Goal: Task Accomplishment & Management: Manage account settings

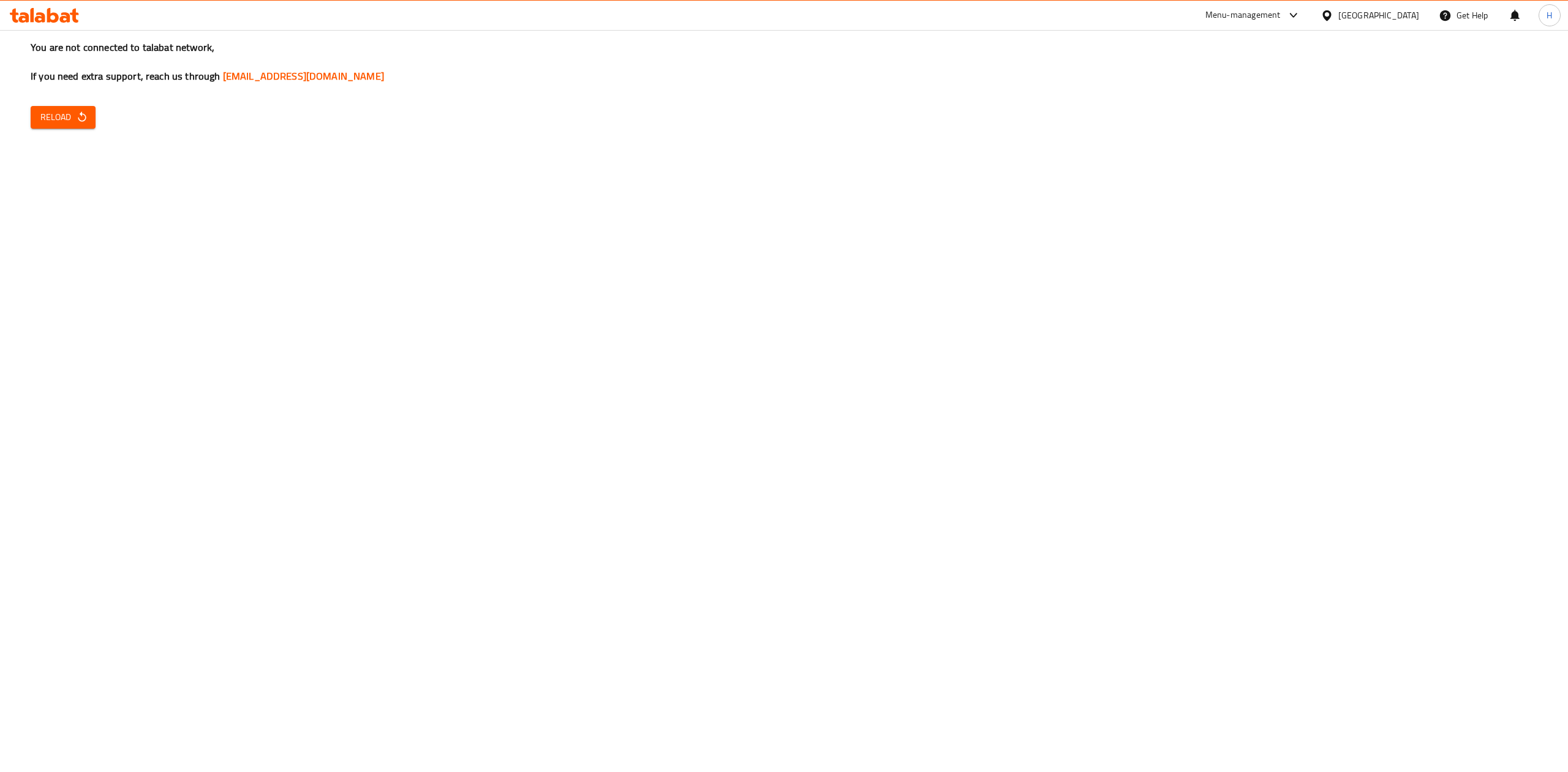
click at [82, 114] on icon "button" at bounding box center [82, 117] width 12 height 12
click at [94, 121] on button "Reload" at bounding box center [63, 117] width 65 height 23
click at [81, 121] on icon "button" at bounding box center [82, 117] width 8 height 10
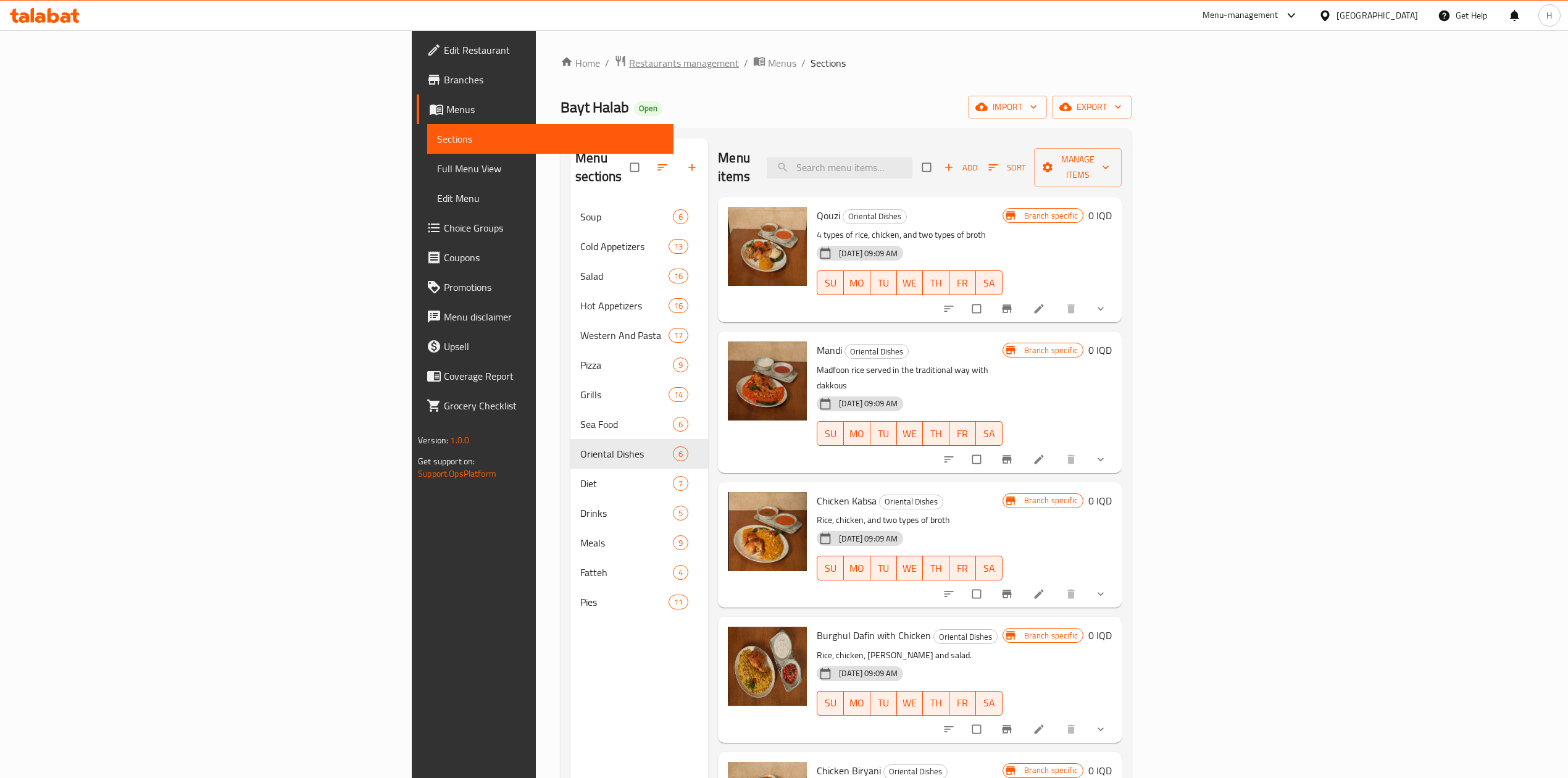
click at [629, 61] on span "Restaurants management" at bounding box center [684, 63] width 110 height 15
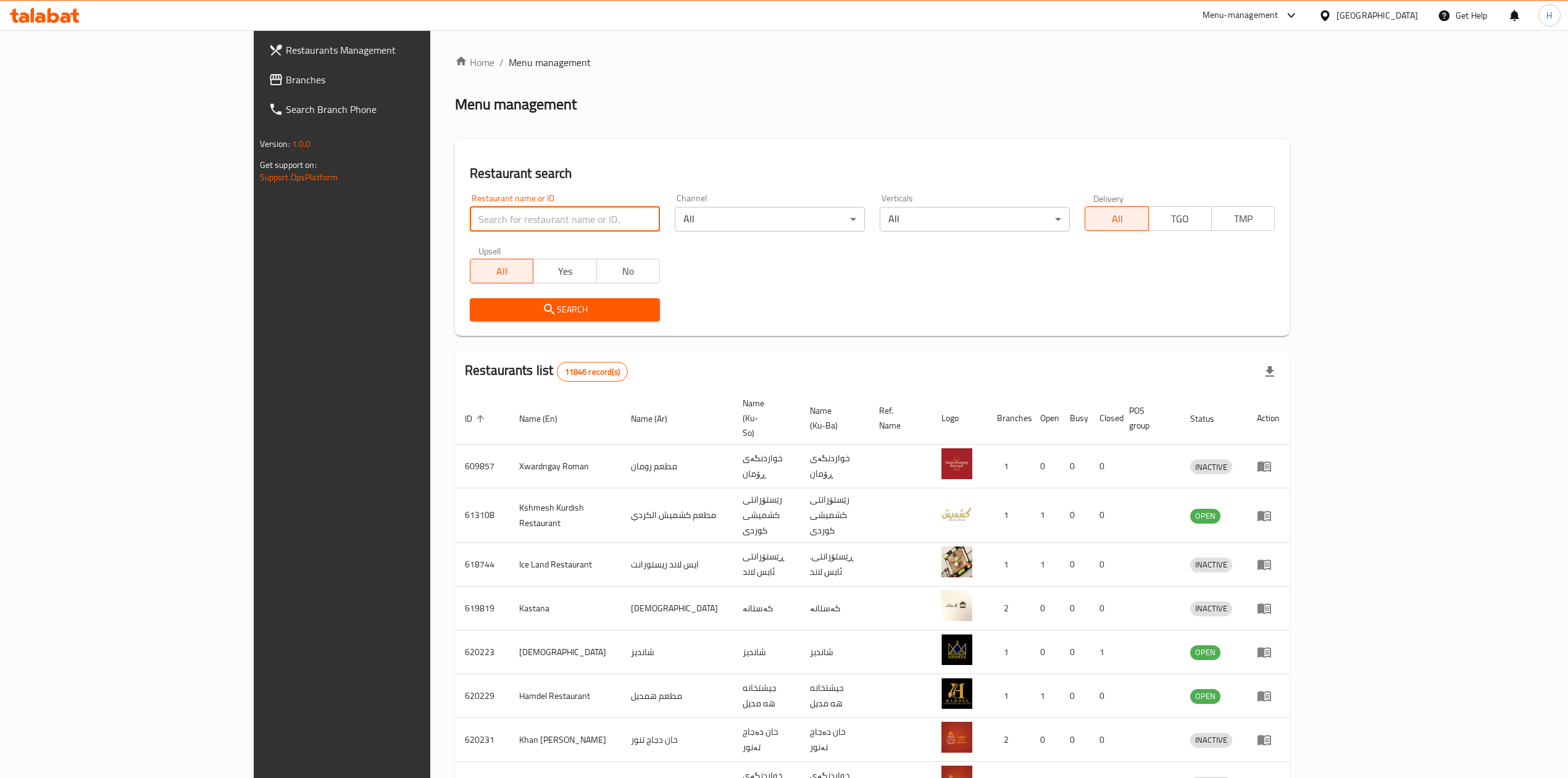
click at [470, 221] on input "search" at bounding box center [565, 219] width 190 height 25
type input "t"
click button "Search" at bounding box center [565, 310] width 190 height 23
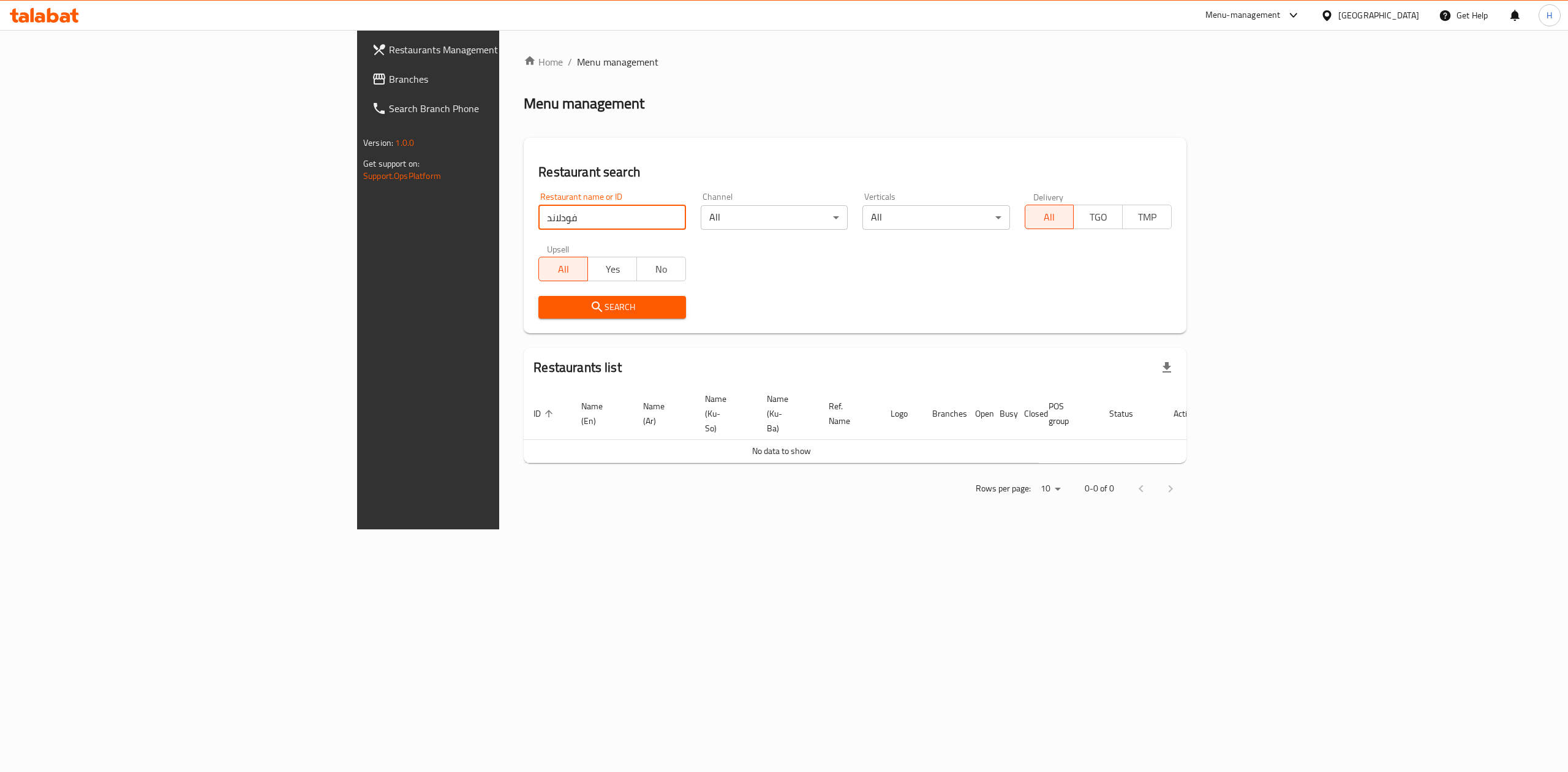
click at [538, 224] on input "فودلاند" at bounding box center [612, 218] width 147 height 25
paste input "645106"
type input "645106"
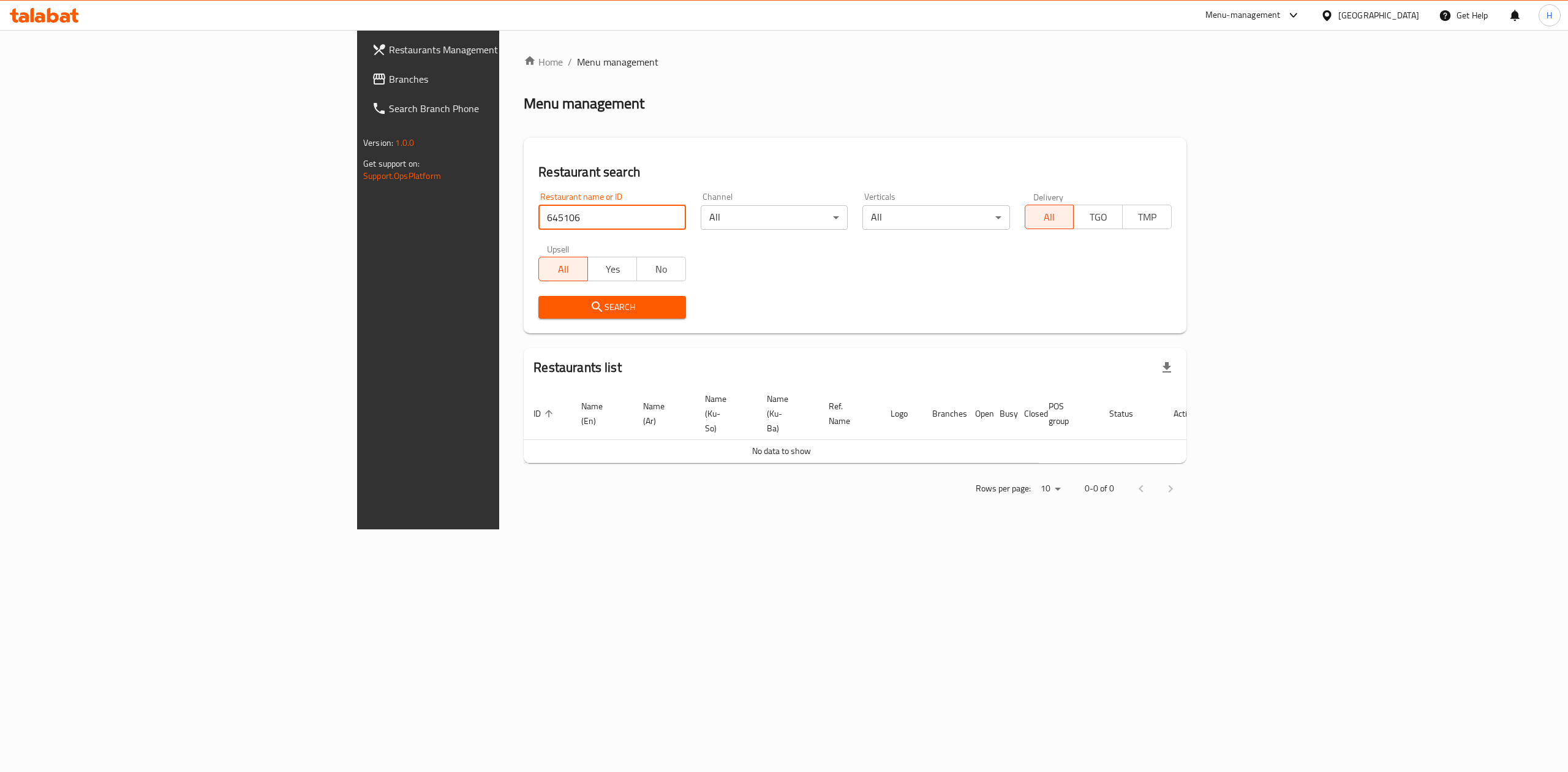
click button "Search" at bounding box center [612, 308] width 147 height 23
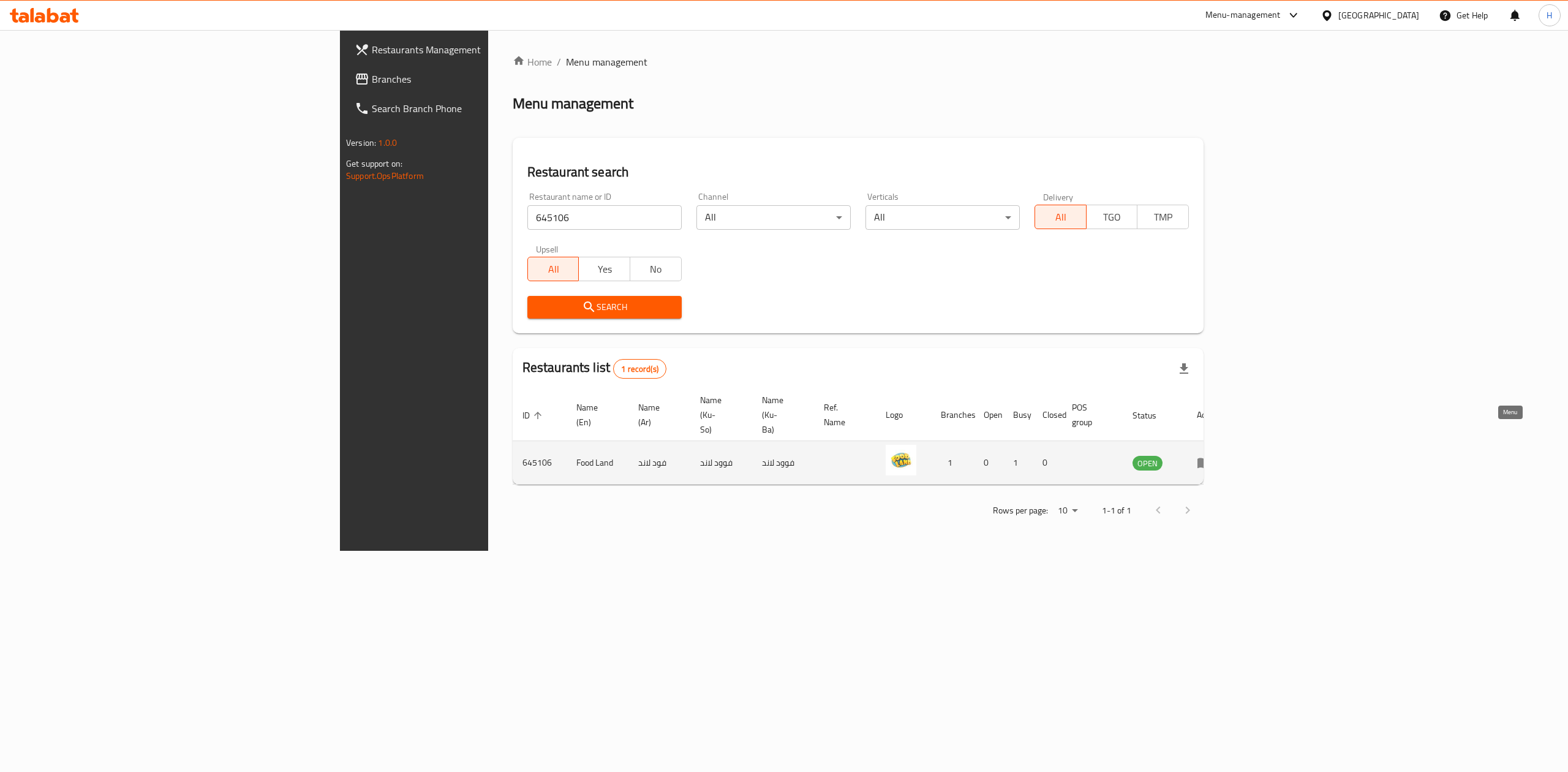
click at [1219, 455] on link "enhanced table" at bounding box center [1208, 462] width 23 height 15
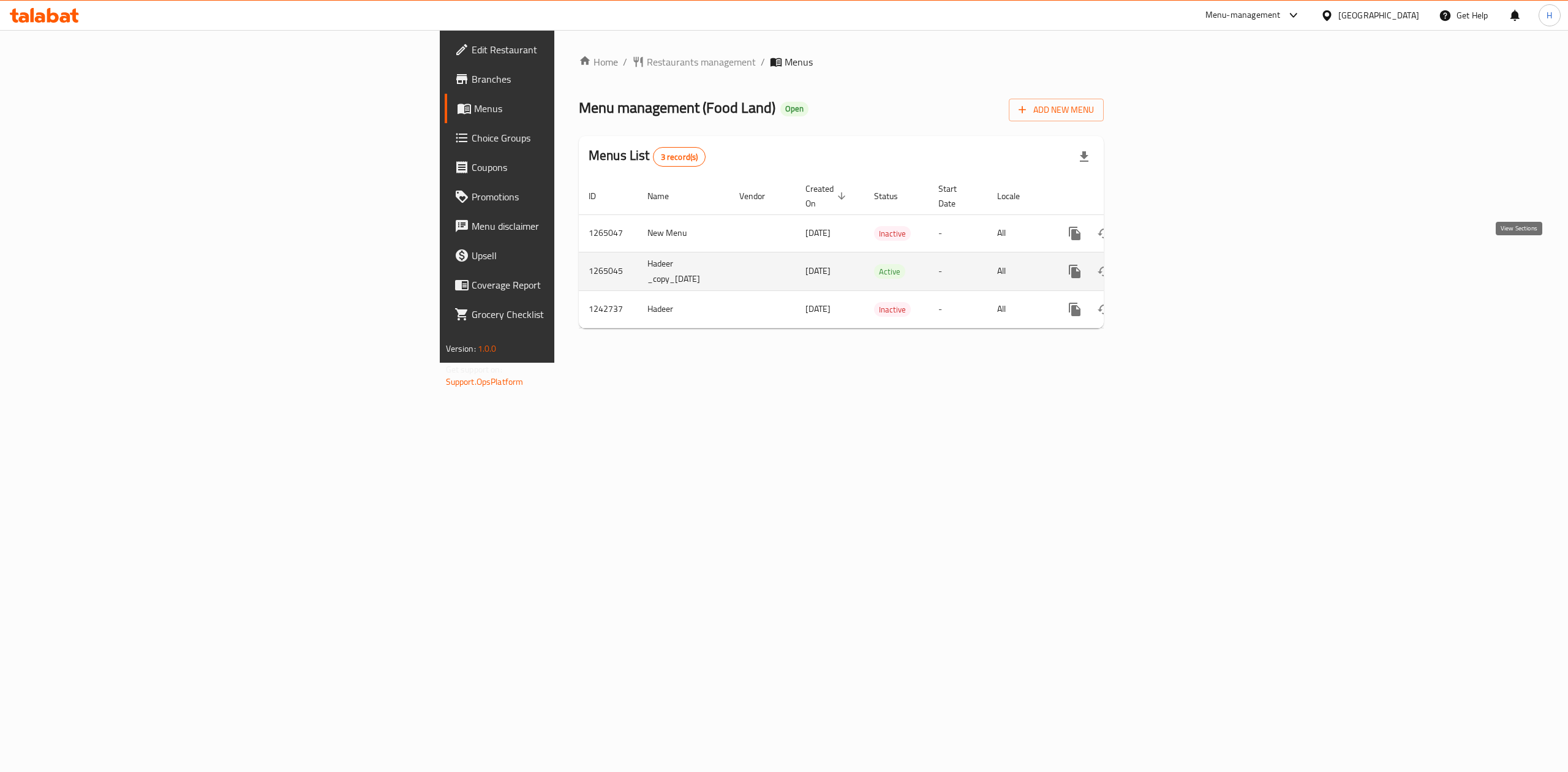
click at [1178, 257] on link "enhanced table" at bounding box center [1163, 272] width 29 height 29
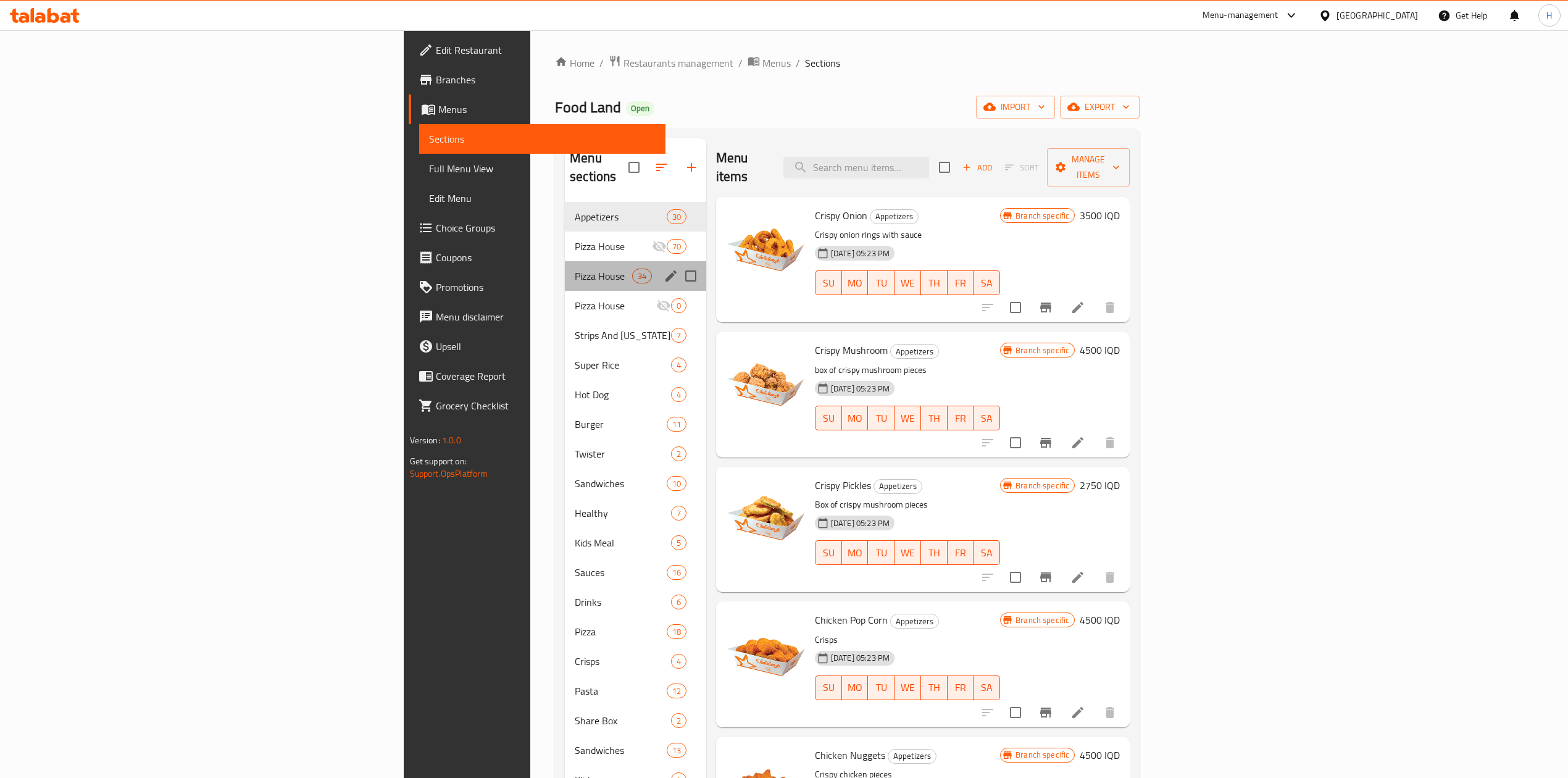
click at [565, 261] on div "Pizza House 34" at bounding box center [635, 276] width 141 height 29
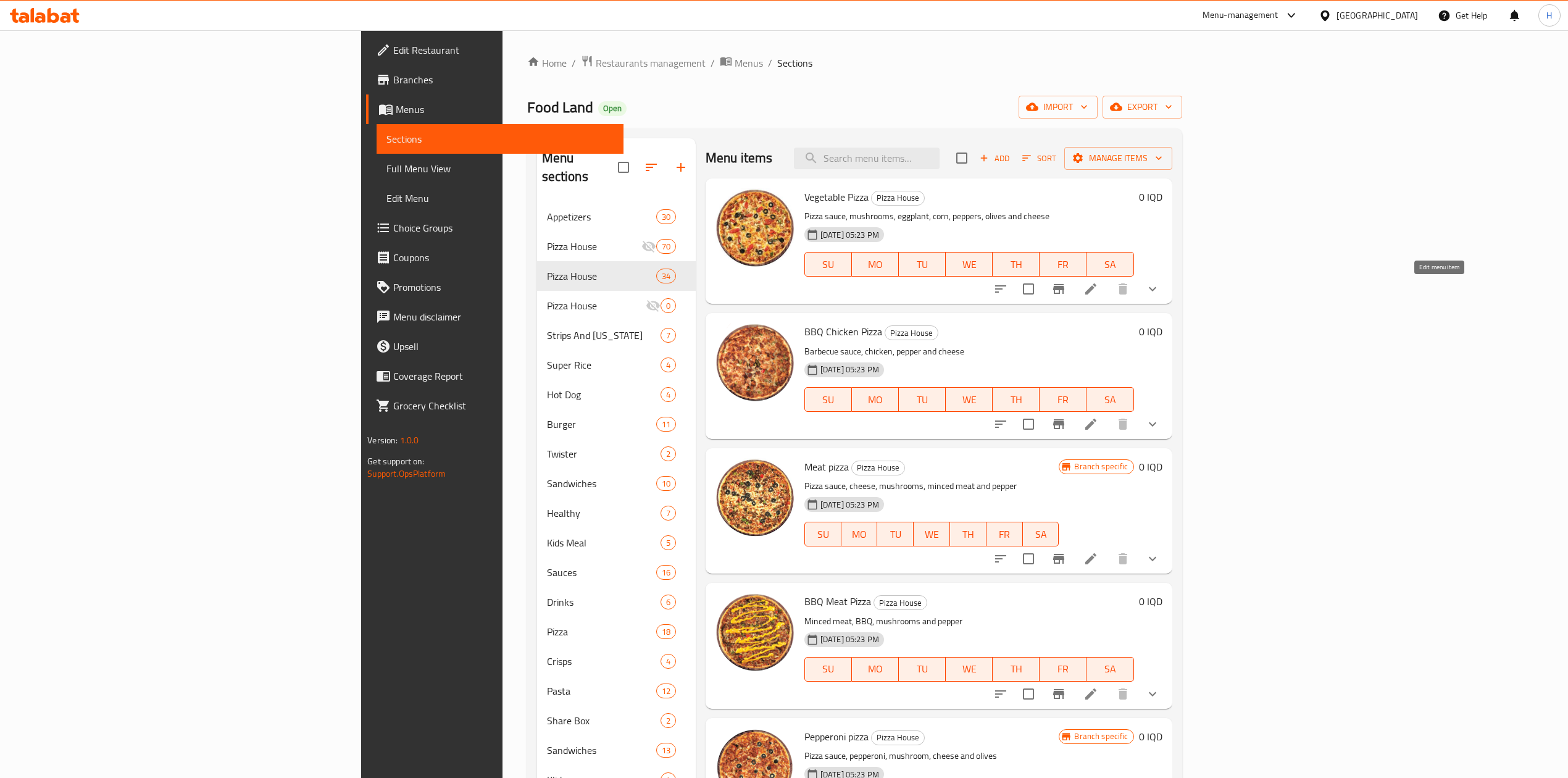
click at [1098, 284] on icon at bounding box center [1090, 288] width 15 height 15
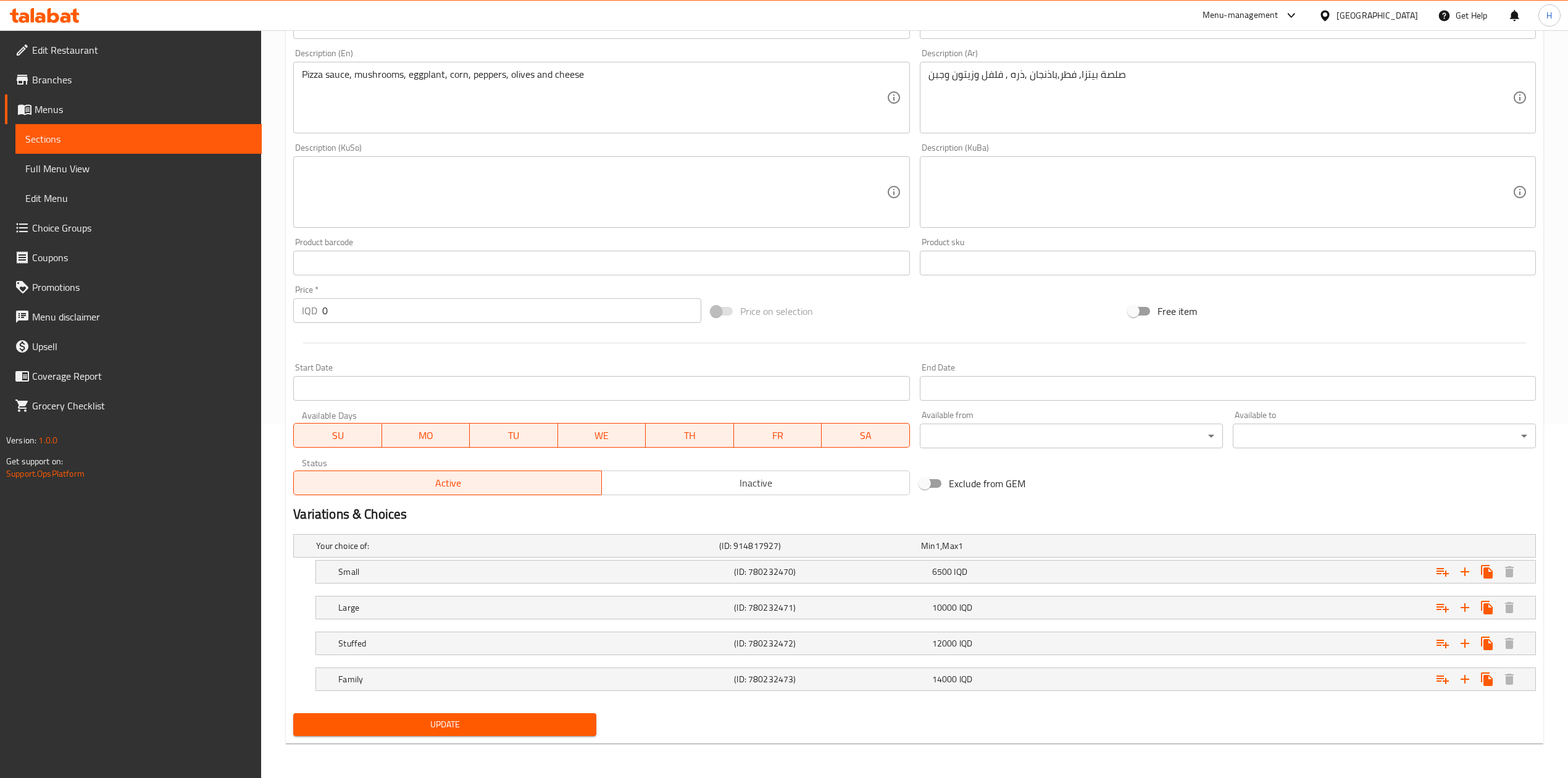
scroll to position [352, 0]
click at [450, 635] on div "Stuffed (ID: 780232472) 12000 IQD" at bounding box center [929, 645] width 1187 height 27
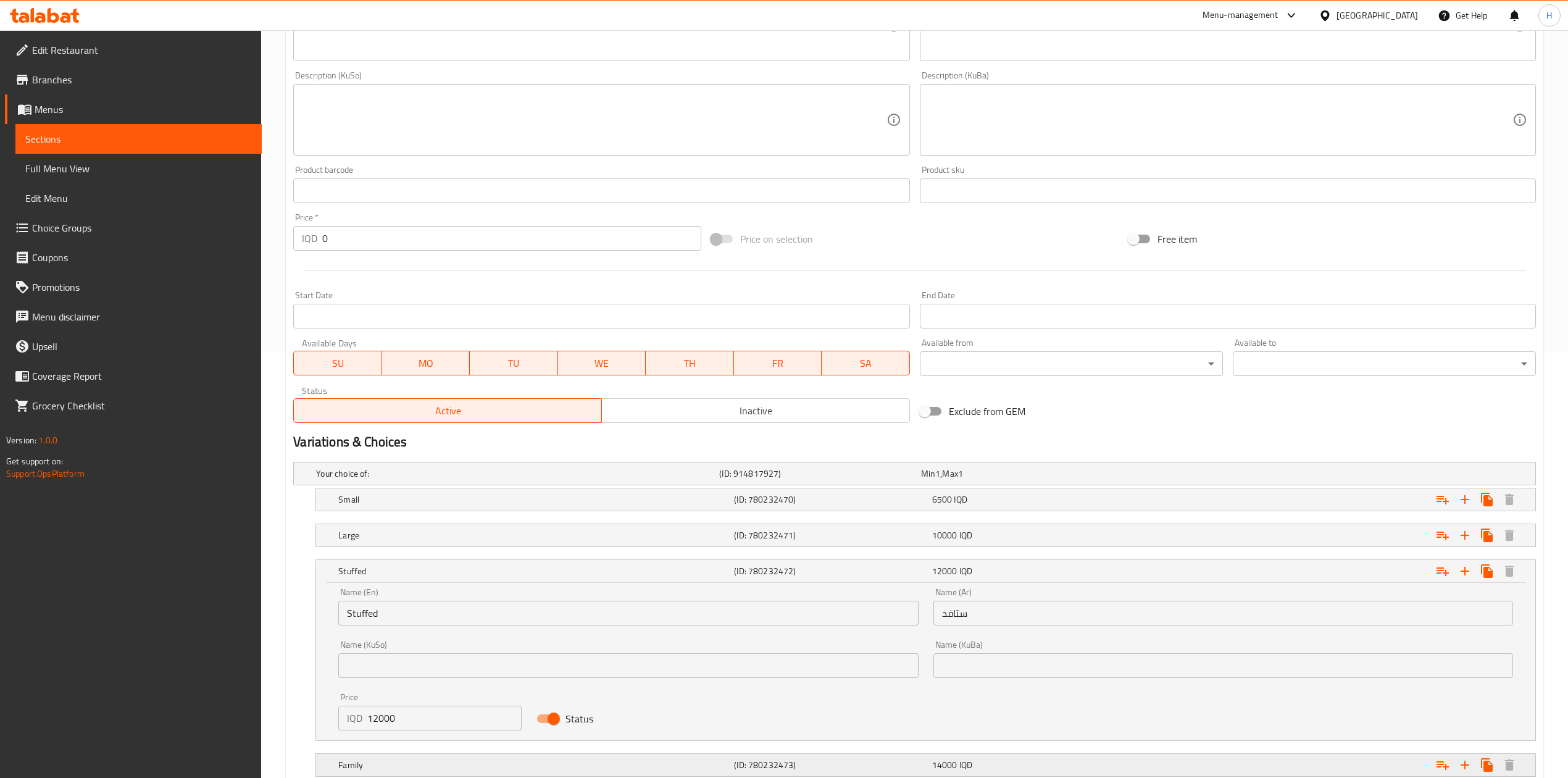
scroll to position [515, 0]
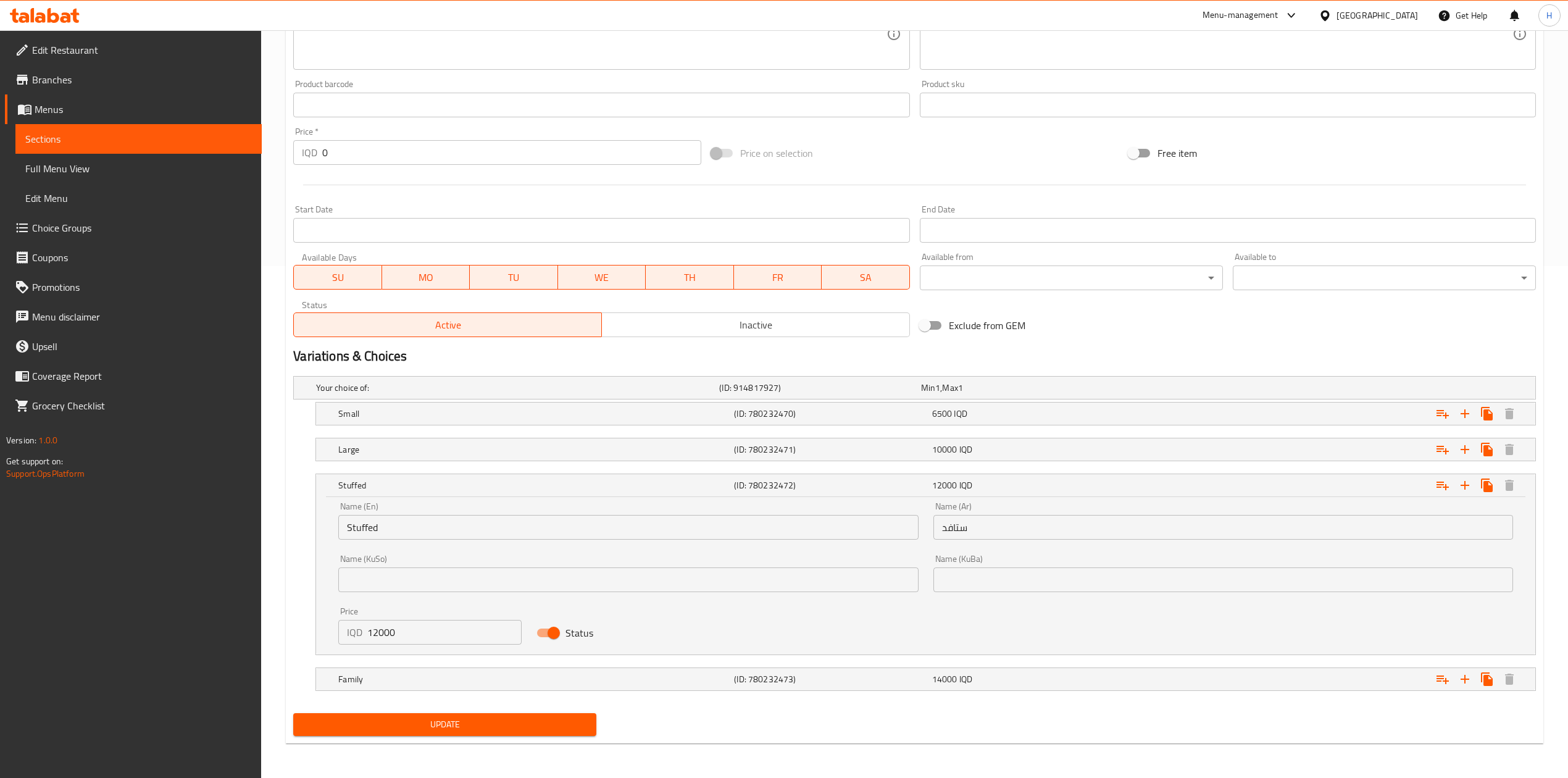
click at [413, 633] on input "12000" at bounding box center [444, 632] width 154 height 25
type input "13250"
click at [361, 408] on h5 "Small" at bounding box center [533, 414] width 390 height 12
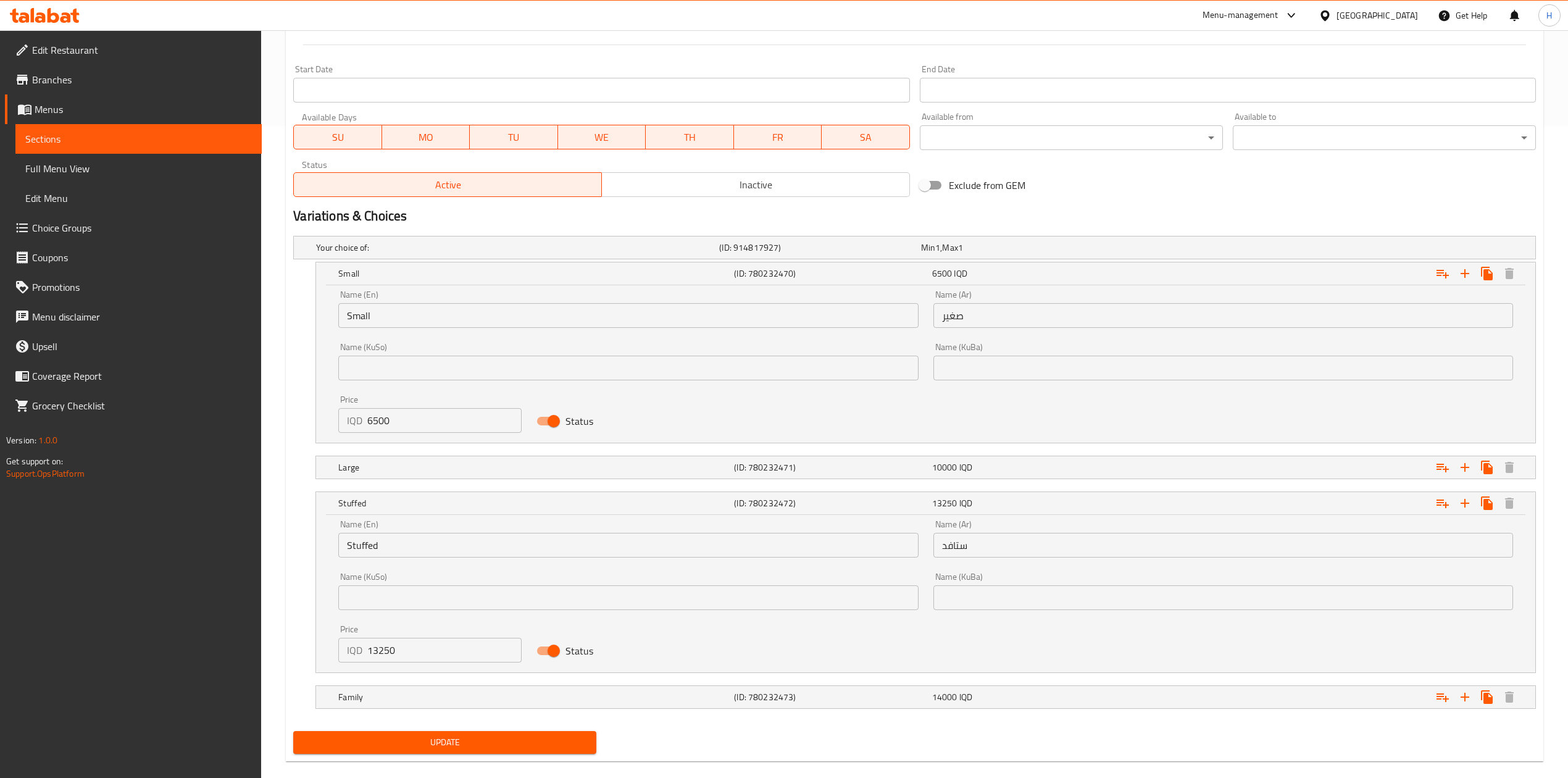
scroll to position [664, 0]
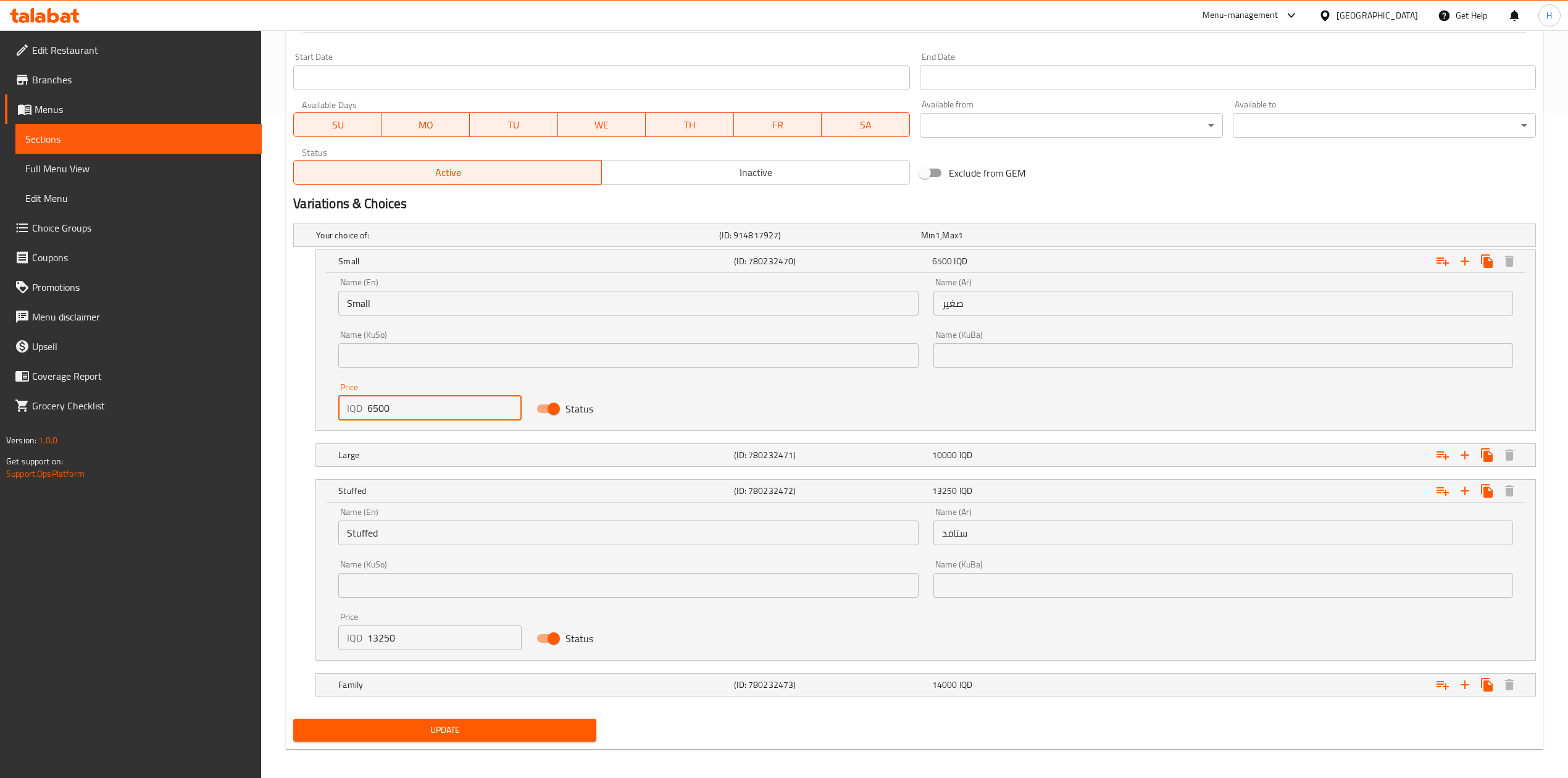
click at [394, 419] on input "6500" at bounding box center [444, 408] width 154 height 25
type input "7750"
click at [386, 447] on div "Large (ID: 780232471) 10000 IQD" at bounding box center [929, 455] width 1187 height 27
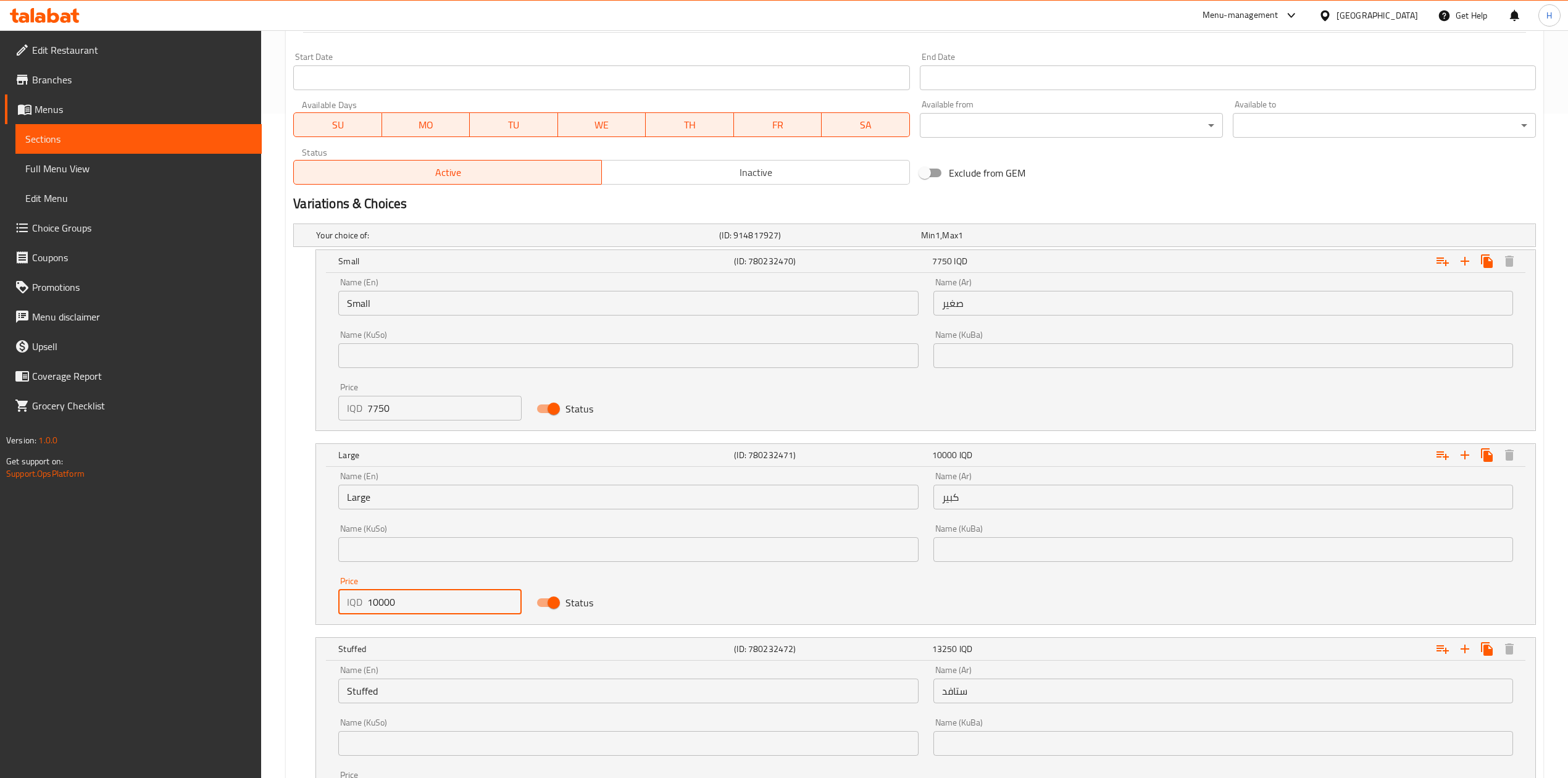
drag, startPoint x: 379, startPoint y: 607, endPoint x: 373, endPoint y: 612, distance: 7.8
click at [373, 612] on input "10000" at bounding box center [444, 602] width 154 height 25
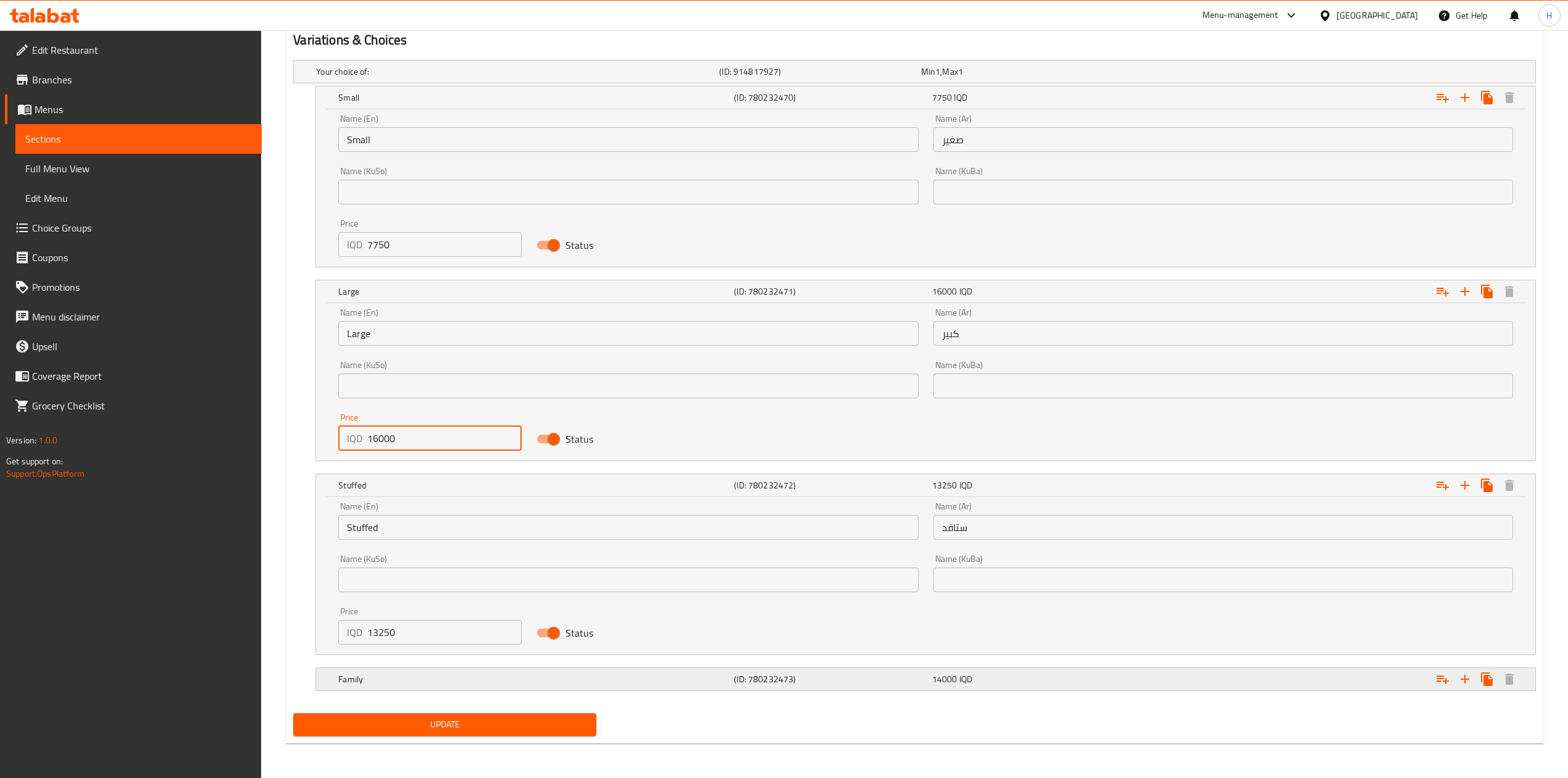
scroll to position [830, 0]
type input "16000"
click at [448, 736] on div "Update" at bounding box center [445, 724] width 313 height 33
click at [499, 727] on span "Update" at bounding box center [444, 725] width 283 height 15
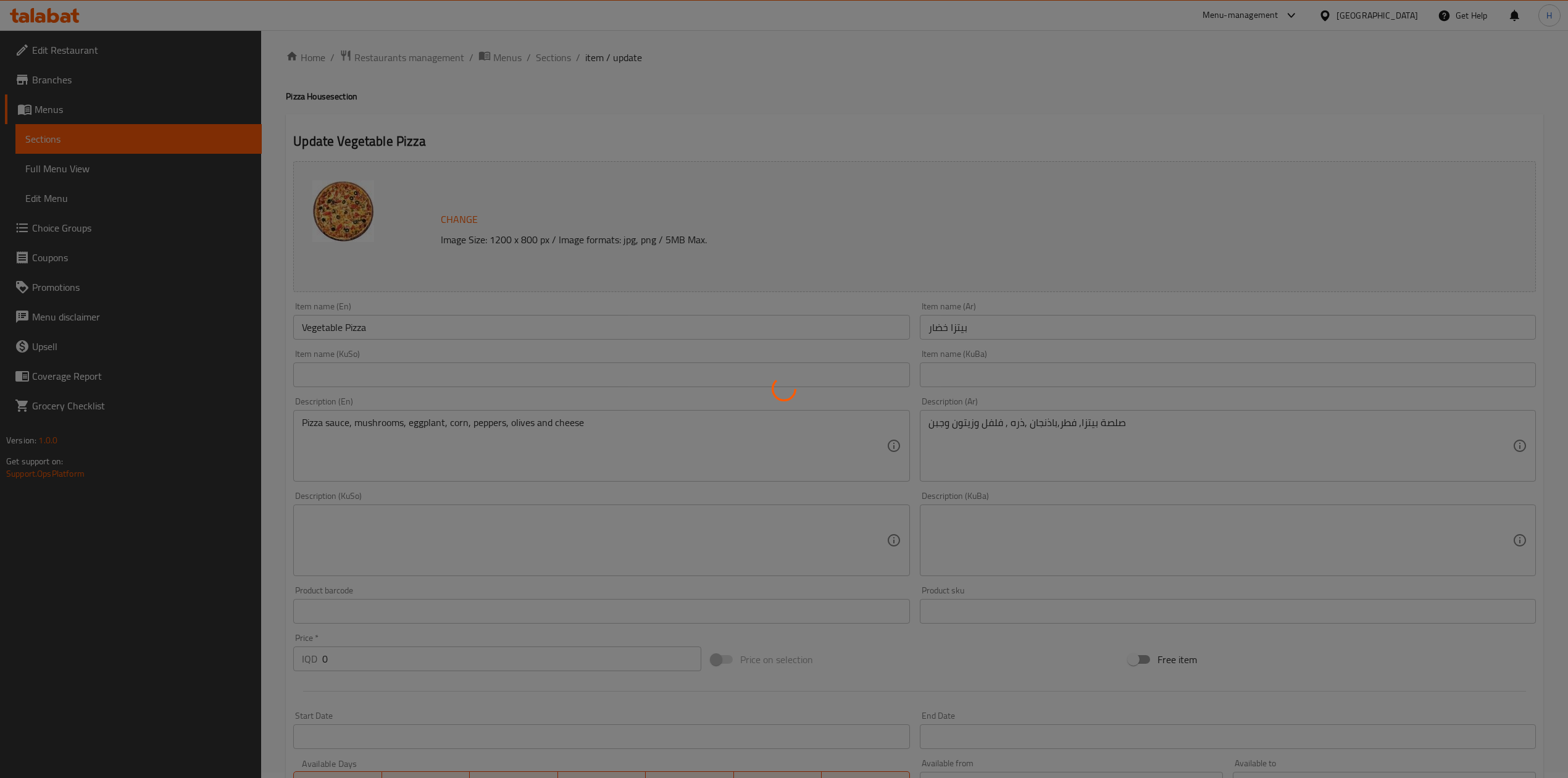
scroll to position [0, 0]
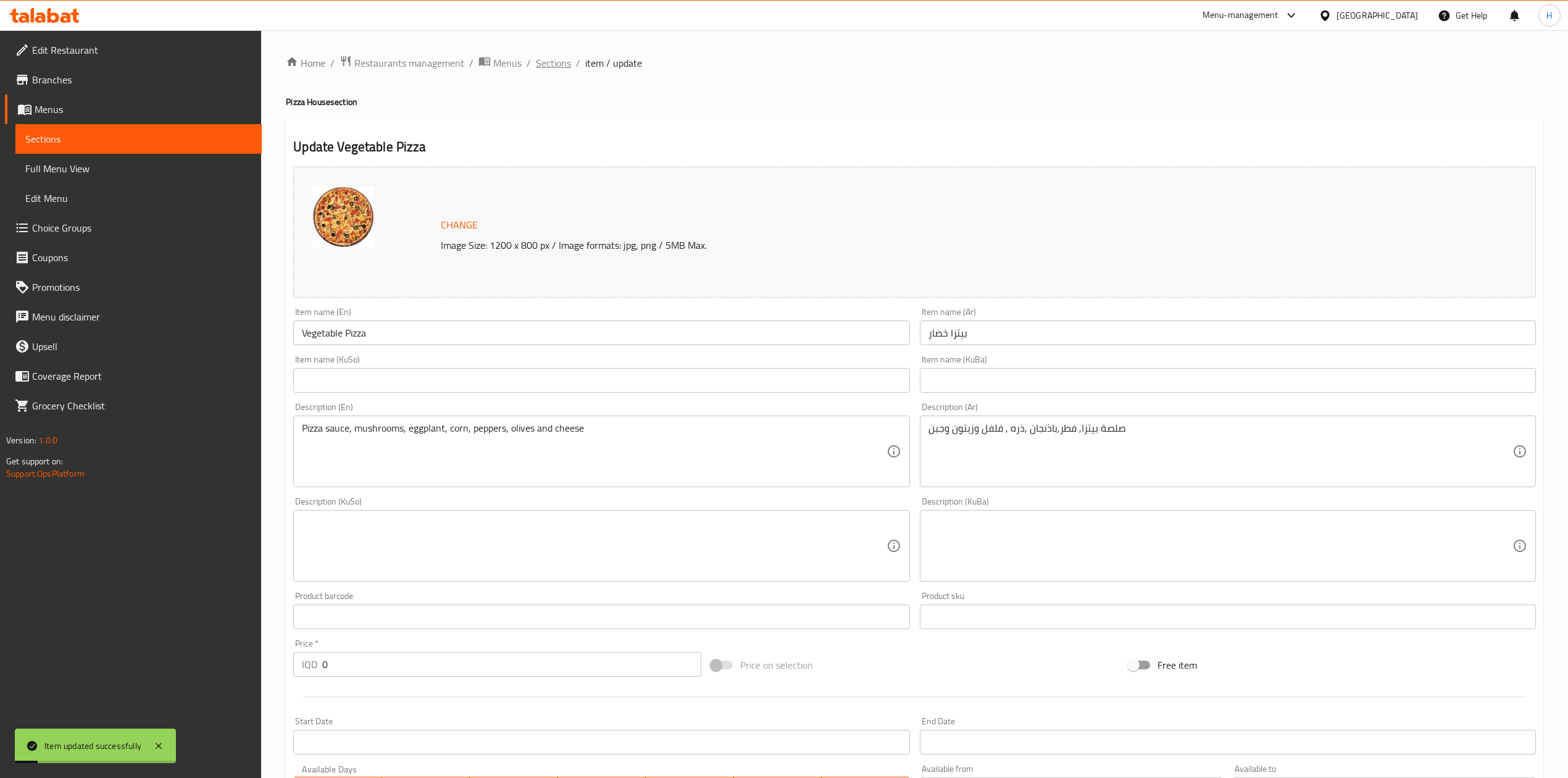
click at [566, 63] on span "Sections" at bounding box center [553, 63] width 35 height 15
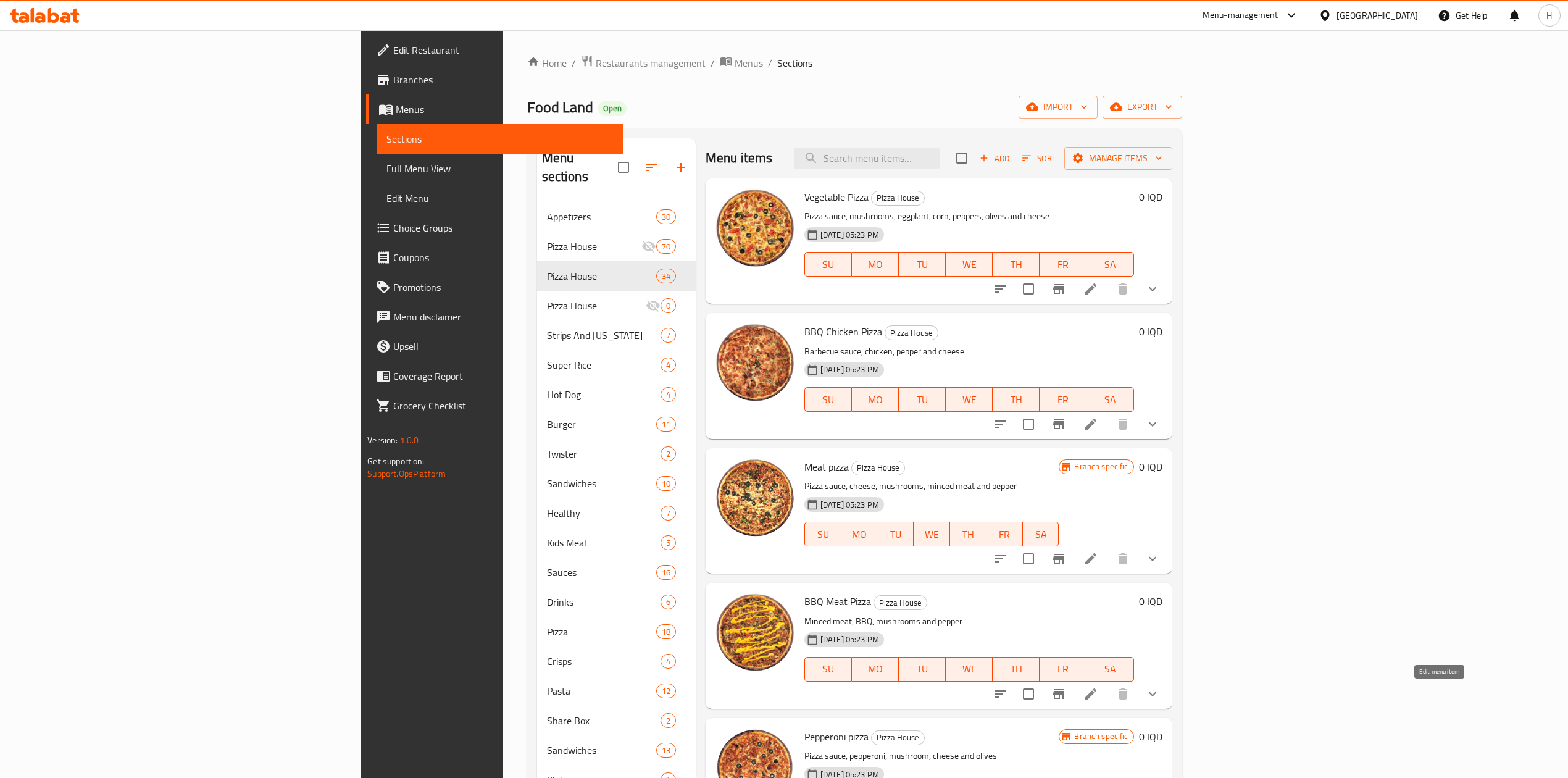
click at [1098, 693] on icon at bounding box center [1090, 694] width 15 height 15
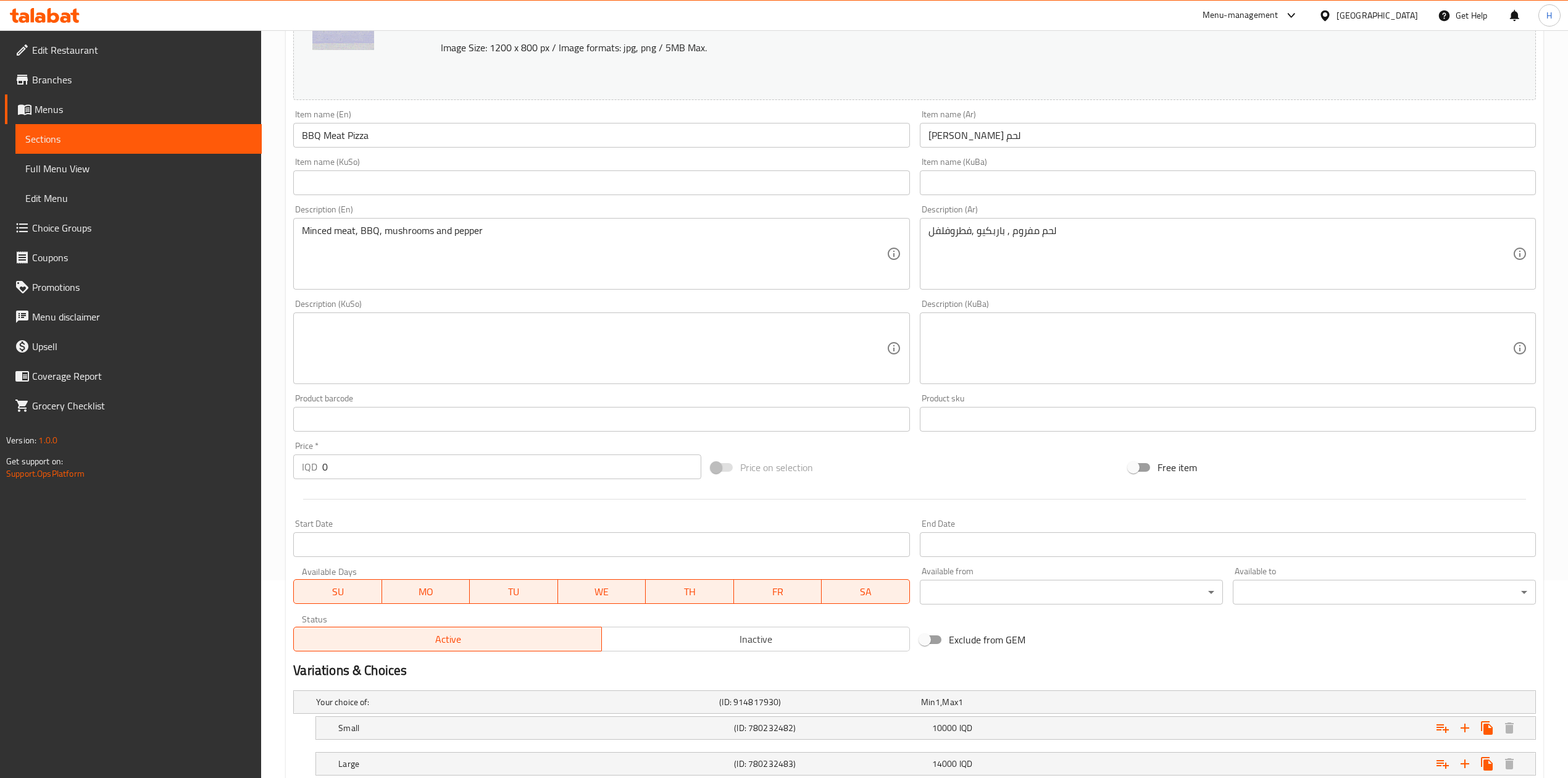
scroll to position [356, 0]
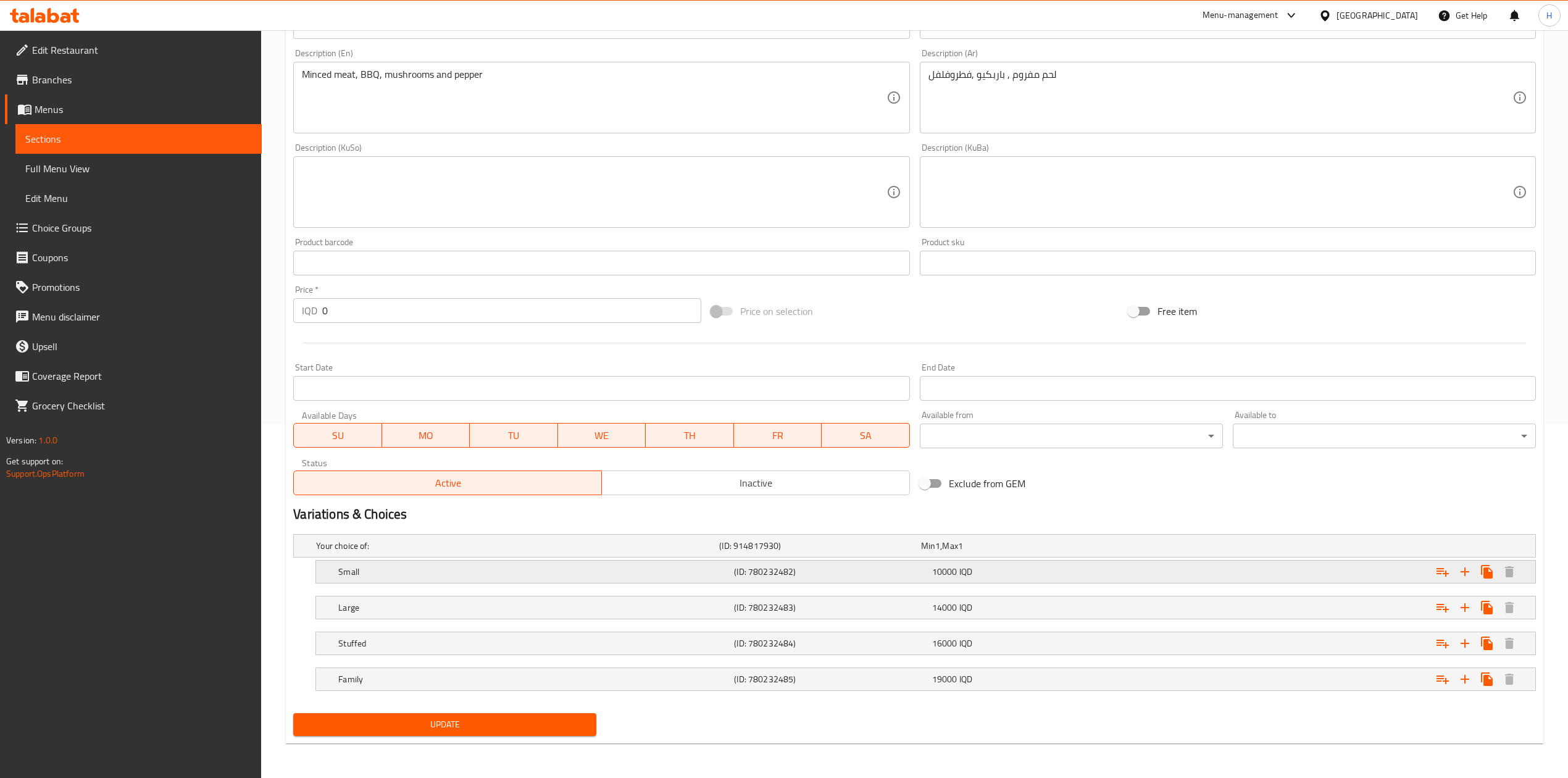
drag, startPoint x: 372, startPoint y: 568, endPoint x: 405, endPoint y: 570, distance: 33.1
click at [372, 568] on h5 "Small" at bounding box center [533, 572] width 390 height 12
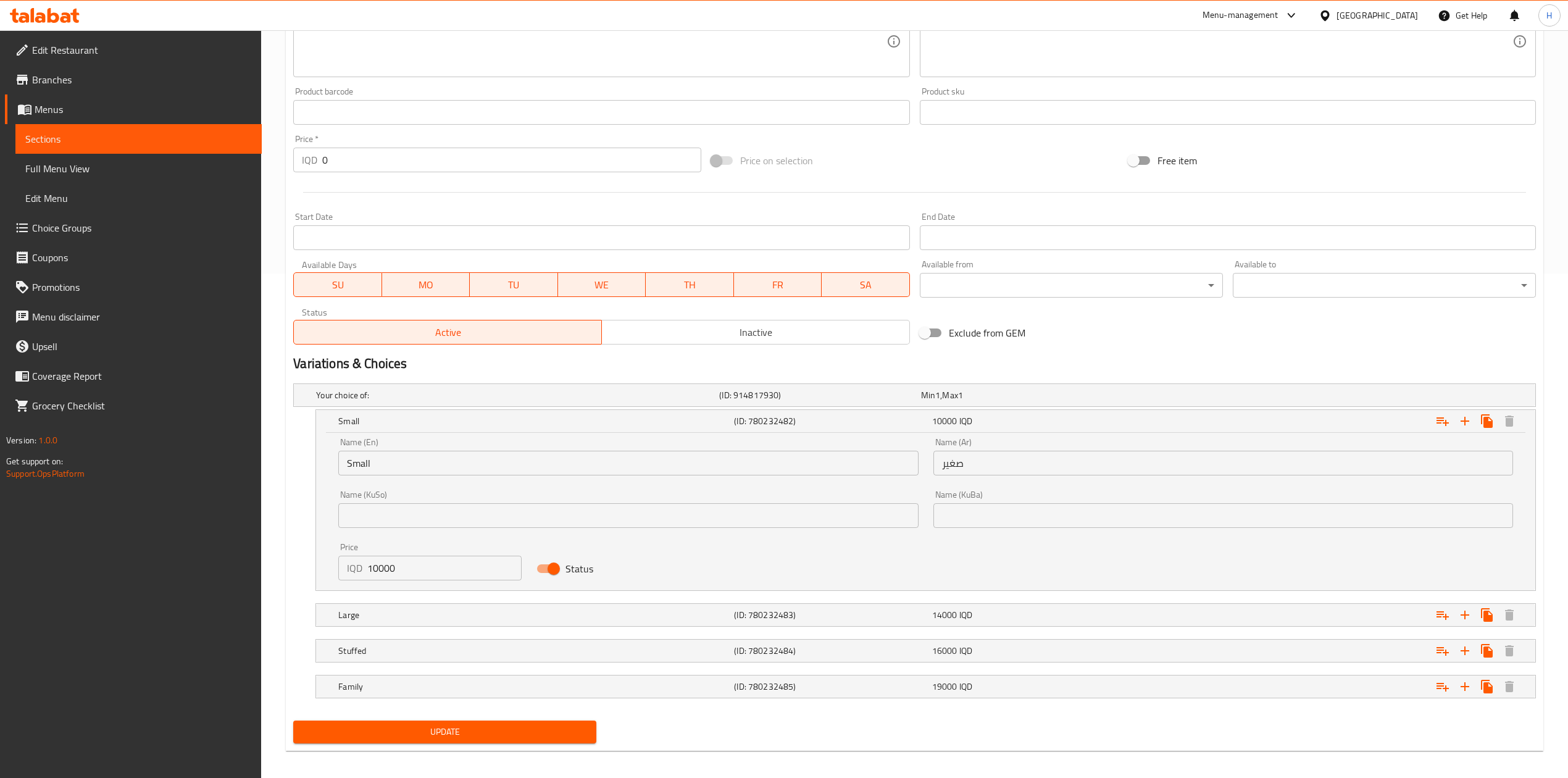
scroll to position [510, 0]
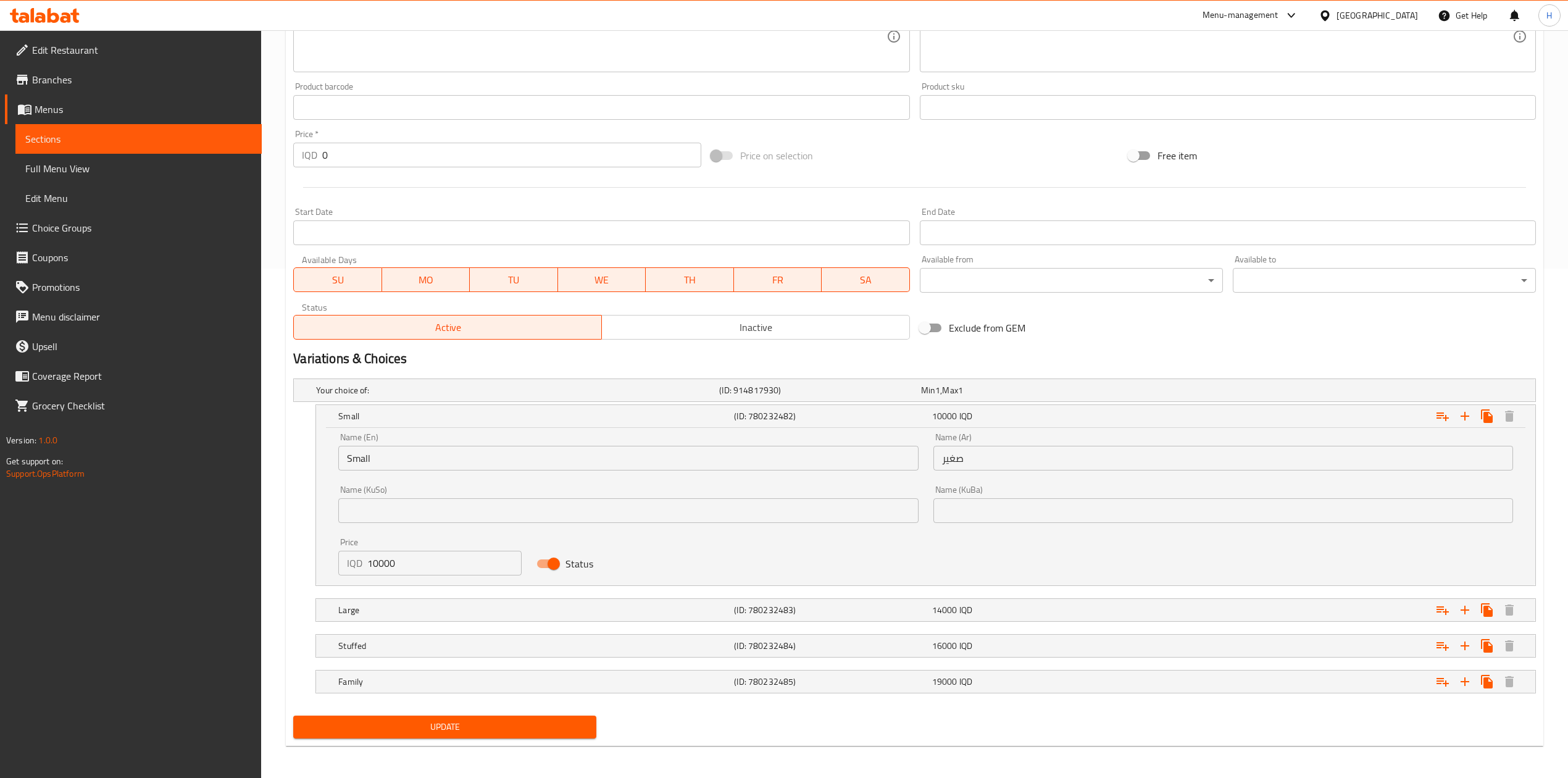
click at [403, 571] on input "10000" at bounding box center [444, 563] width 154 height 25
type input "11750"
click at [452, 624] on div "Large (ID: 780232483) 14000 IQD" at bounding box center [929, 610] width 1187 height 27
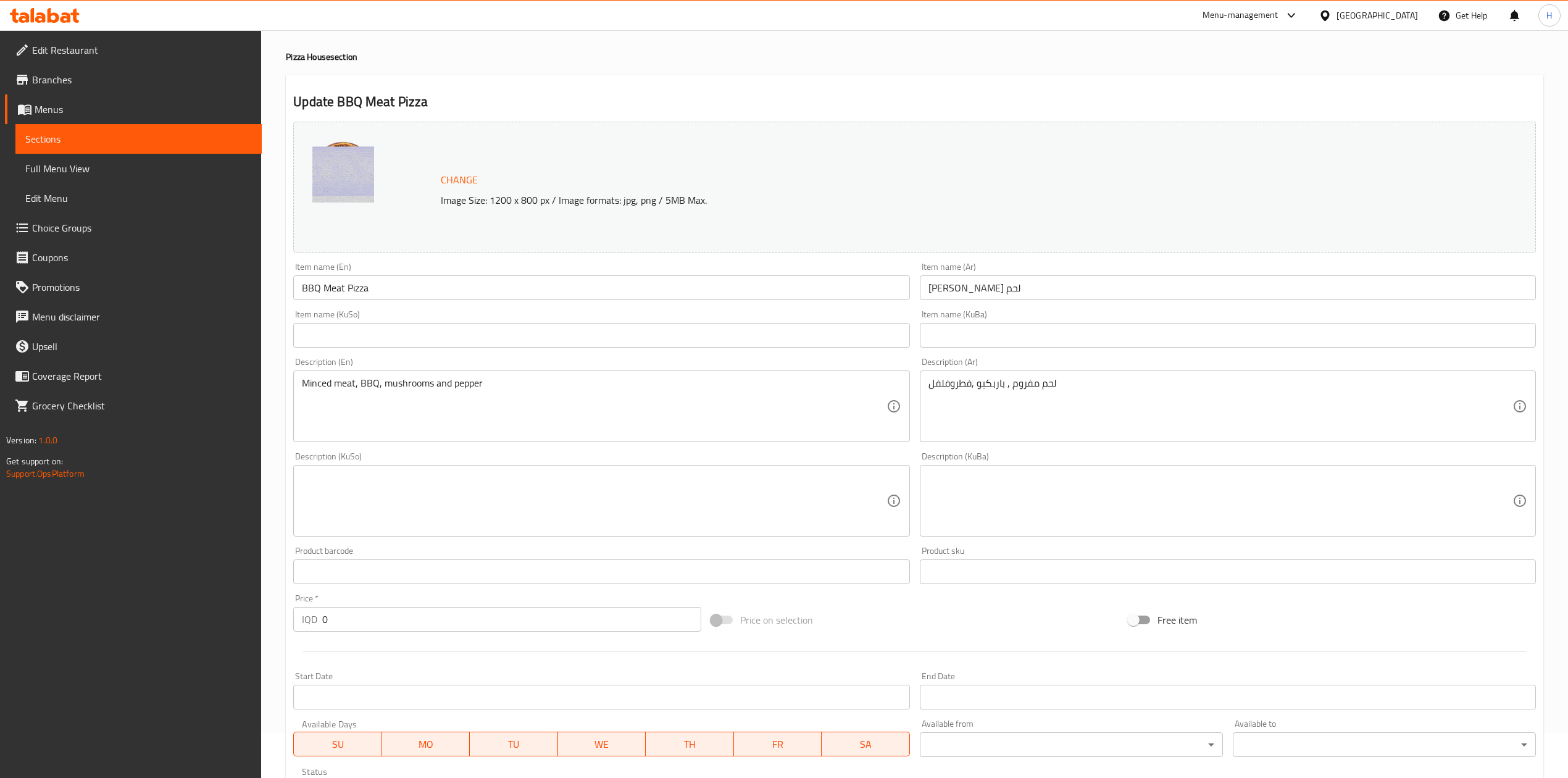
scroll to position [0, 0]
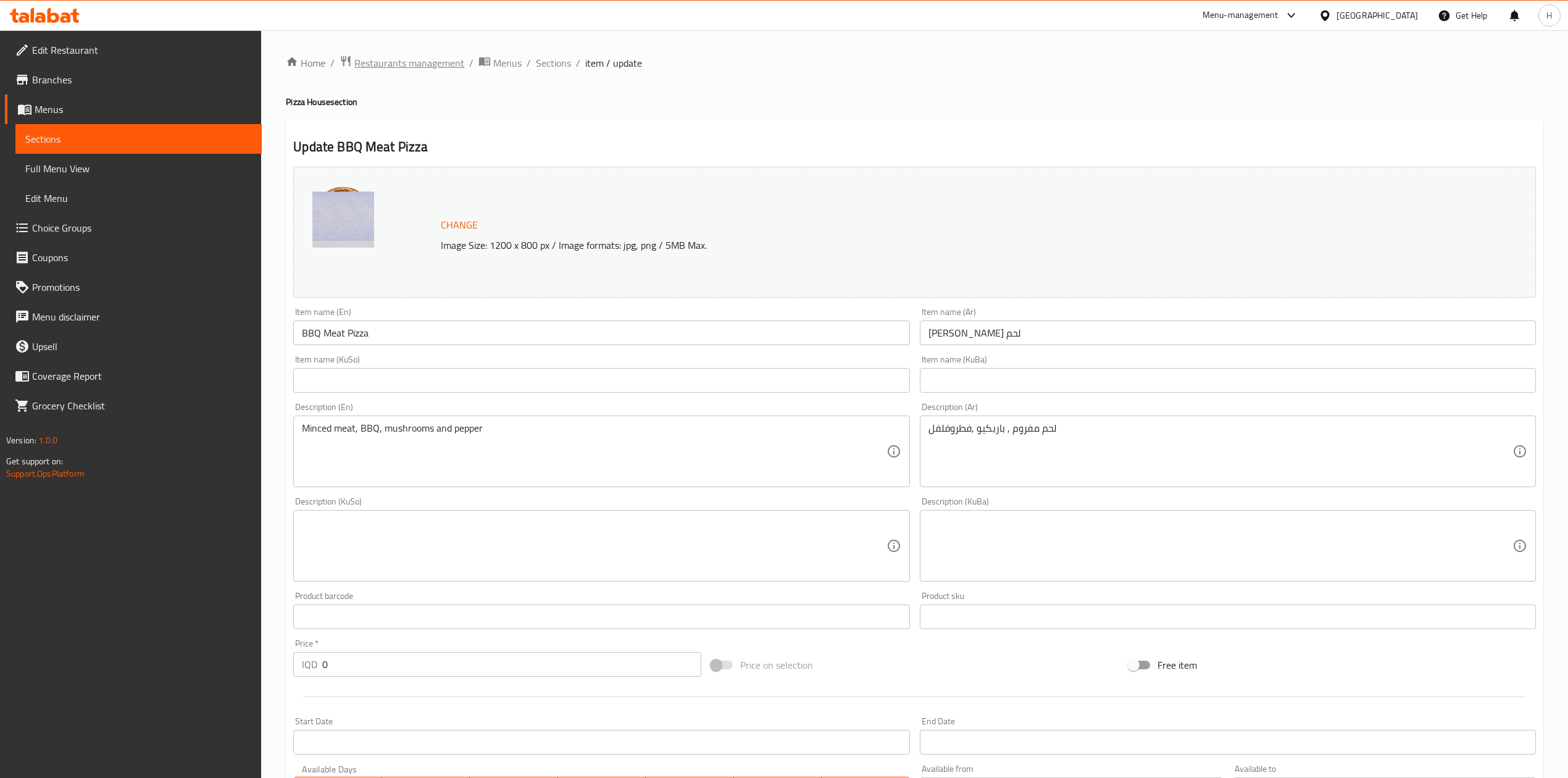
click at [419, 70] on span "Restaurants management" at bounding box center [409, 63] width 110 height 15
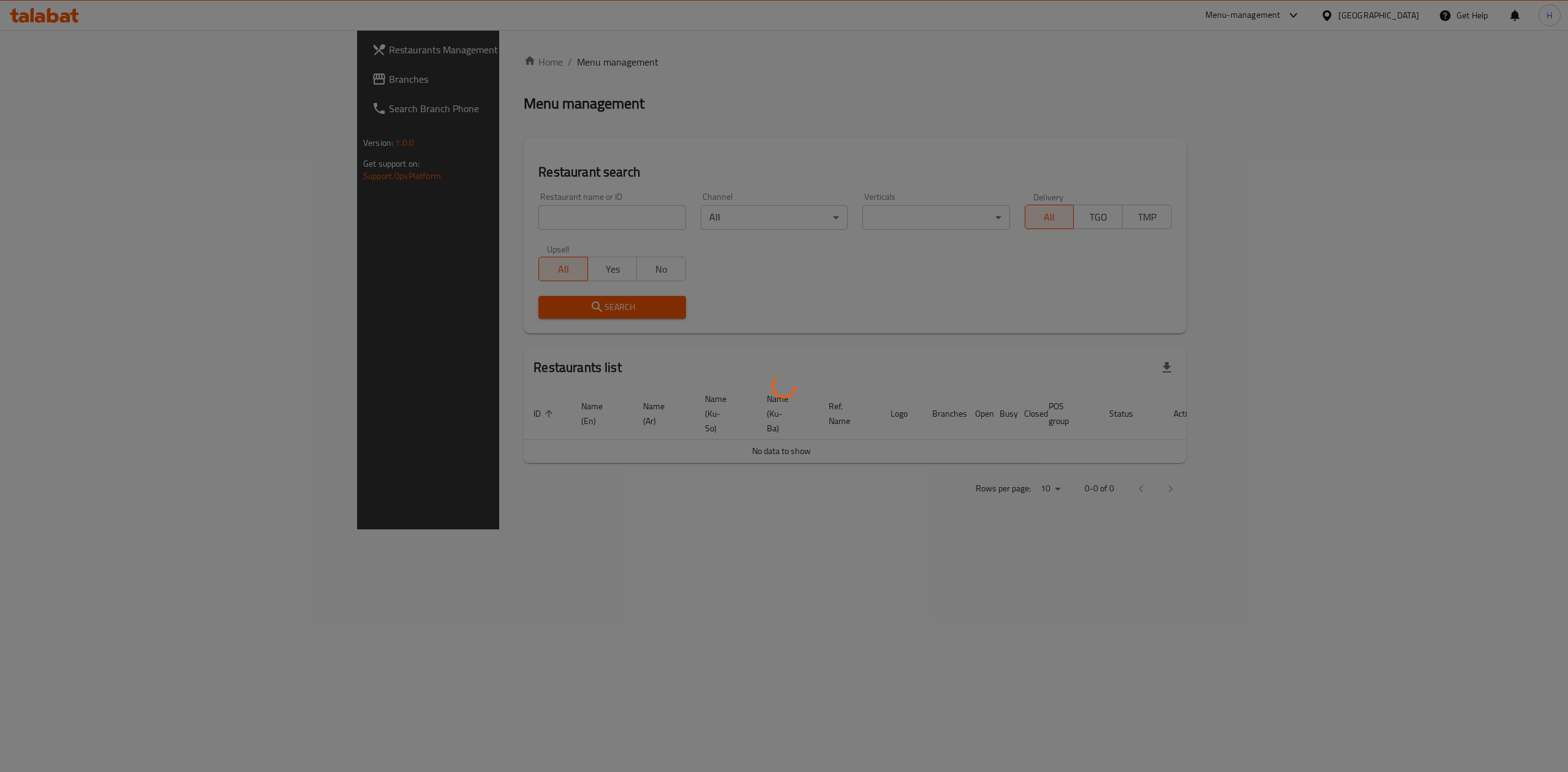
click at [409, 224] on div at bounding box center [784, 386] width 1568 height 772
click at [417, 204] on div at bounding box center [784, 386] width 1568 height 772
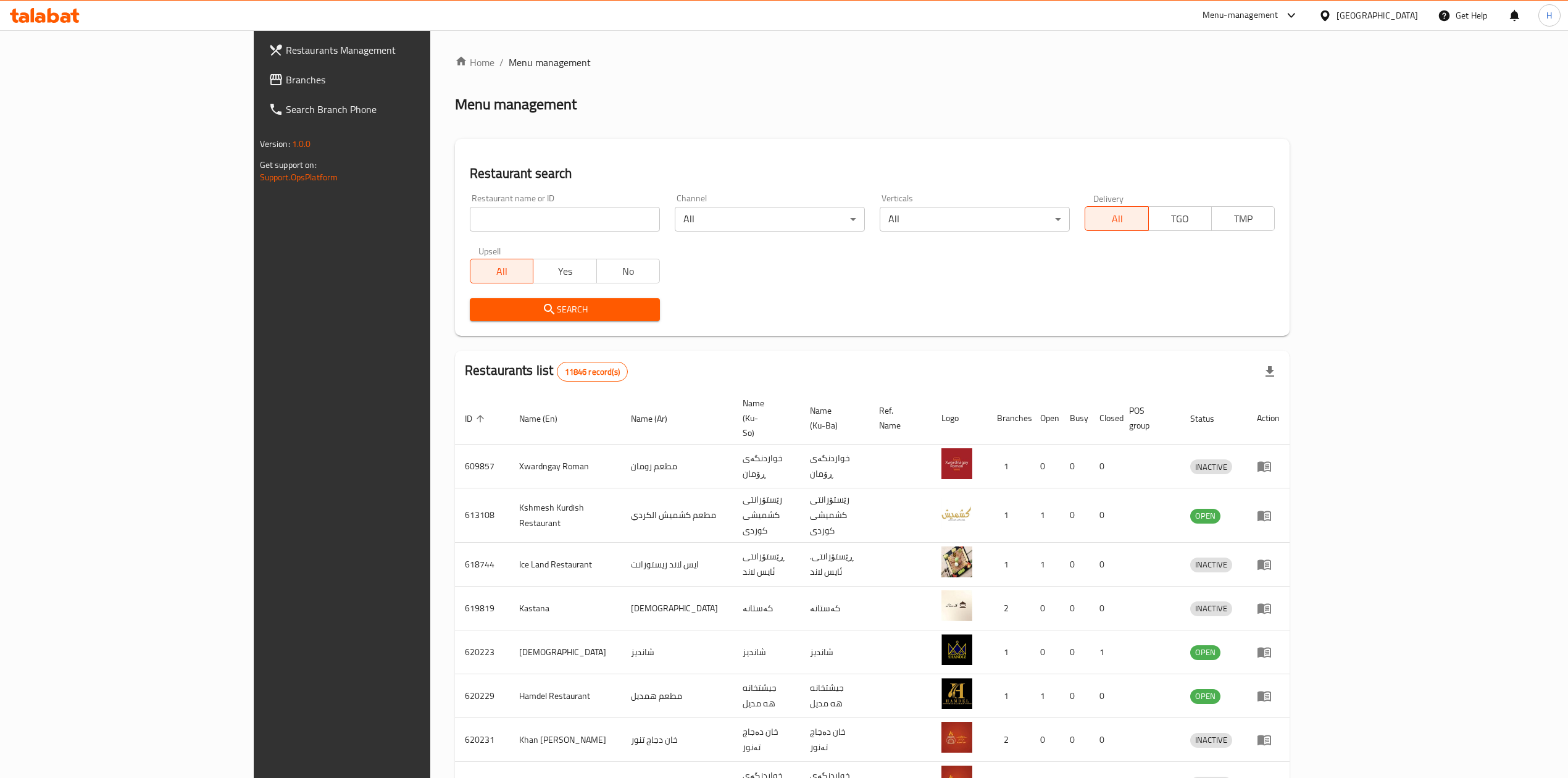
click at [415, 227] on div at bounding box center [784, 389] width 1568 height 778
drag, startPoint x: 445, startPoint y: 130, endPoint x: 428, endPoint y: 169, distance: 42.5
click at [455, 132] on div "Home / Menu management Menu management Restaurant search Restaurant name or ID …" at bounding box center [872, 495] width 834 height 880
click at [470, 203] on div "Restaurant name or ID Restaurant name or ID" at bounding box center [565, 212] width 190 height 38
click at [470, 208] on input "search" at bounding box center [565, 219] width 190 height 25
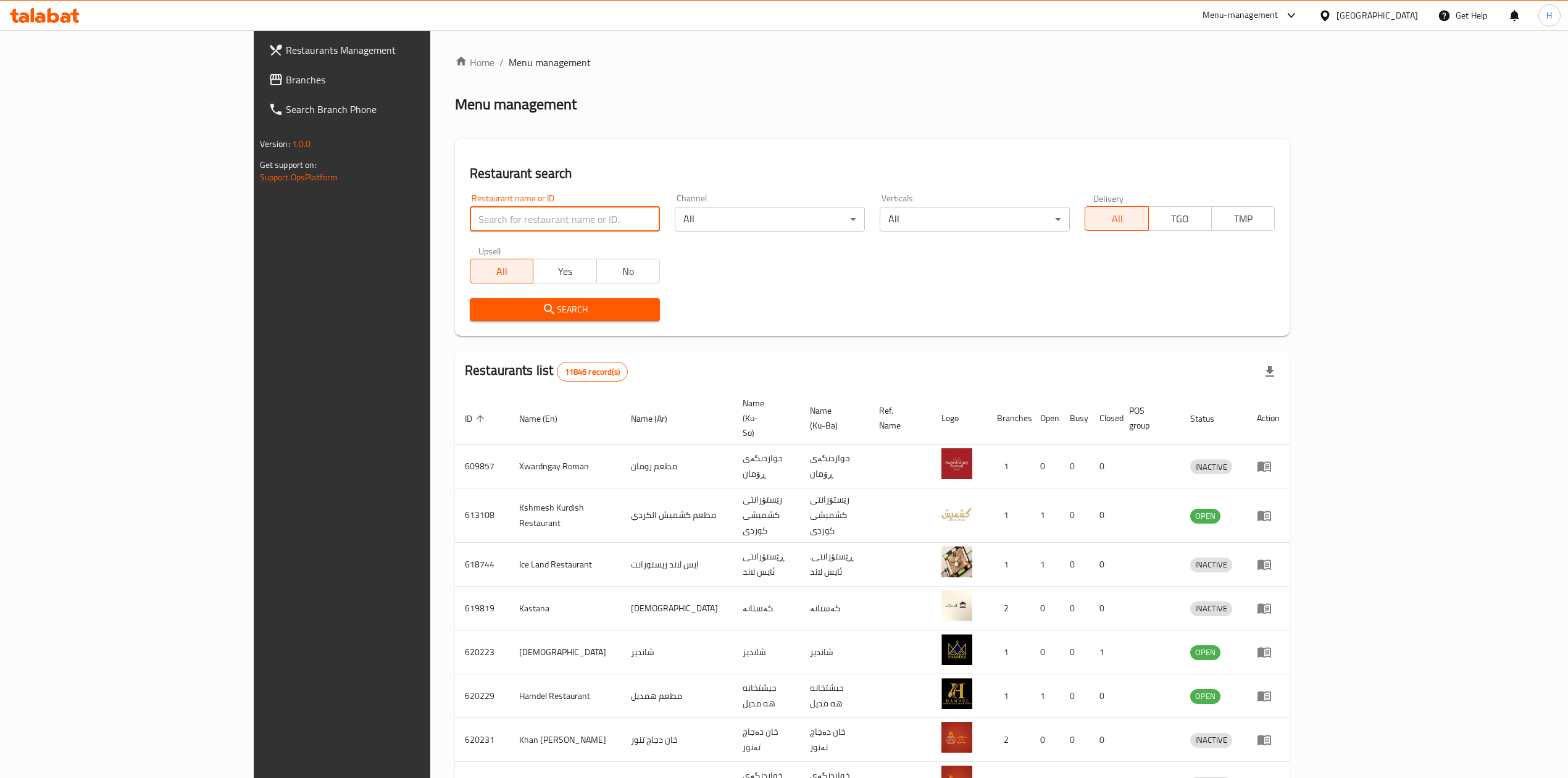
paste input "694165"
type input "694165"
click button "Search" at bounding box center [565, 310] width 190 height 23
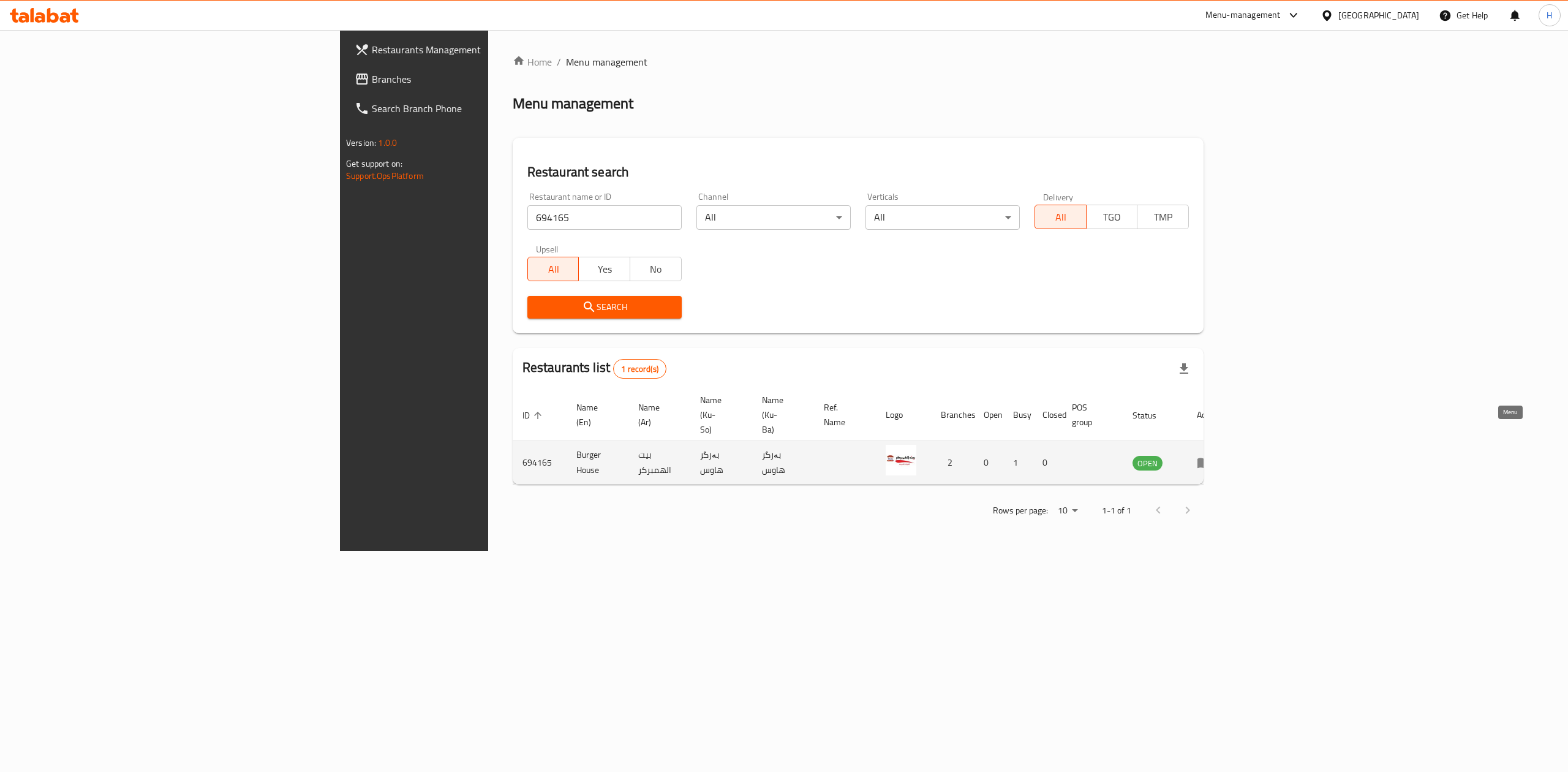
click at [1211, 459] on icon "enhanced table" at bounding box center [1204, 464] width 13 height 10
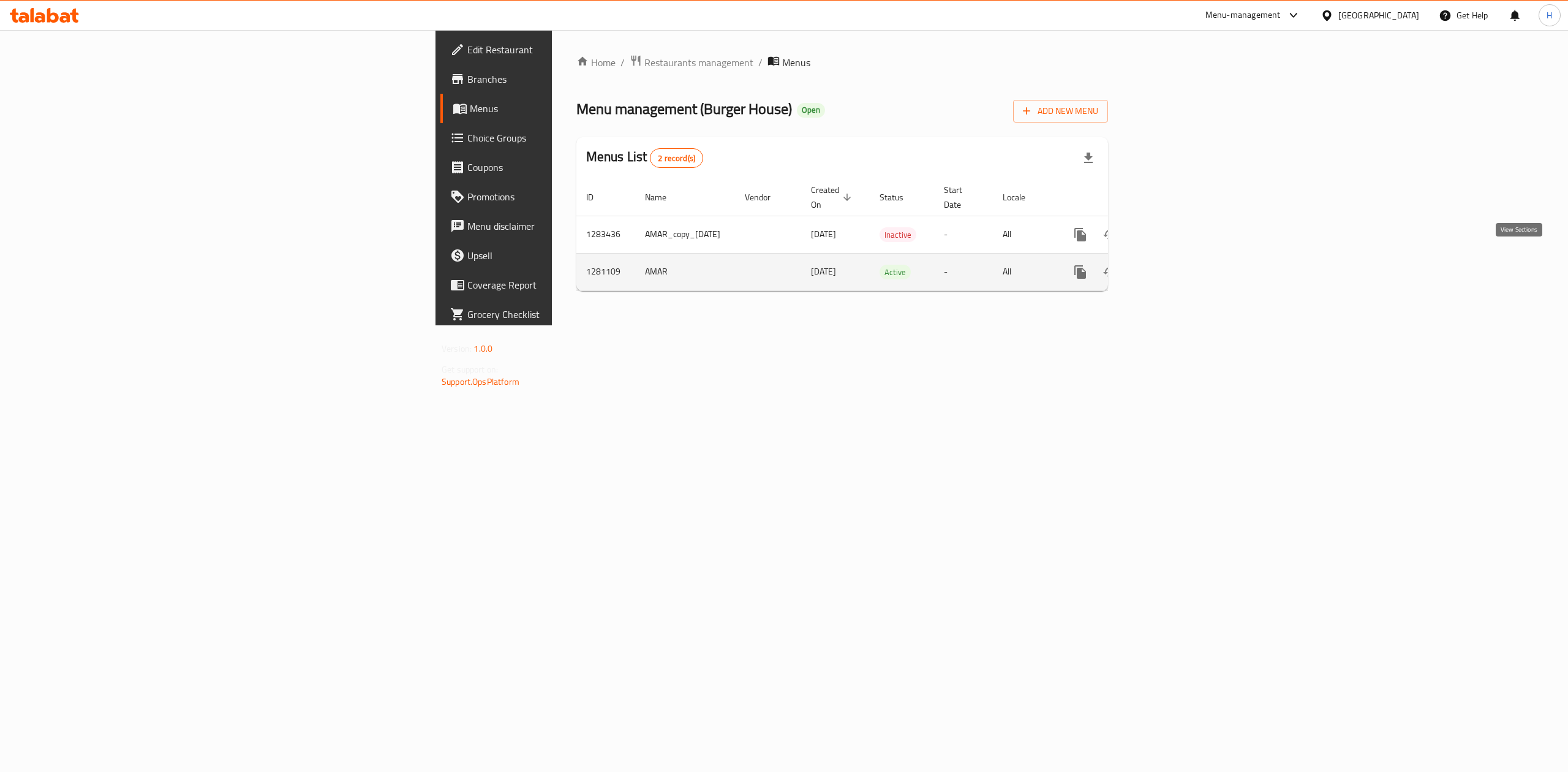
click at [1183, 259] on link "enhanced table" at bounding box center [1169, 272] width 29 height 29
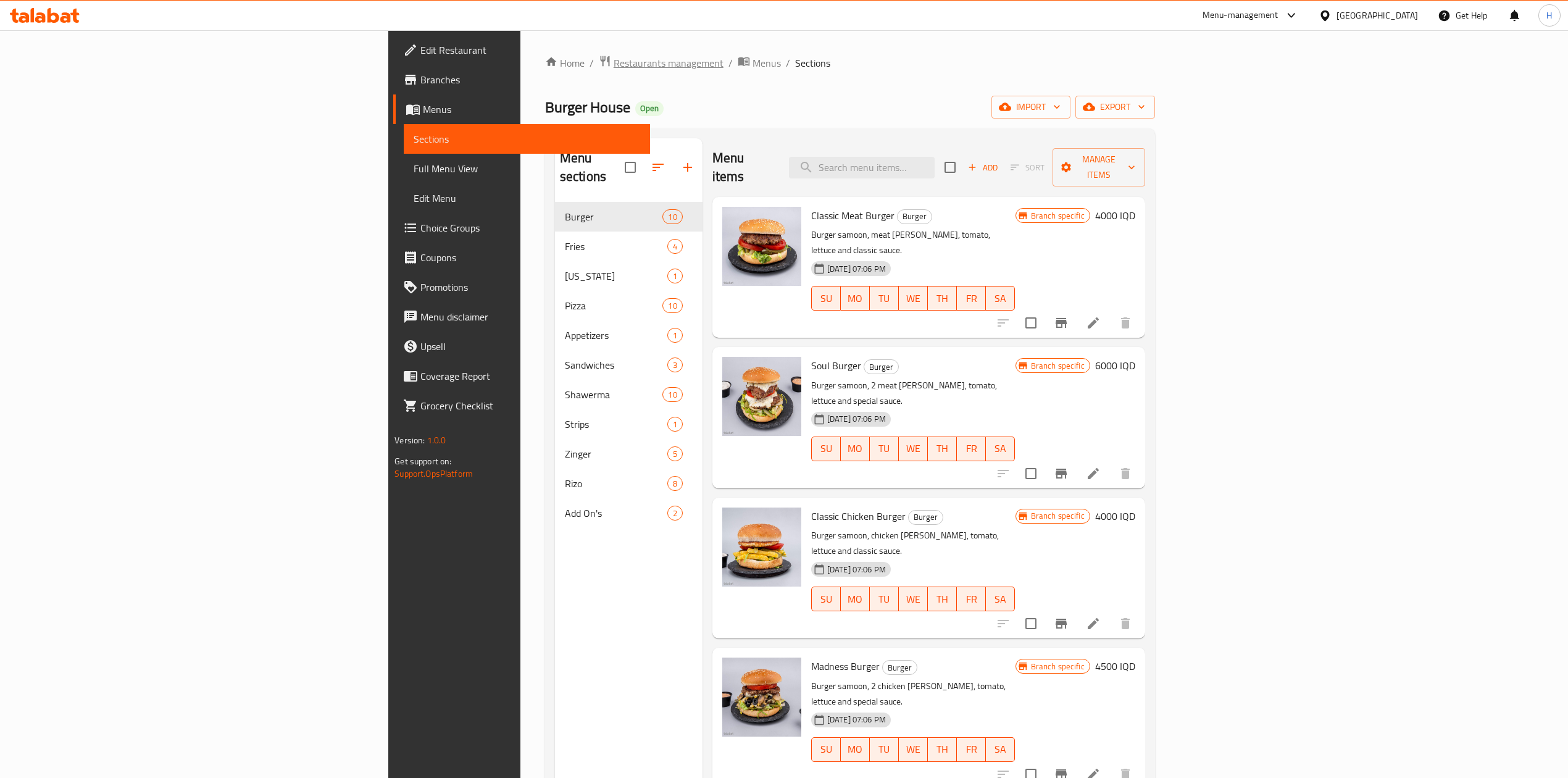
click at [613, 61] on span "Restaurants management" at bounding box center [668, 63] width 110 height 15
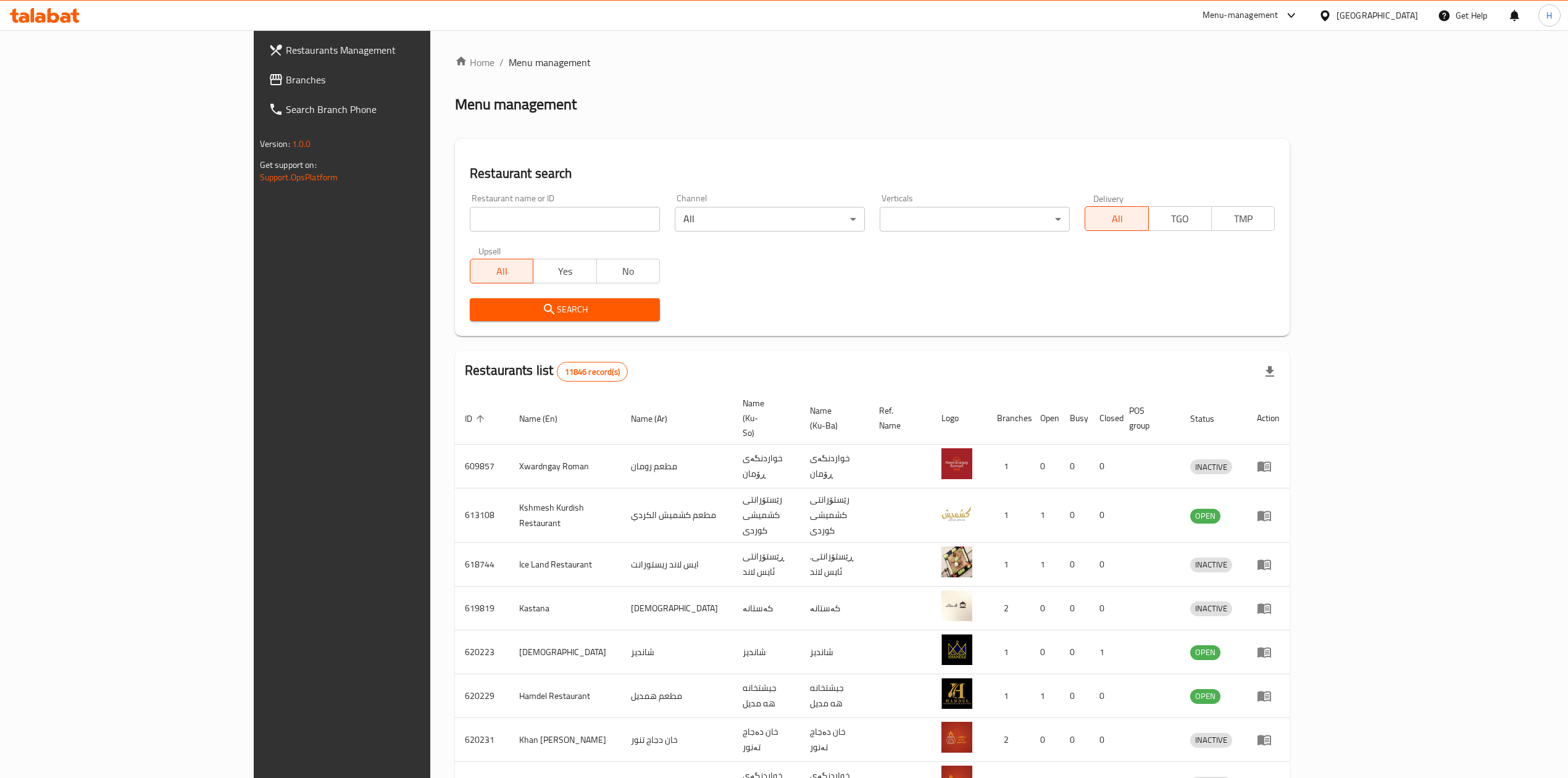
click at [470, 213] on input "search" at bounding box center [565, 219] width 190 height 25
paste input "693915"
type input "693915"
click button "Search" at bounding box center [565, 310] width 190 height 23
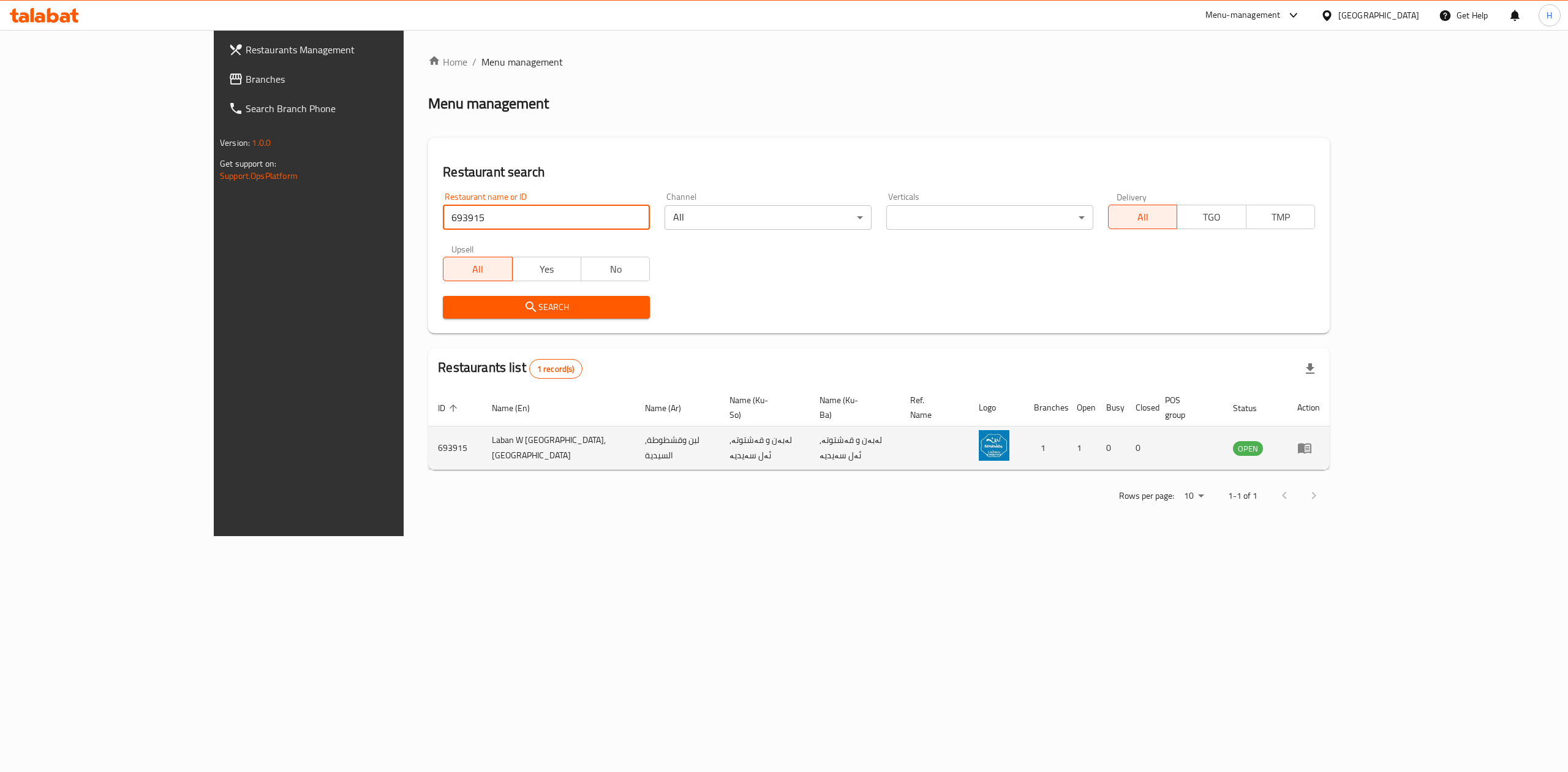
click at [1320, 441] on link "enhanced table" at bounding box center [1309, 448] width 23 height 15
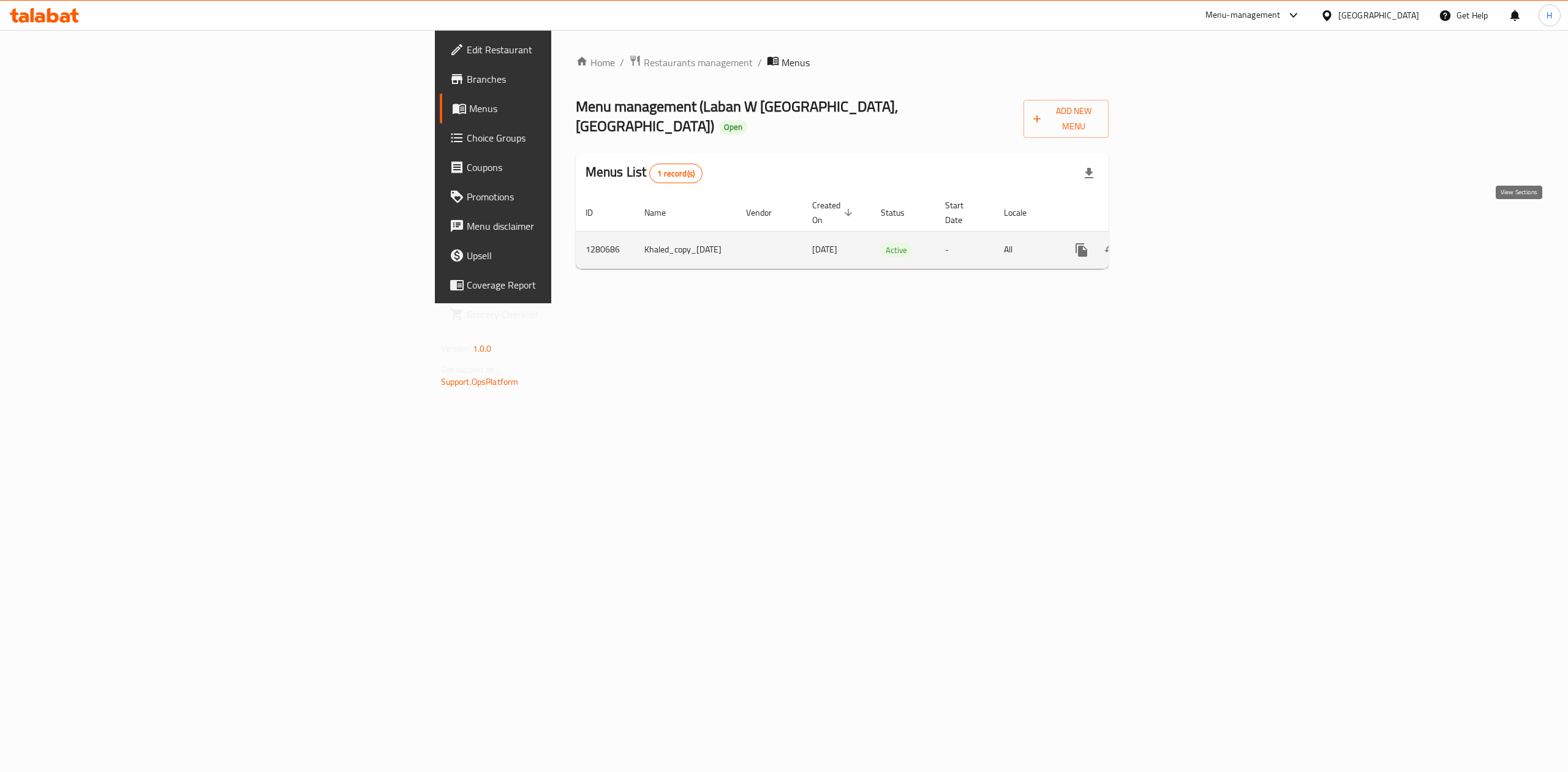
click at [1177, 243] on icon "enhanced table" at bounding box center [1169, 250] width 15 height 15
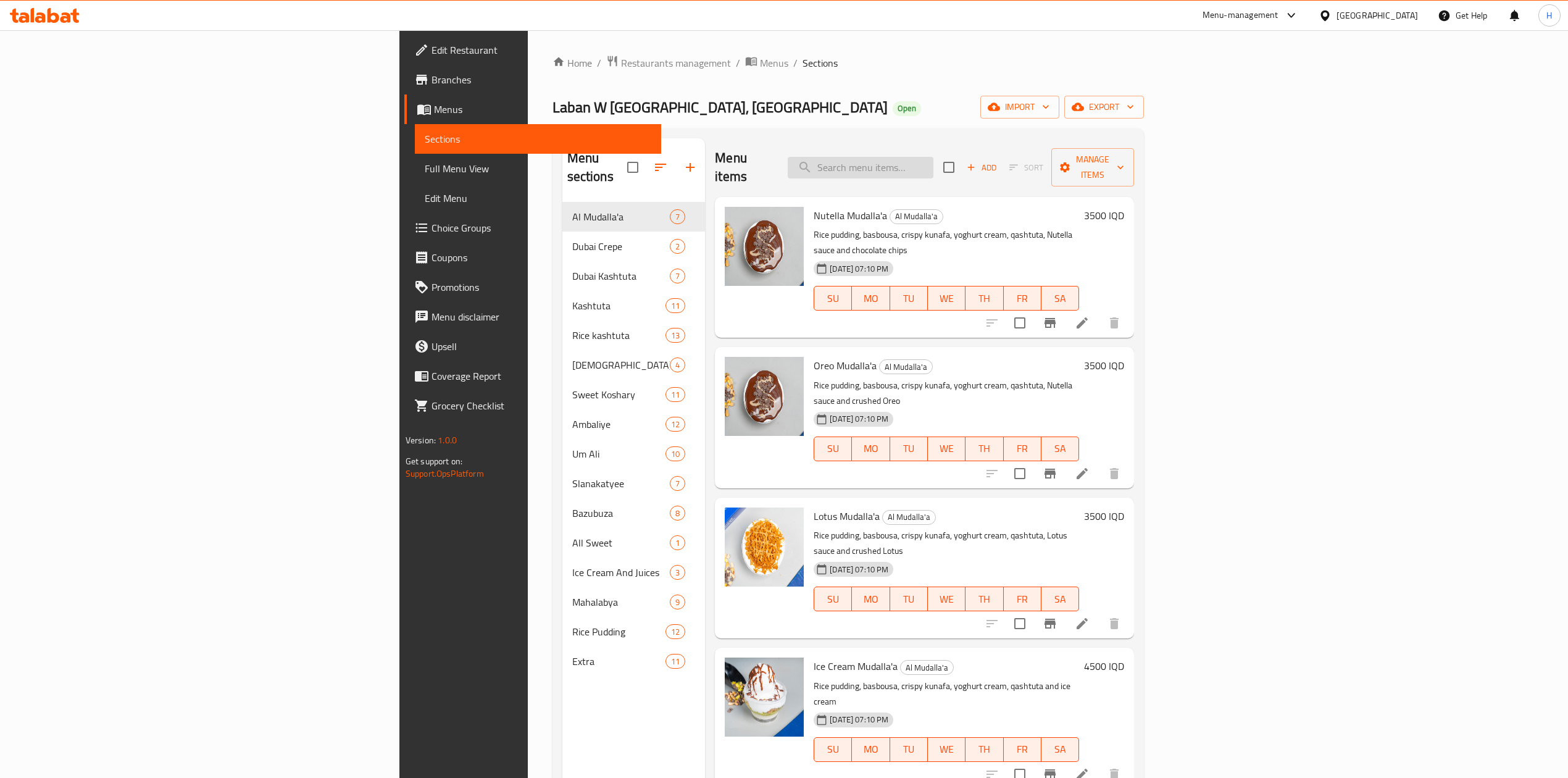
click at [934, 158] on input "search" at bounding box center [861, 167] width 146 height 22
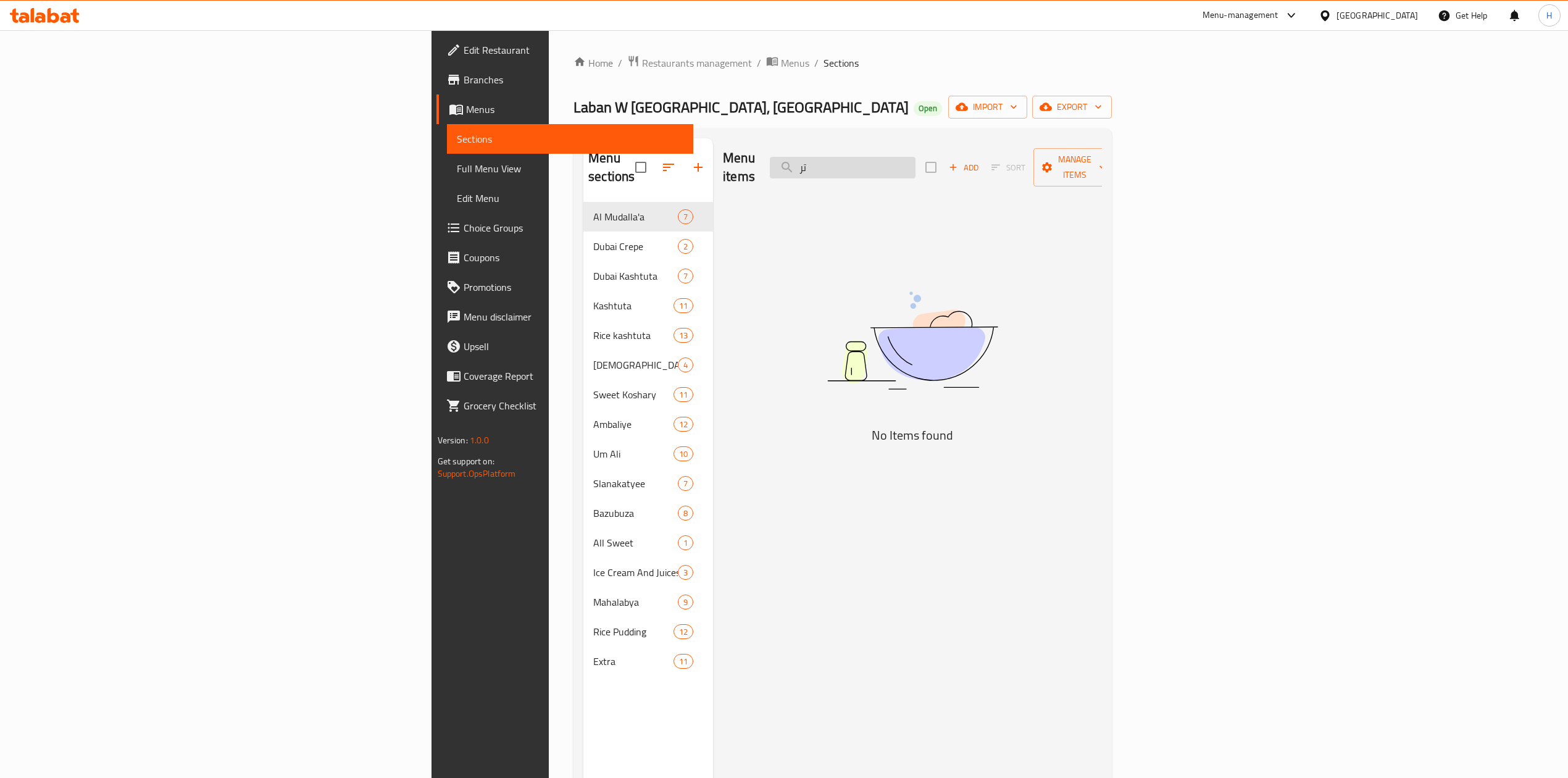
type input "ت"
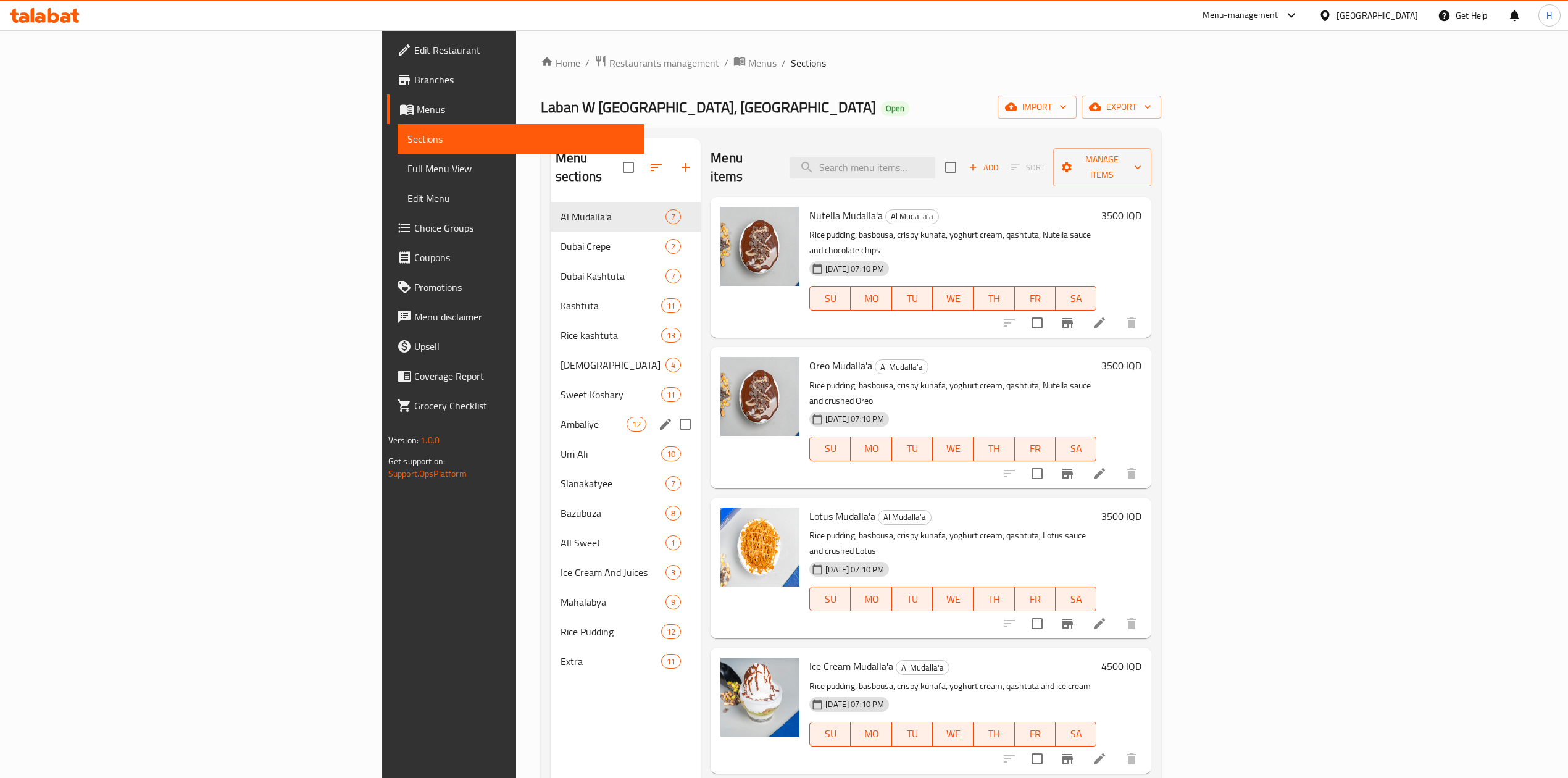
click at [560, 417] on span "Ambaliye" at bounding box center [593, 424] width 66 height 15
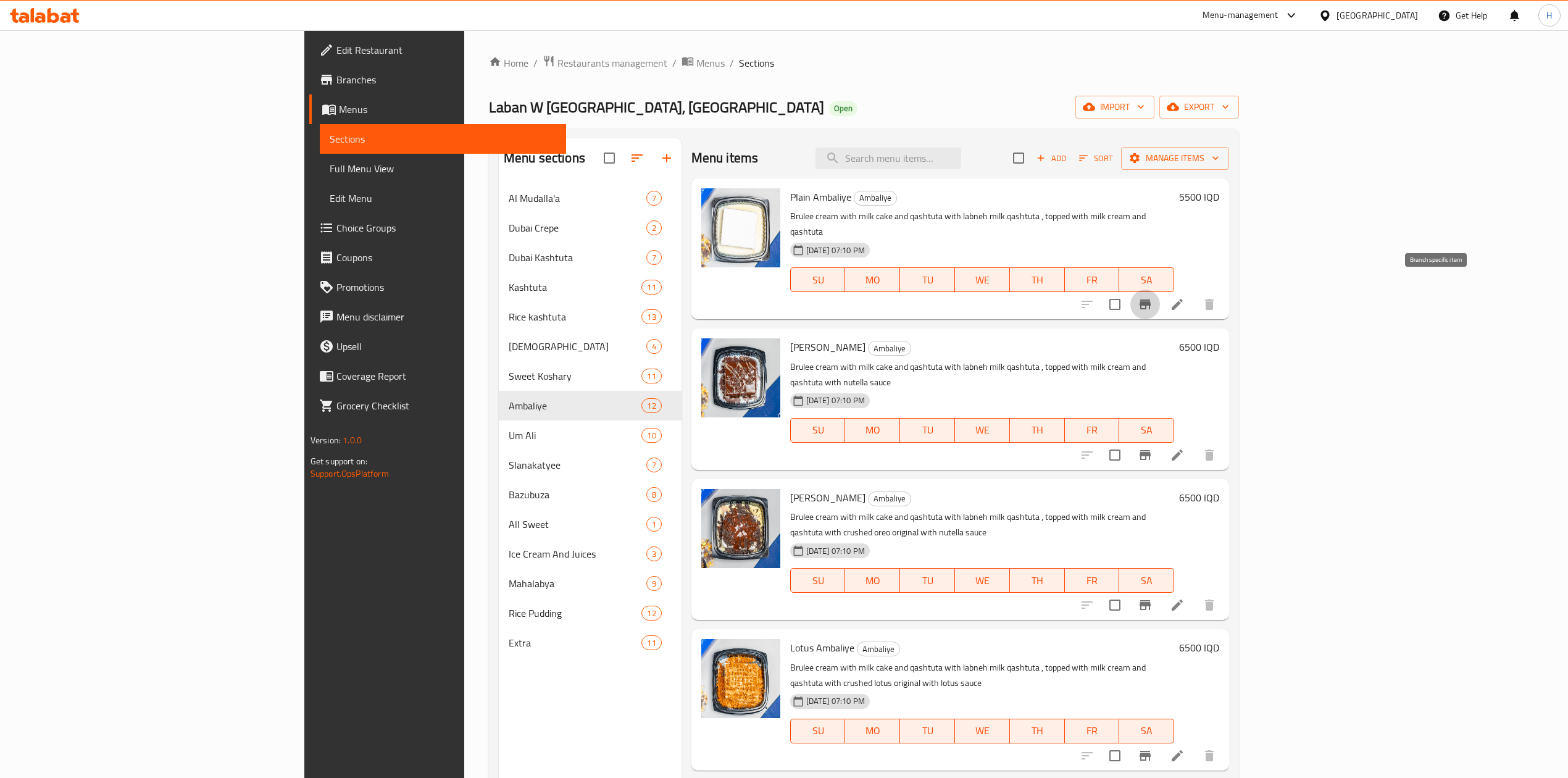
click at [1151, 300] on icon "Branch-specific-item" at bounding box center [1144, 304] width 11 height 10
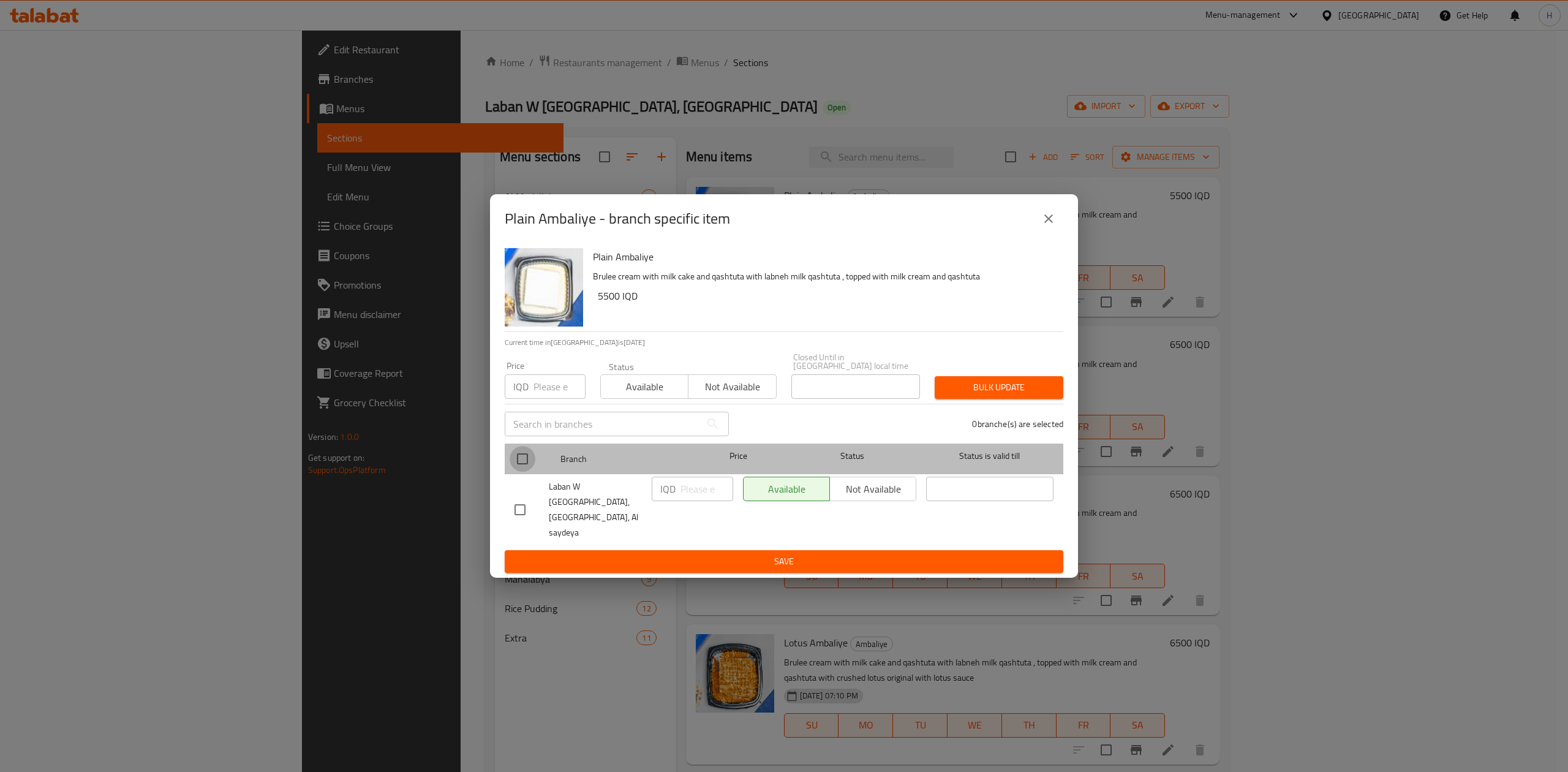
click at [531, 469] on input "checkbox" at bounding box center [522, 459] width 26 height 26
checkbox input "true"
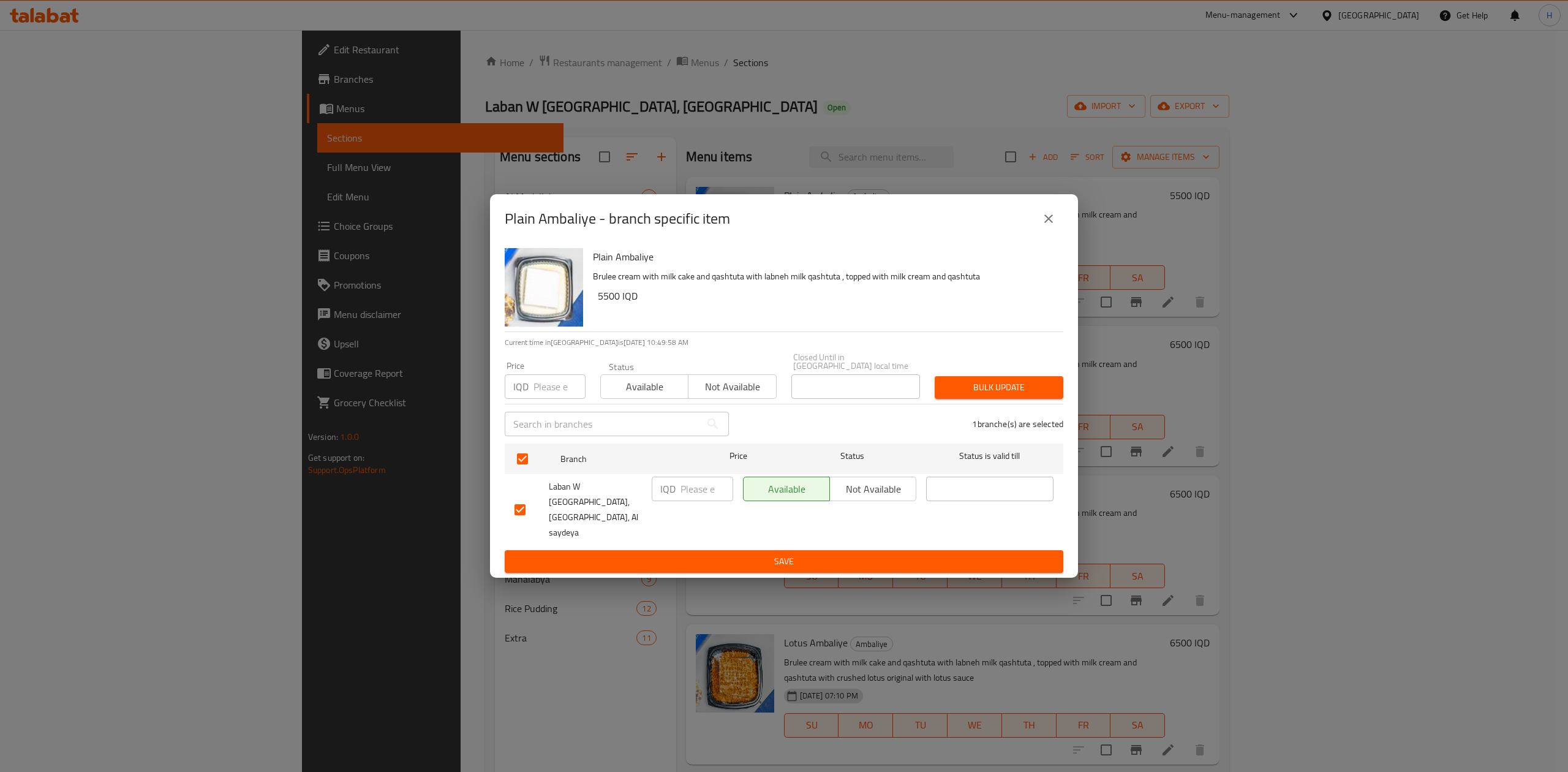
click at [693, 494] on input "number" at bounding box center [706, 489] width 53 height 25
type input "6750"
click at [741, 554] on span "Save" at bounding box center [784, 561] width 539 height 15
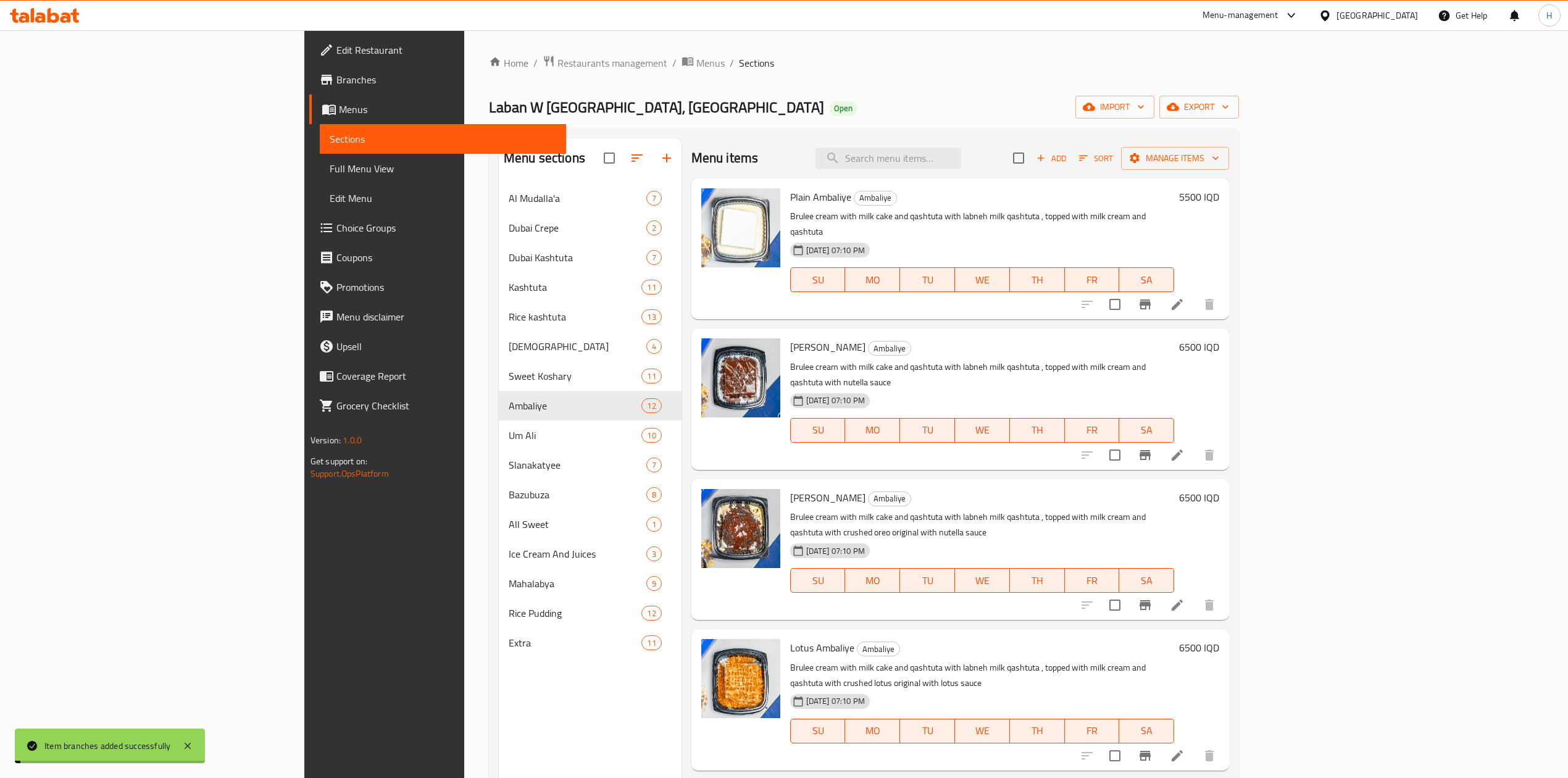
click at [1219, 198] on h6 "5500 IQD" at bounding box center [1199, 197] width 40 height 17
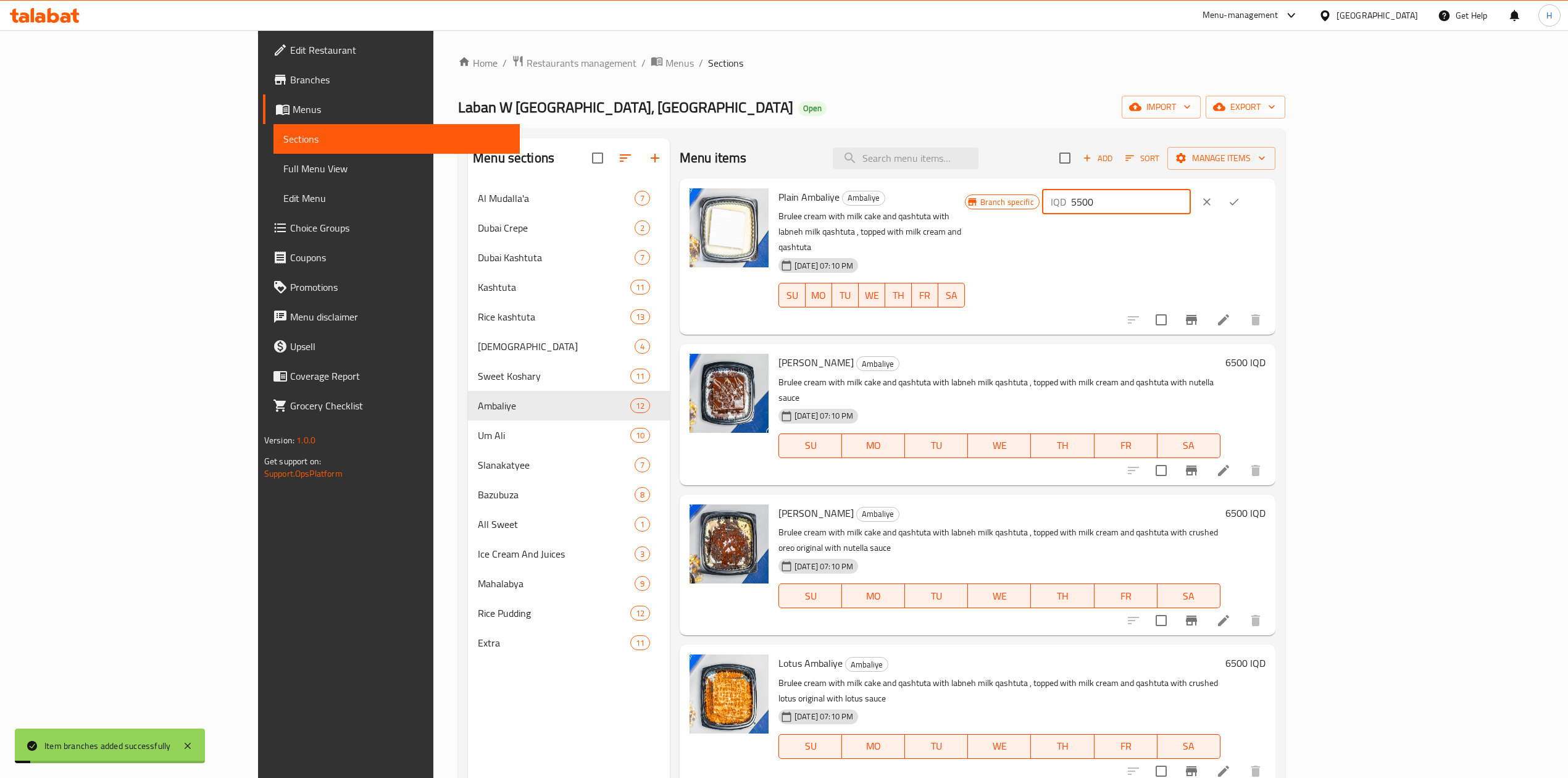
click at [1190, 203] on input "5500" at bounding box center [1130, 202] width 119 height 25
type input "6750"
click at [1240, 198] on icon "ok" at bounding box center [1233, 201] width 12 height 12
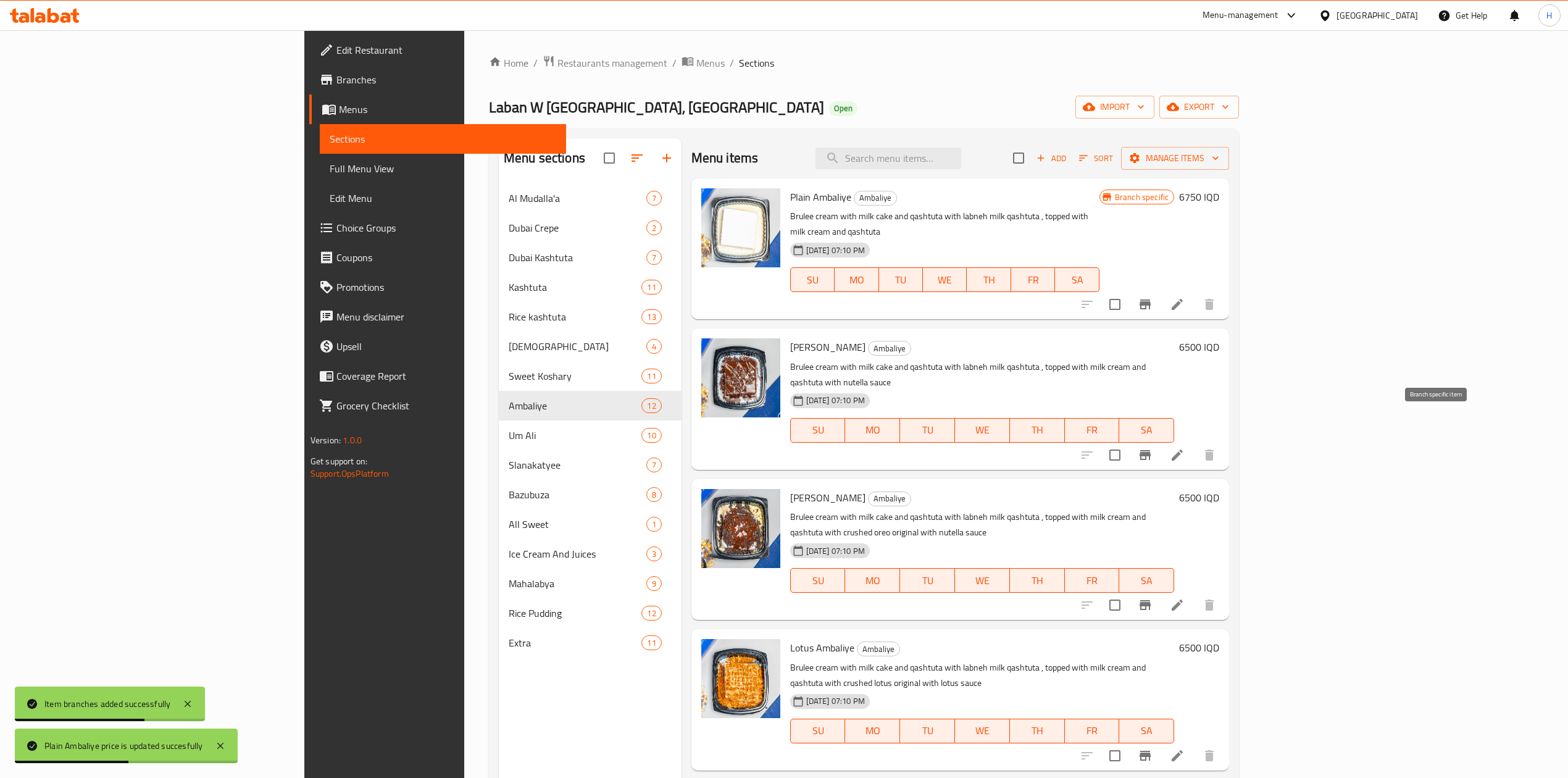
click at [1152, 447] on icon "Branch-specific-item" at bounding box center [1144, 455] width 15 height 15
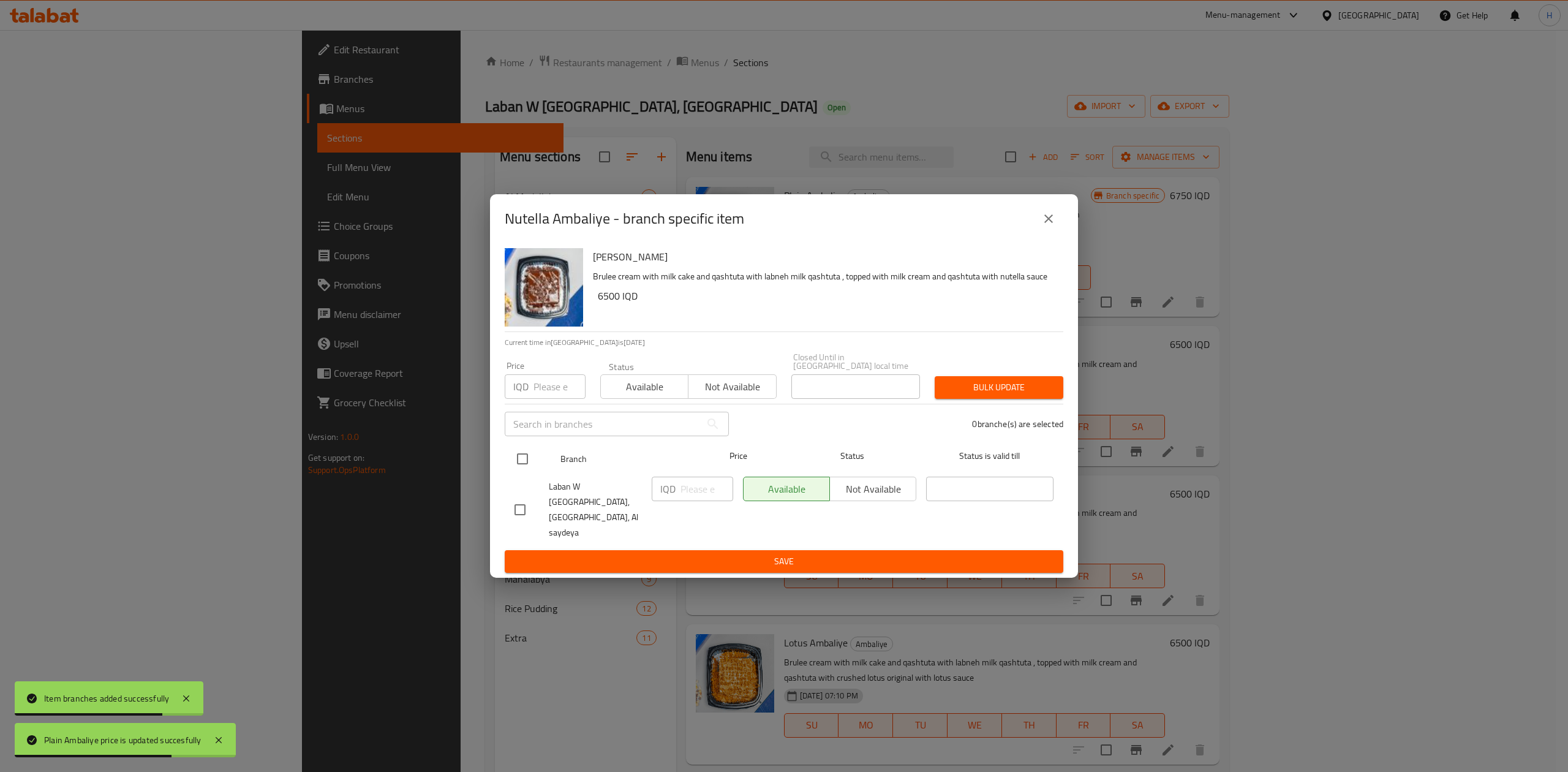
click at [513, 469] on input "checkbox" at bounding box center [522, 459] width 26 height 26
checkbox input "true"
click at [675, 489] on div "IQD ​" at bounding box center [692, 489] width 81 height 25
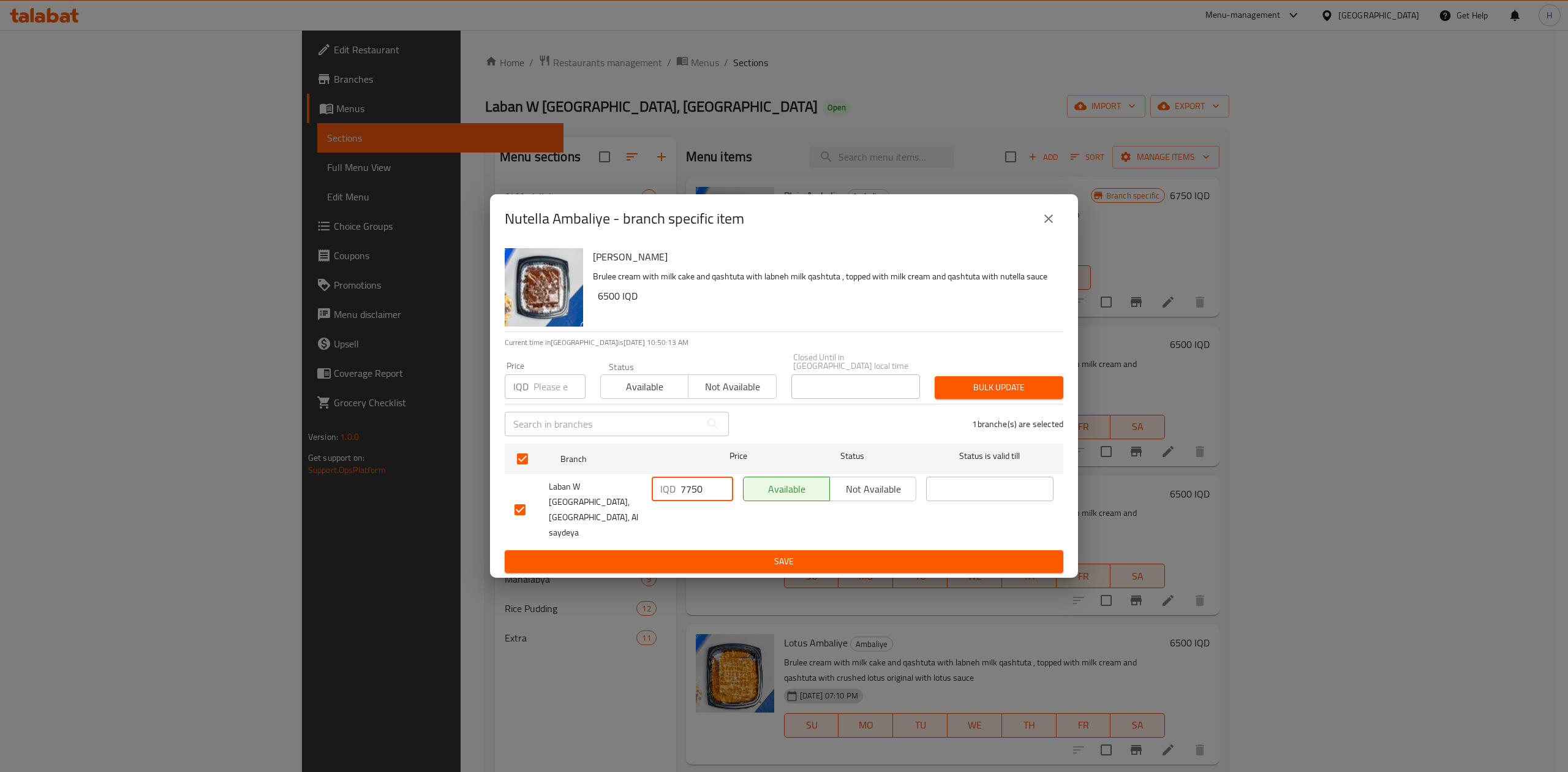
type input "7750"
click at [762, 553] on button "Save" at bounding box center [784, 561] width 559 height 23
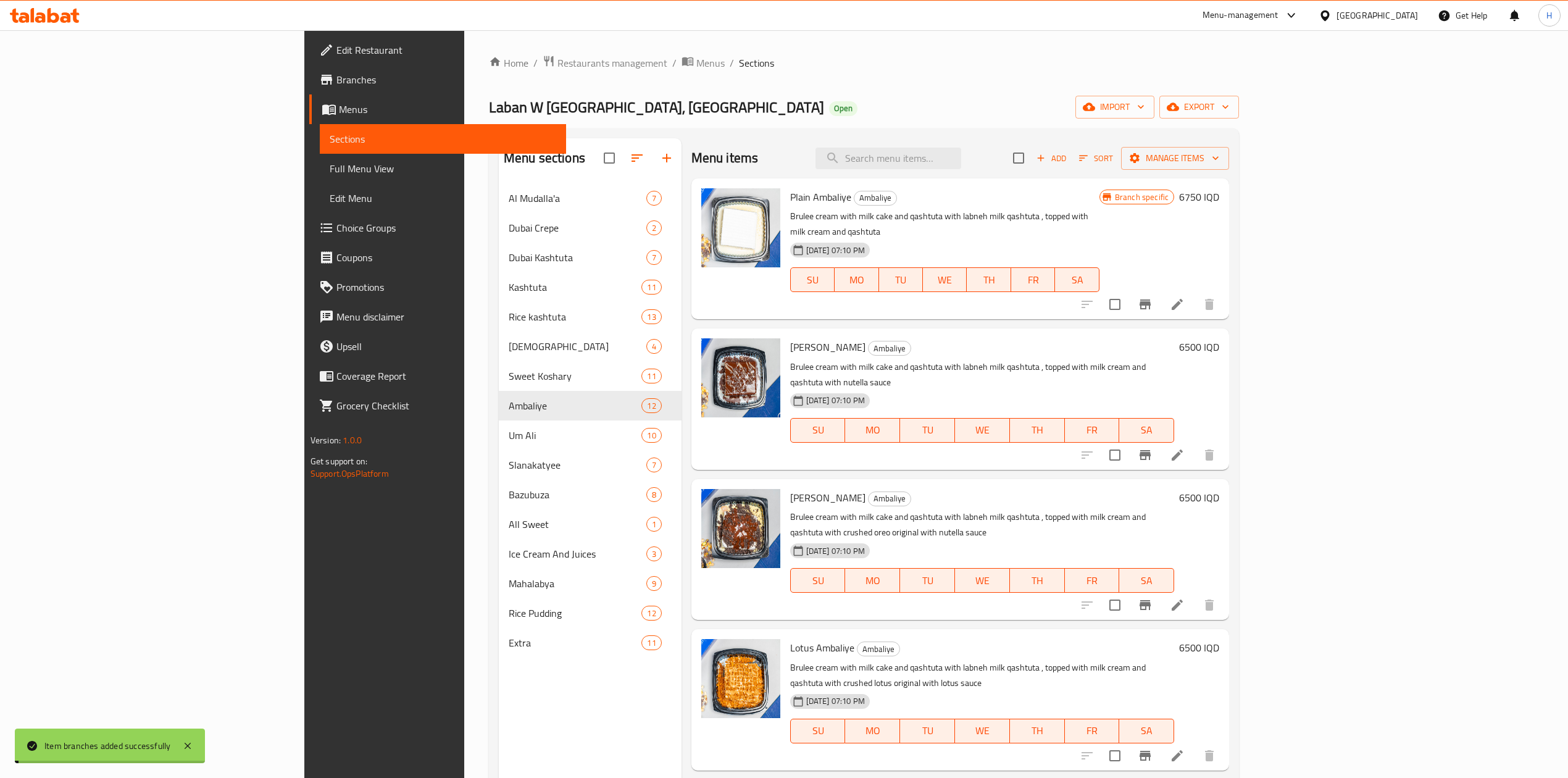
click at [1219, 338] on h6 "6500 IQD" at bounding box center [1199, 346] width 40 height 17
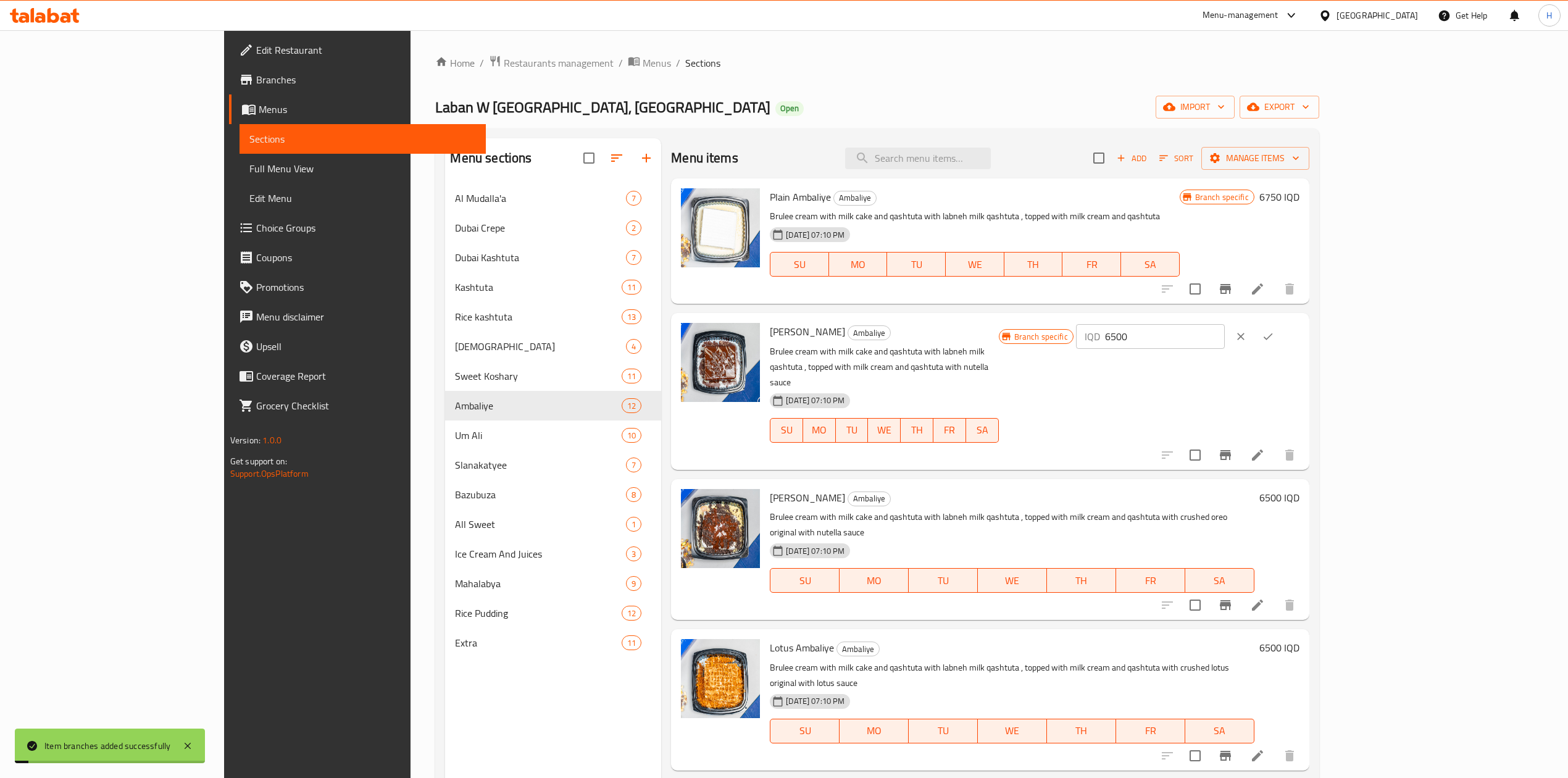
click at [1225, 339] on input "6500" at bounding box center [1164, 336] width 119 height 25
click at [1225, 339] on input "7" at bounding box center [1164, 336] width 119 height 25
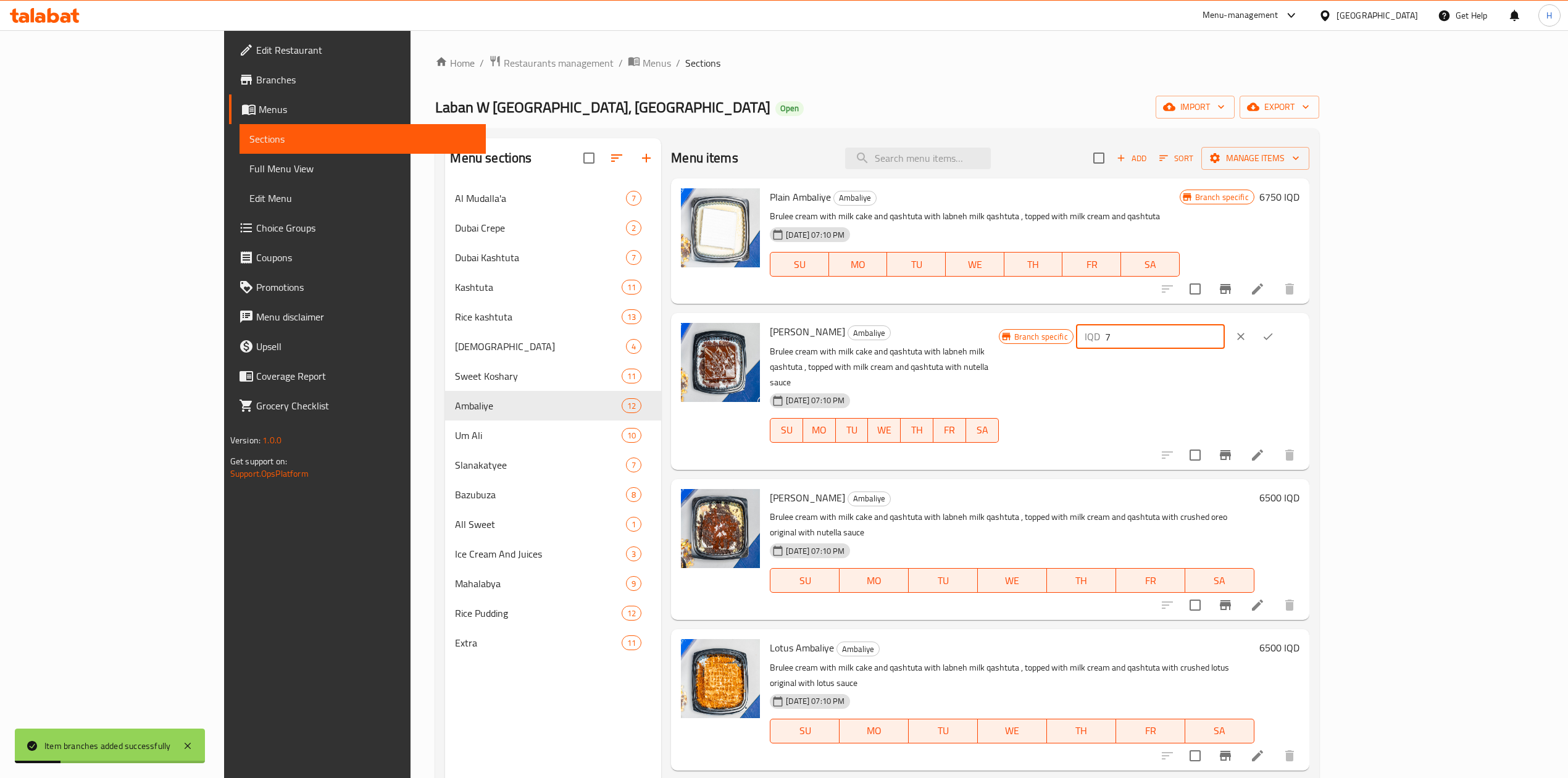
click at [1225, 339] on input "7" at bounding box center [1164, 336] width 119 height 25
type input "7750"
click at [1281, 335] on button "ok" at bounding box center [1268, 336] width 27 height 27
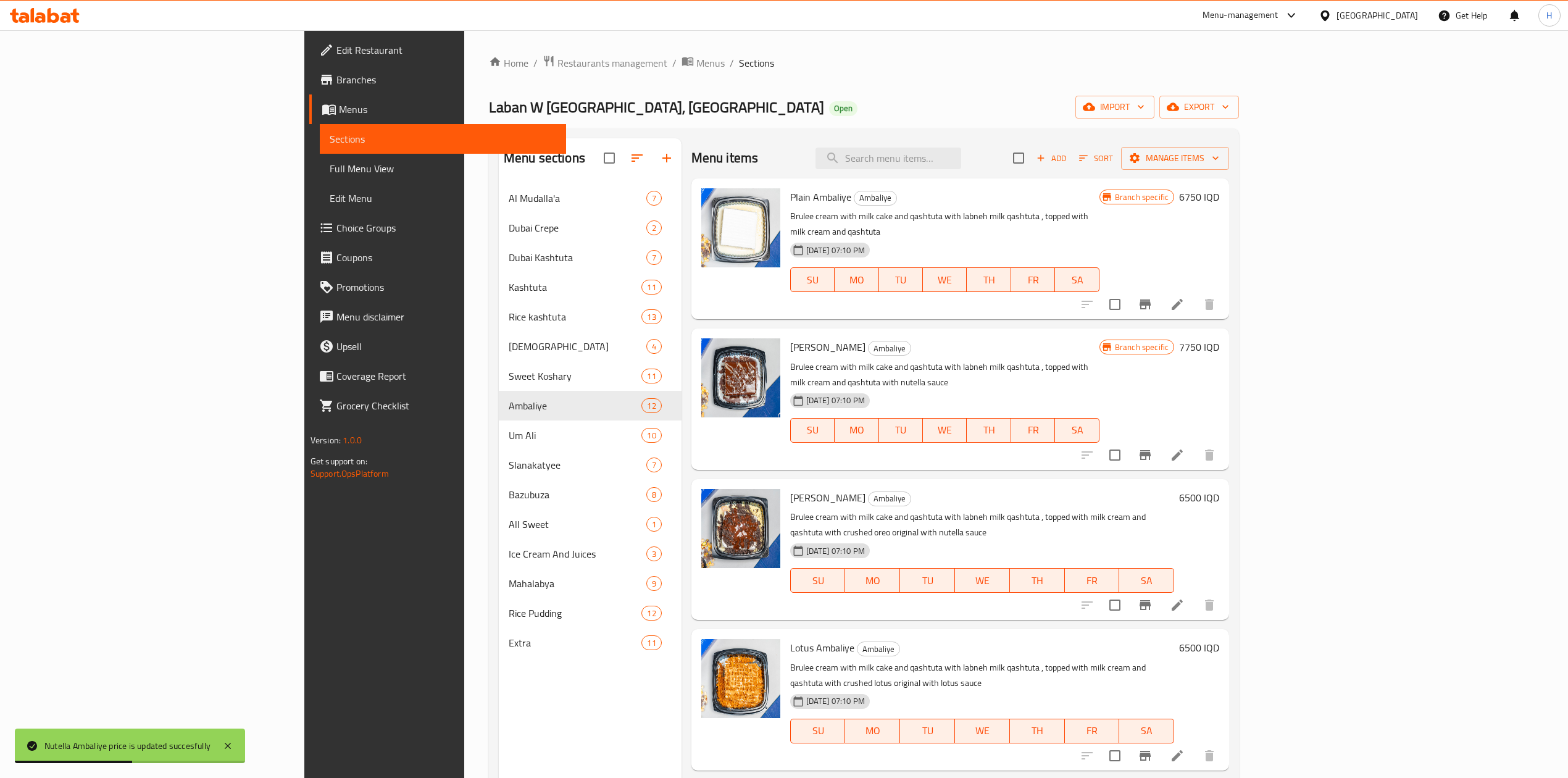
click at [1160, 590] on button "Branch-specific-item" at bounding box center [1145, 605] width 29 height 29
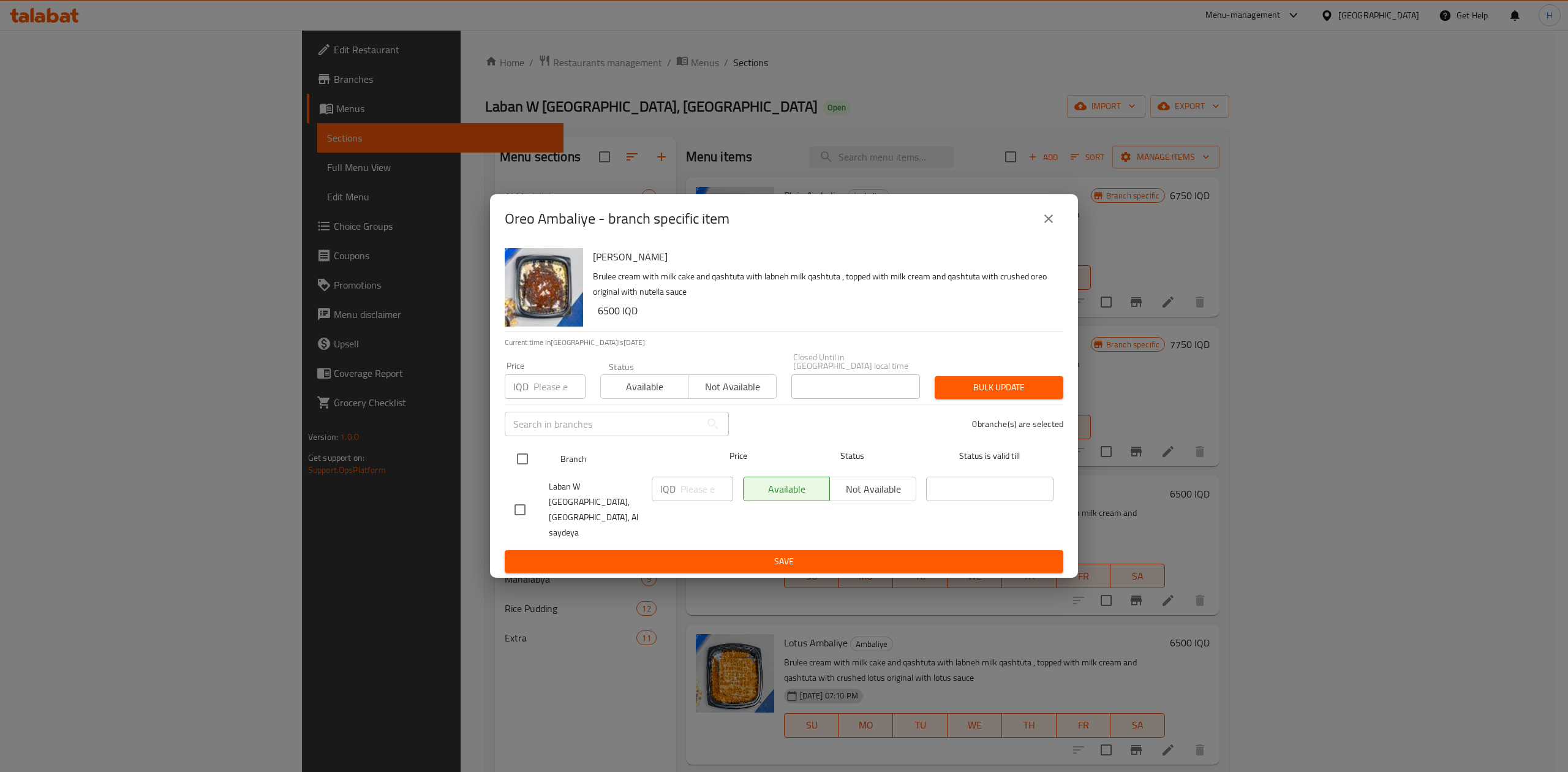
click at [527, 468] on input "checkbox" at bounding box center [522, 459] width 26 height 26
checkbox input "true"
click at [701, 499] on input "number" at bounding box center [706, 489] width 53 height 25
type input "7750"
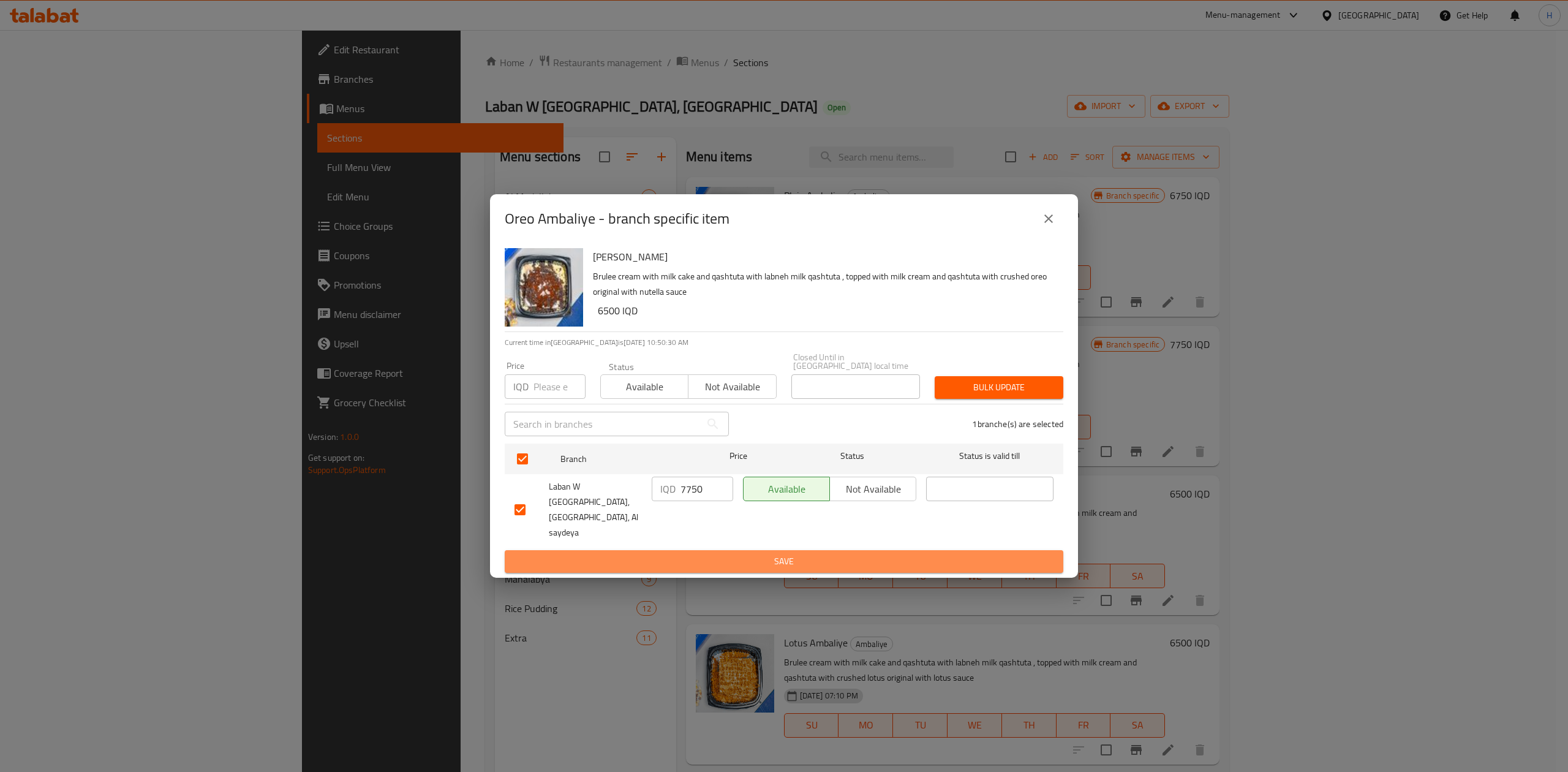
click at [679, 554] on span "Save" at bounding box center [784, 561] width 539 height 15
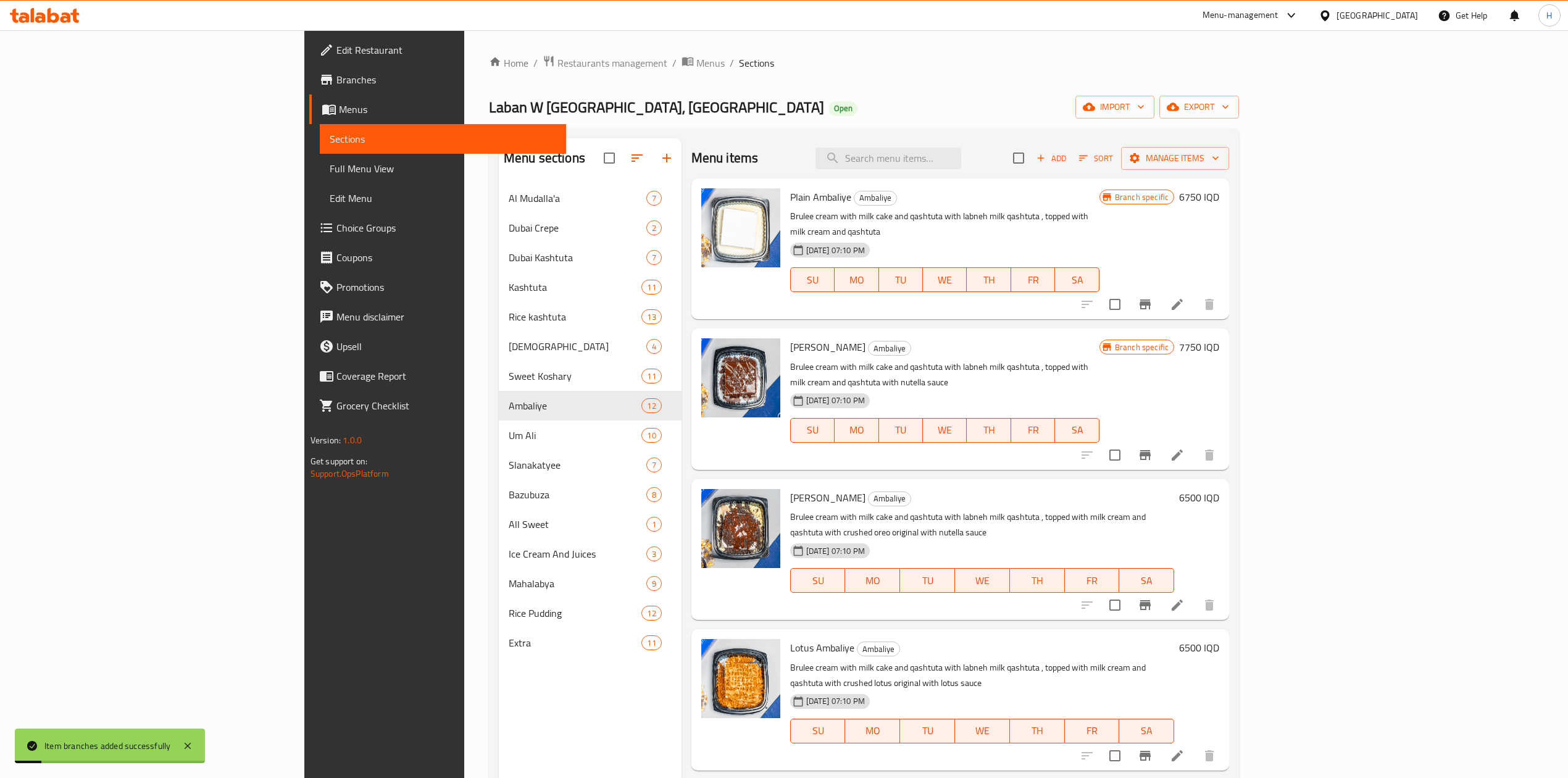
click at [1219, 489] on h6 "6500 IQD" at bounding box center [1199, 497] width 40 height 17
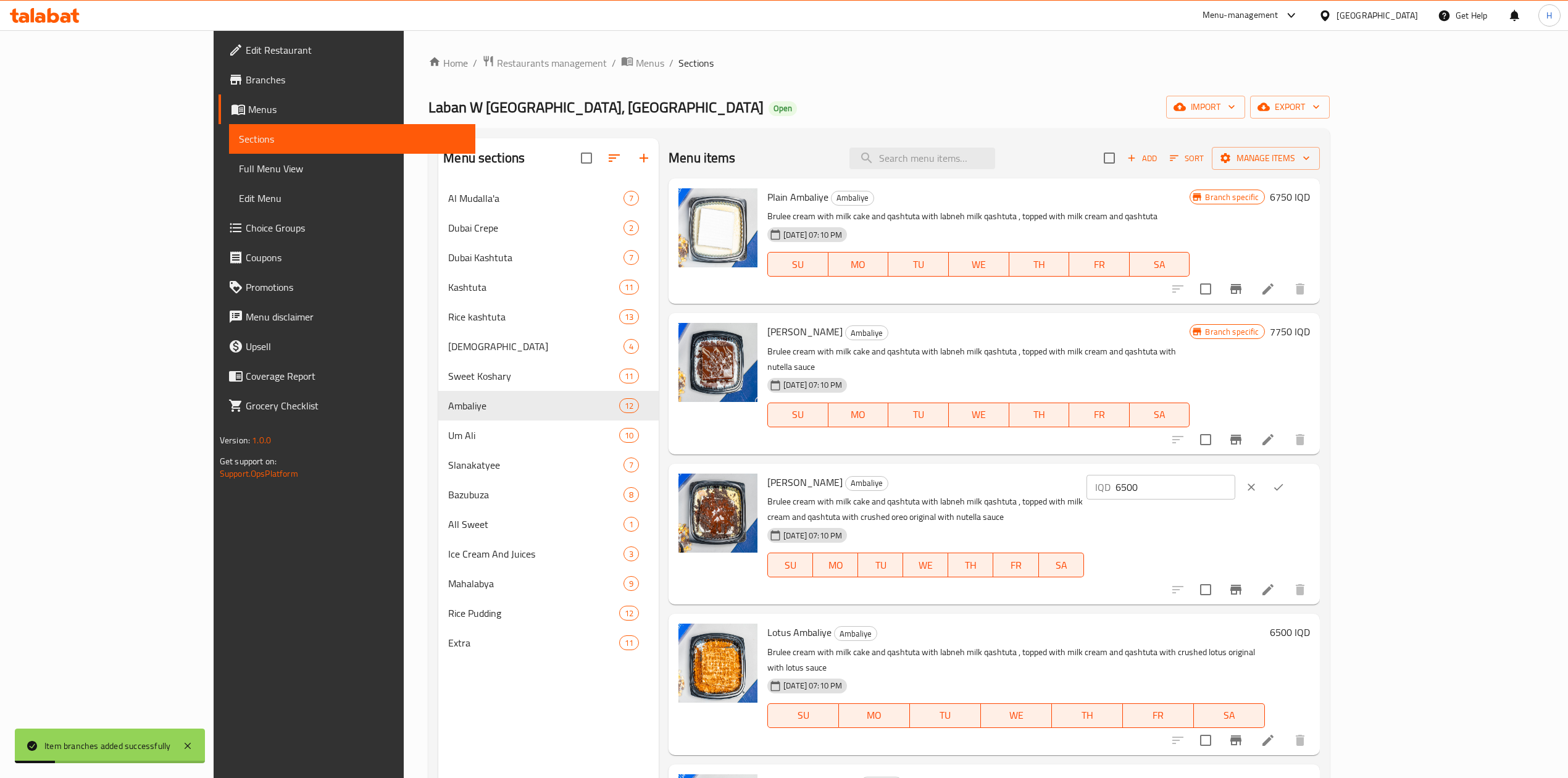
click at [1235, 475] on input "6500" at bounding box center [1175, 487] width 119 height 25
type input "7750"
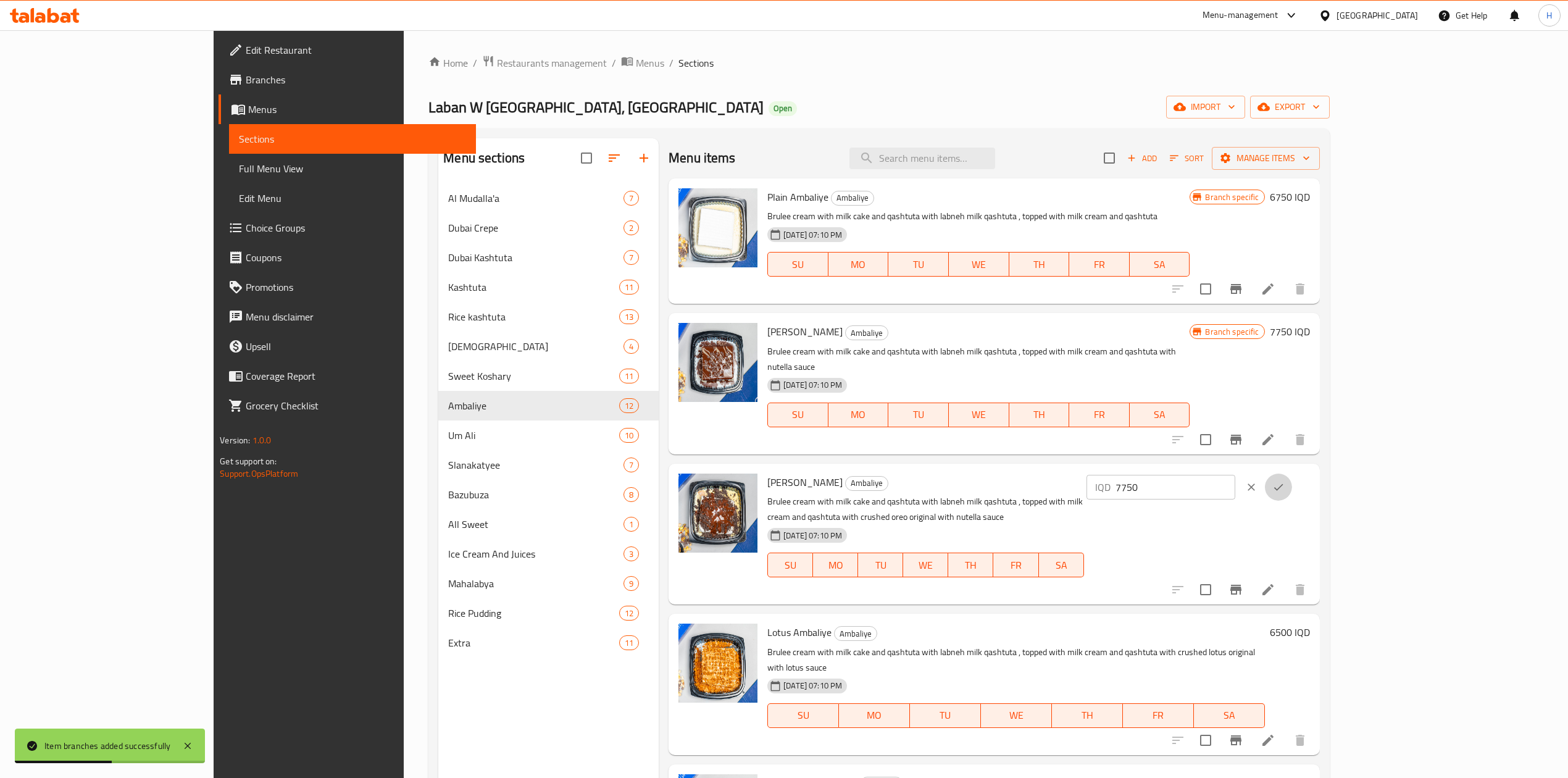
click at [1283, 483] on icon "ok" at bounding box center [1279, 486] width 9 height 7
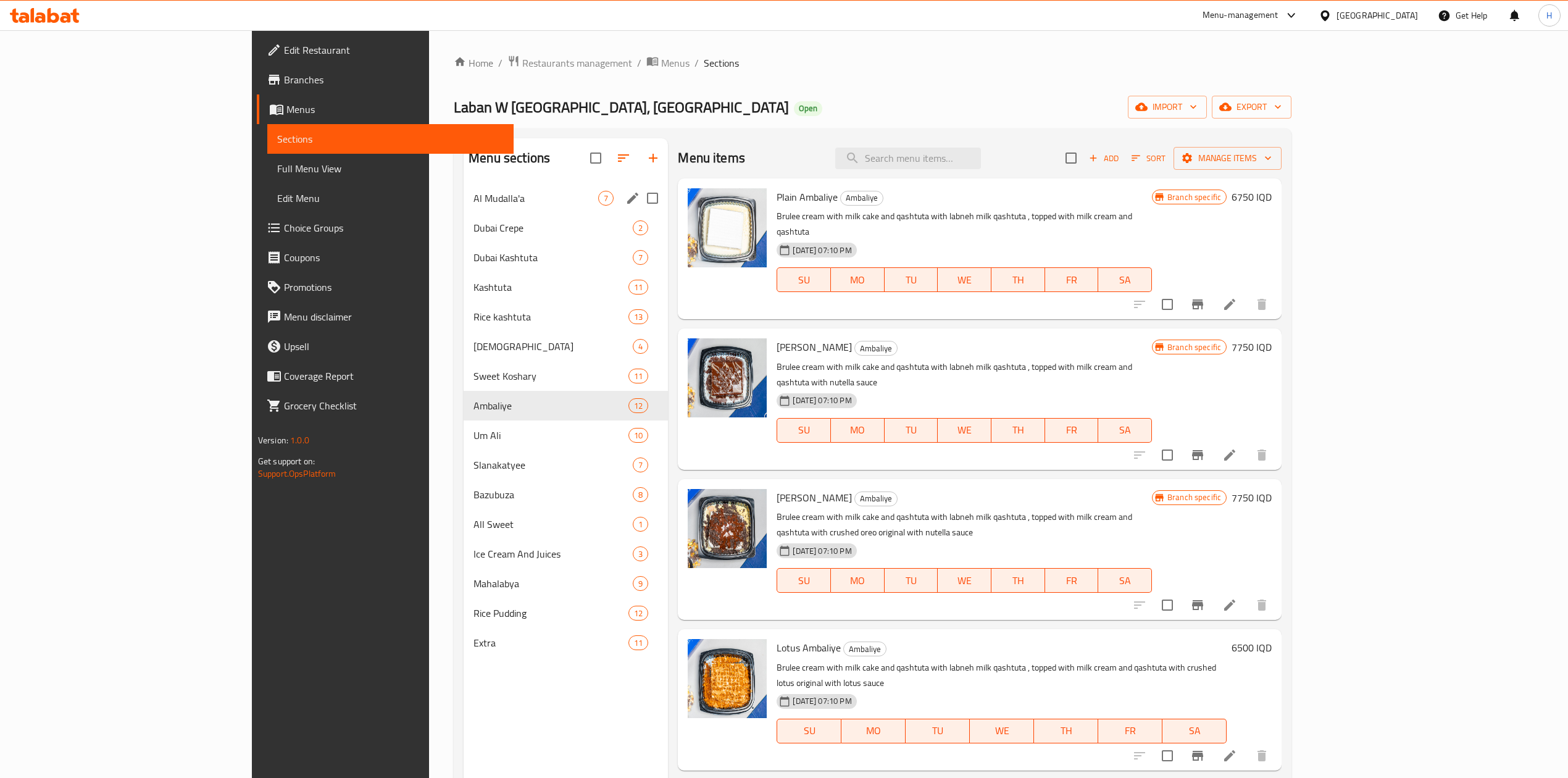
click at [473, 199] on span "Al Mudalla'a" at bounding box center [535, 198] width 125 height 15
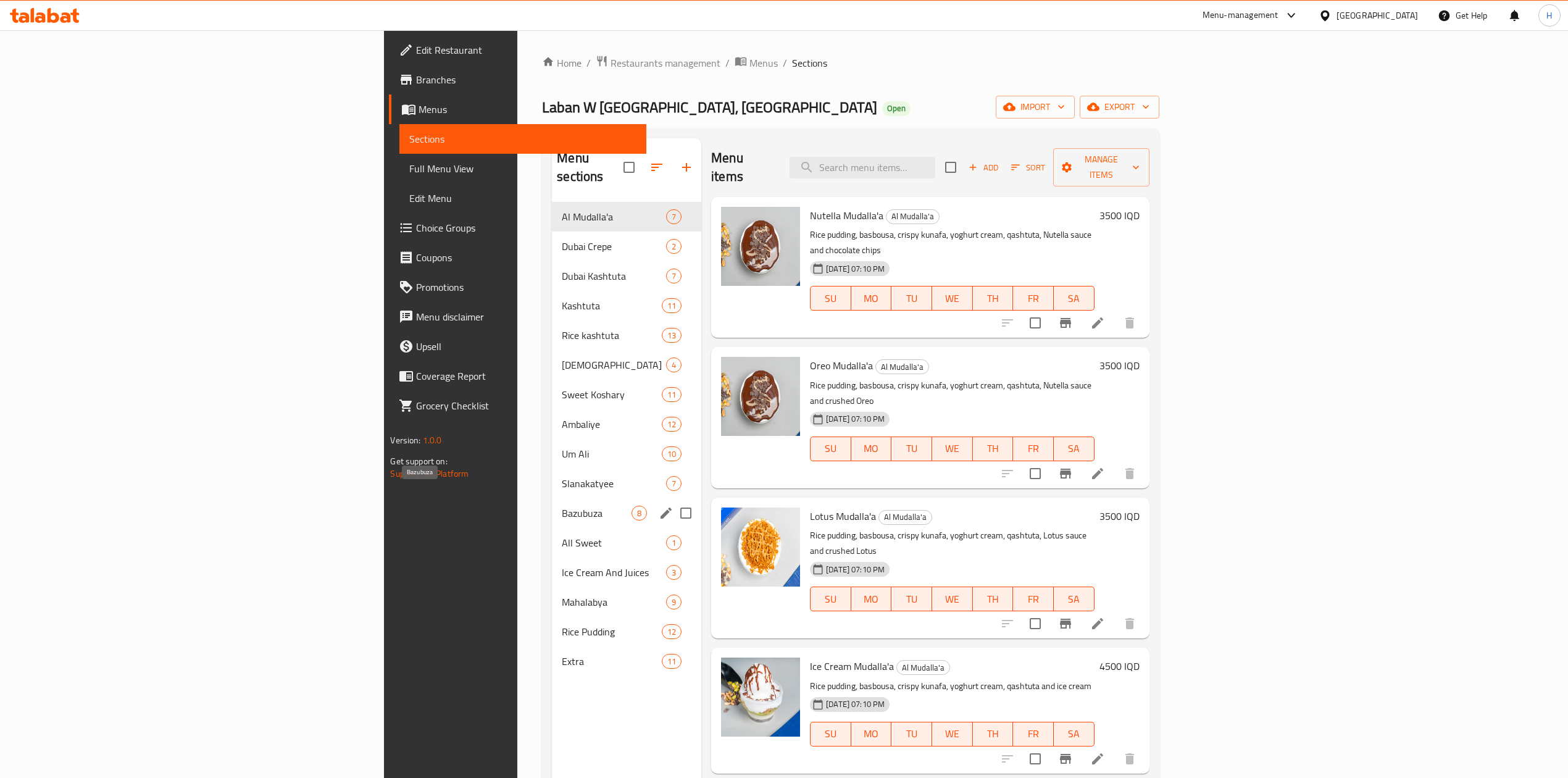
click at [562, 506] on span "Bazubuza" at bounding box center [596, 513] width 70 height 15
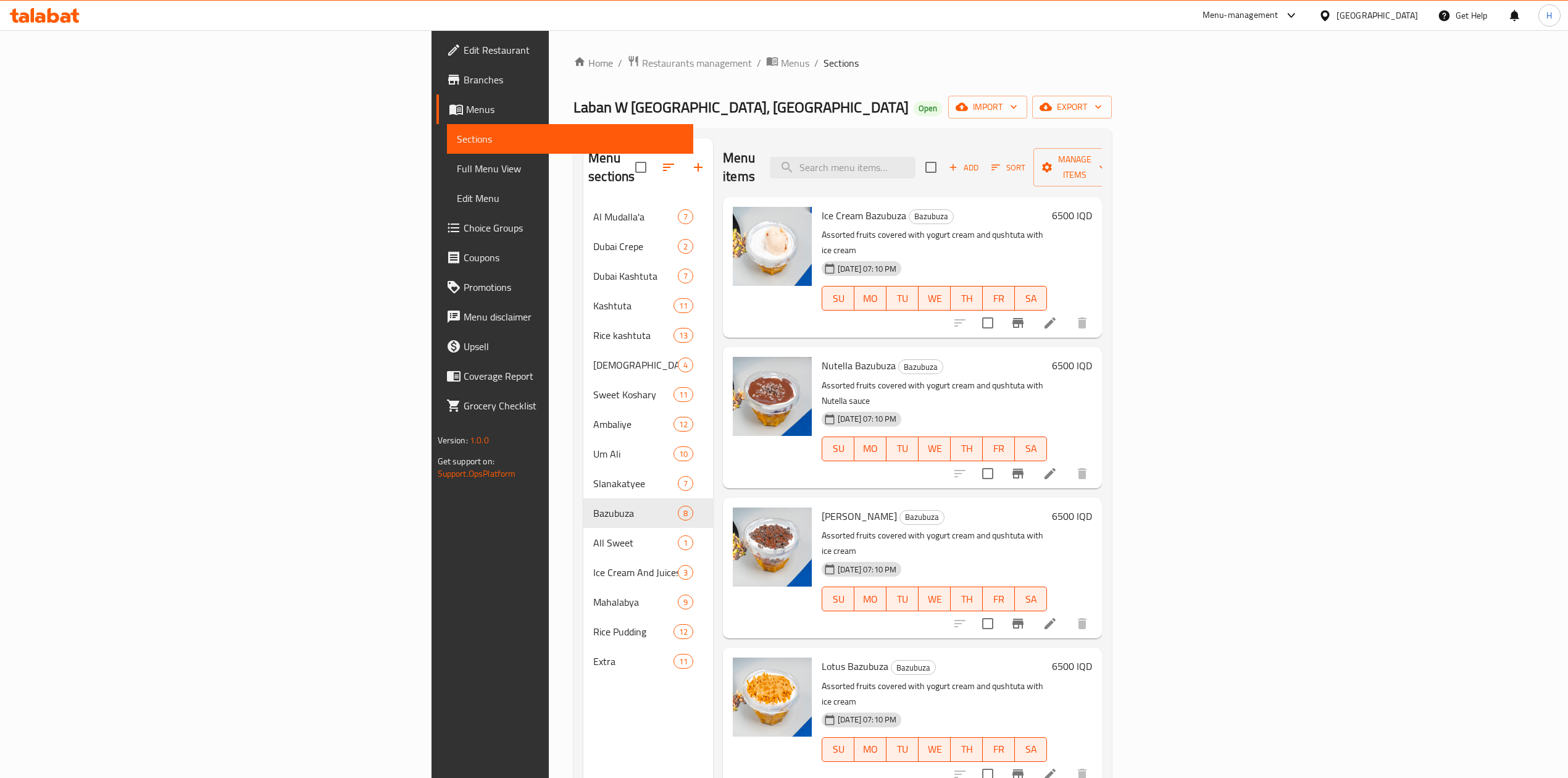
click at [1112, 91] on div "Home / Restaurants management / Menus / Sections Laban W Kashtuta, Alsaydiya Op…" at bounding box center [842, 490] width 538 height 871
click at [1104, 106] on icon "button" at bounding box center [1098, 106] width 12 height 12
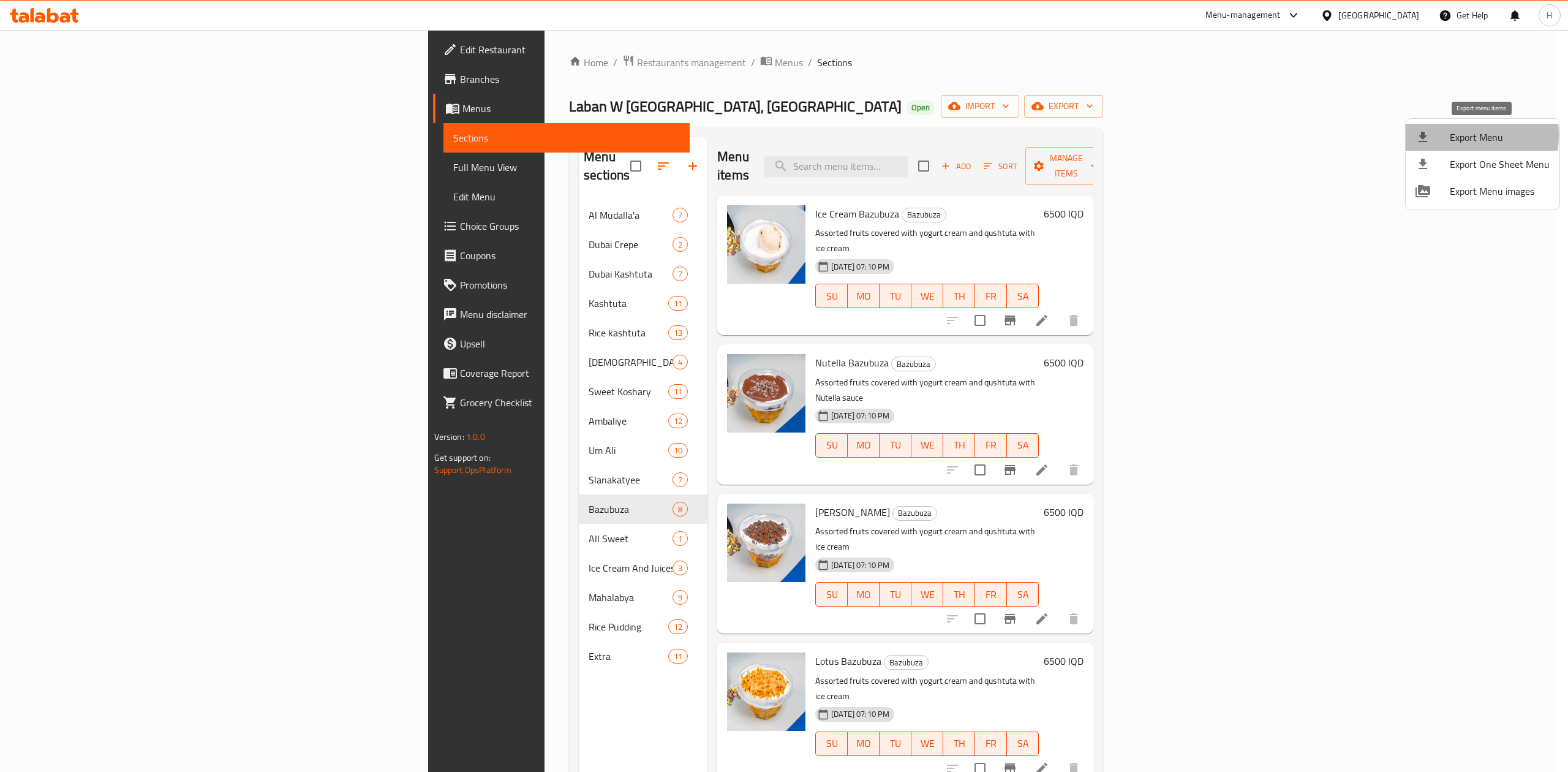
click at [1447, 135] on div at bounding box center [1432, 137] width 34 height 15
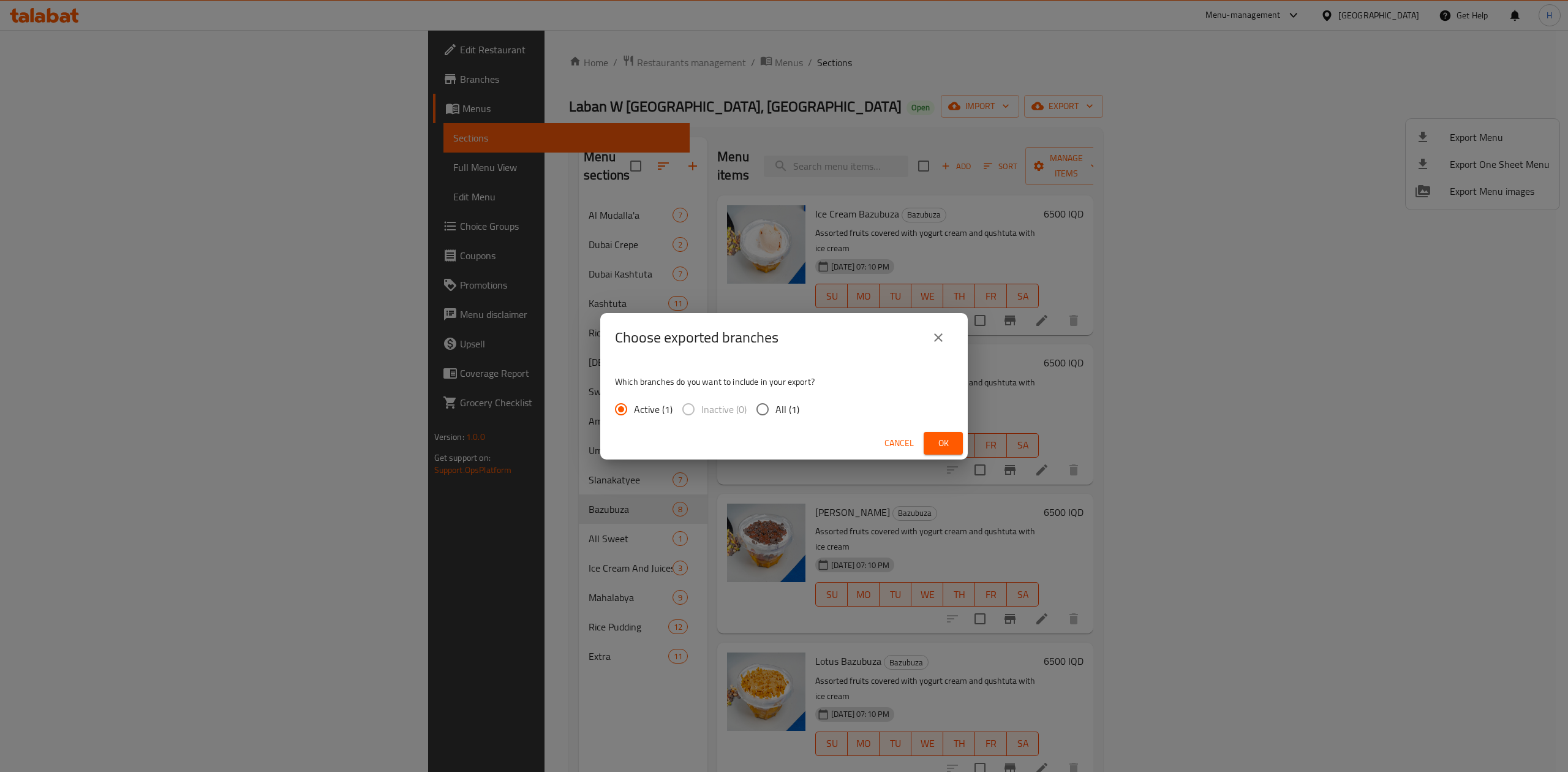
click at [944, 447] on span "Ok" at bounding box center [943, 443] width 20 height 15
